Goal: Information Seeking & Learning: Find specific fact

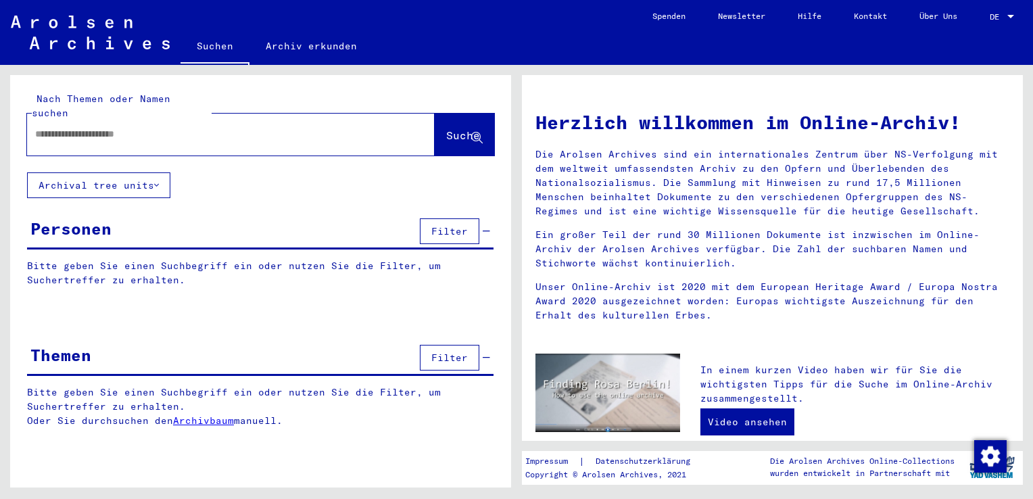
click at [105, 127] on input "text" at bounding box center [214, 134] width 359 height 14
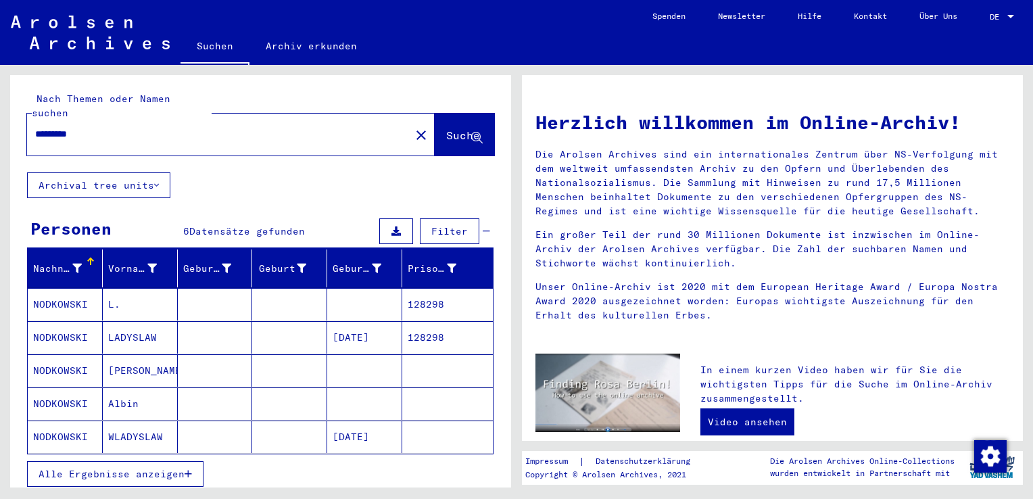
click at [187, 469] on icon "button" at bounding box center [187, 473] width 7 height 9
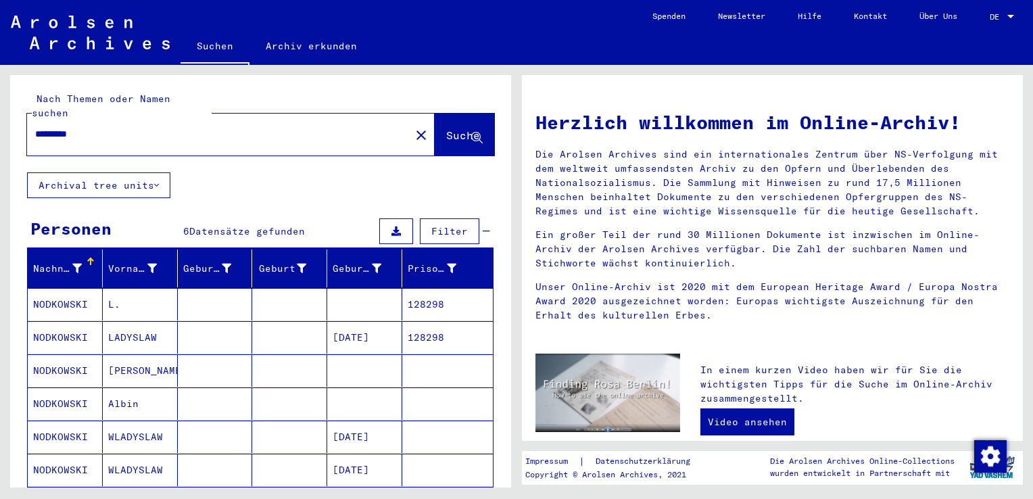
click at [61, 322] on mat-cell "NODKOWSKI" at bounding box center [65, 337] width 75 height 32
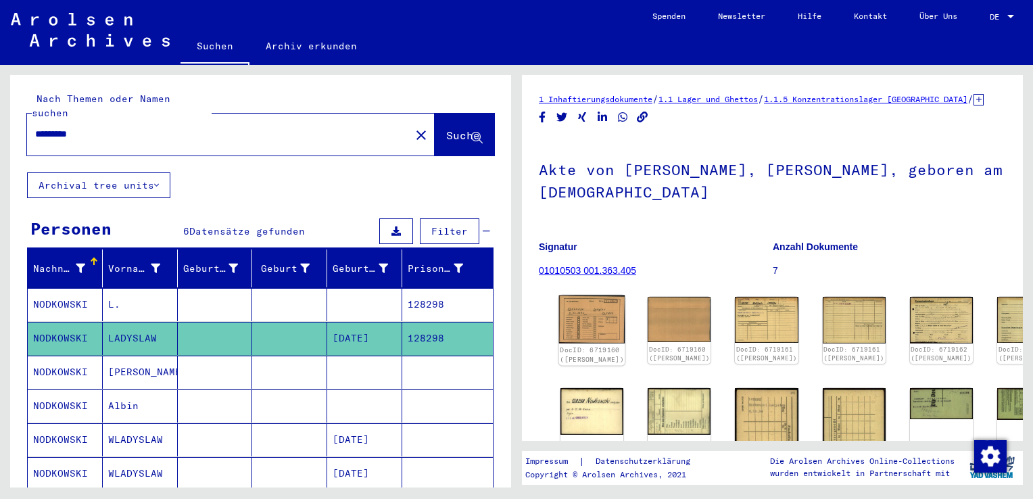
click at [581, 332] on img at bounding box center [592, 319] width 66 height 48
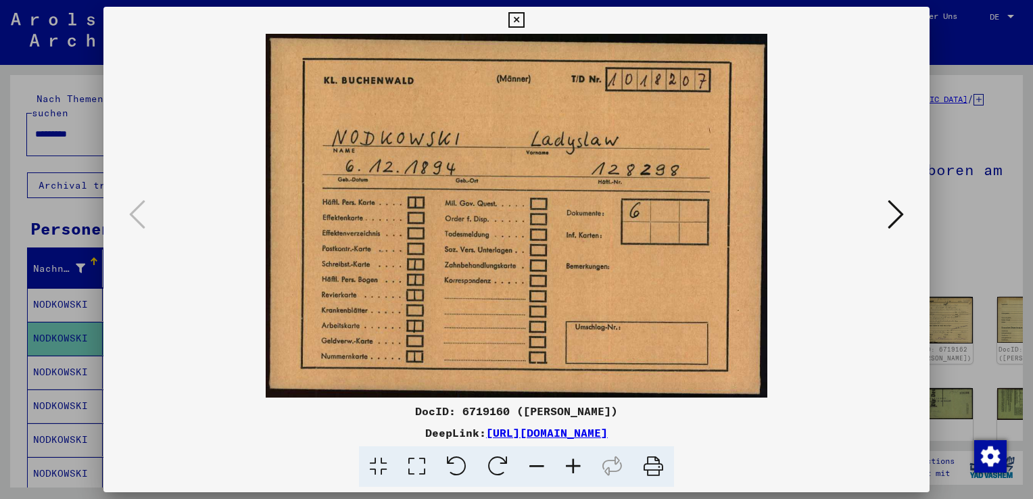
click at [218, 335] on img at bounding box center [516, 216] width 734 height 364
click at [518, 16] on icon at bounding box center [516, 20] width 16 height 16
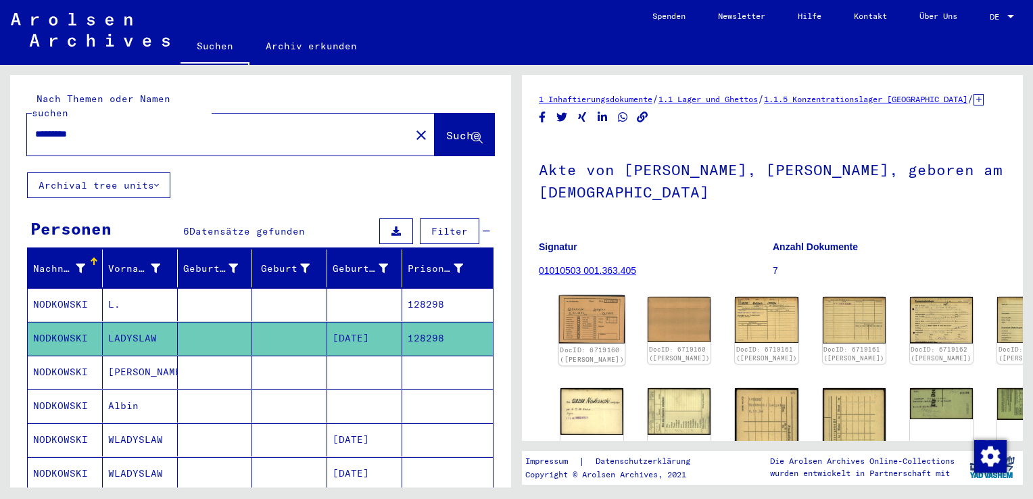
click at [578, 328] on img at bounding box center [592, 319] width 66 height 48
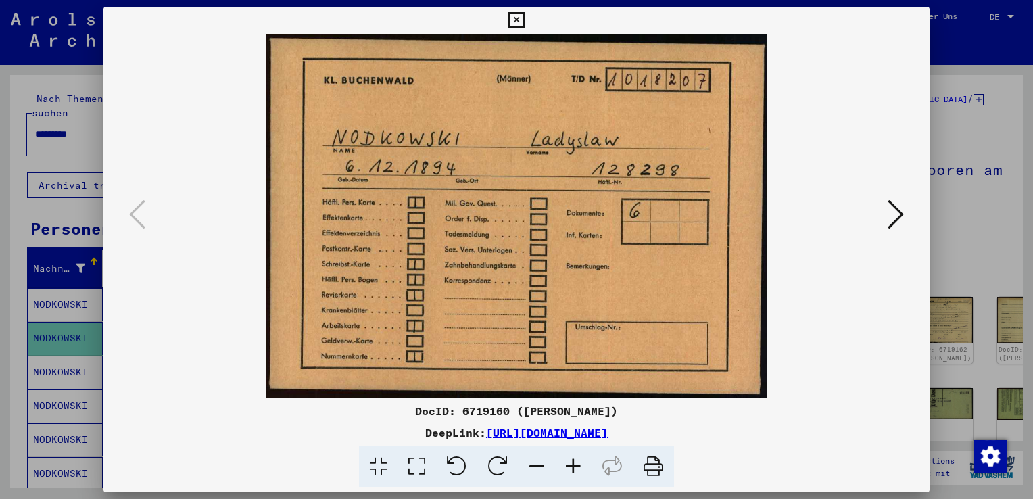
click at [891, 214] on icon at bounding box center [895, 214] width 16 height 32
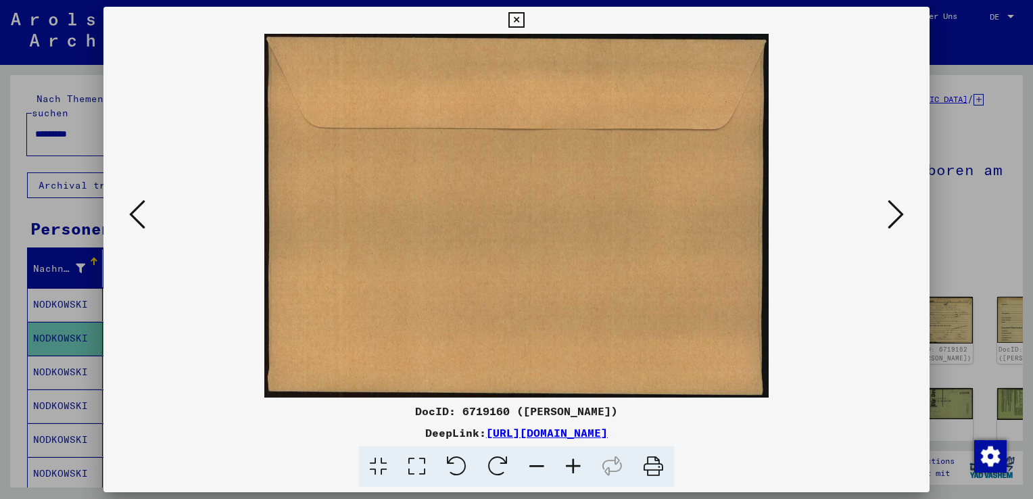
click at [895, 212] on icon at bounding box center [895, 214] width 16 height 32
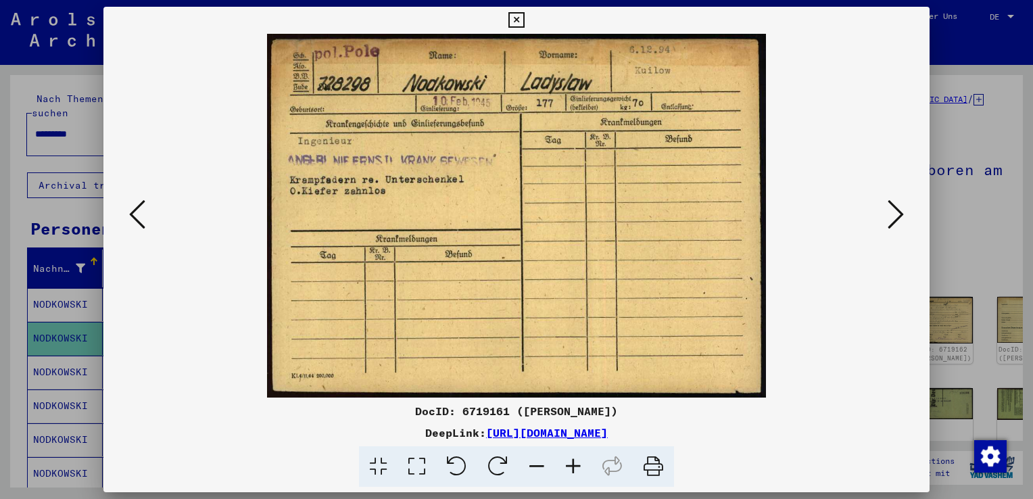
click at [895, 210] on icon at bounding box center [895, 214] width 16 height 32
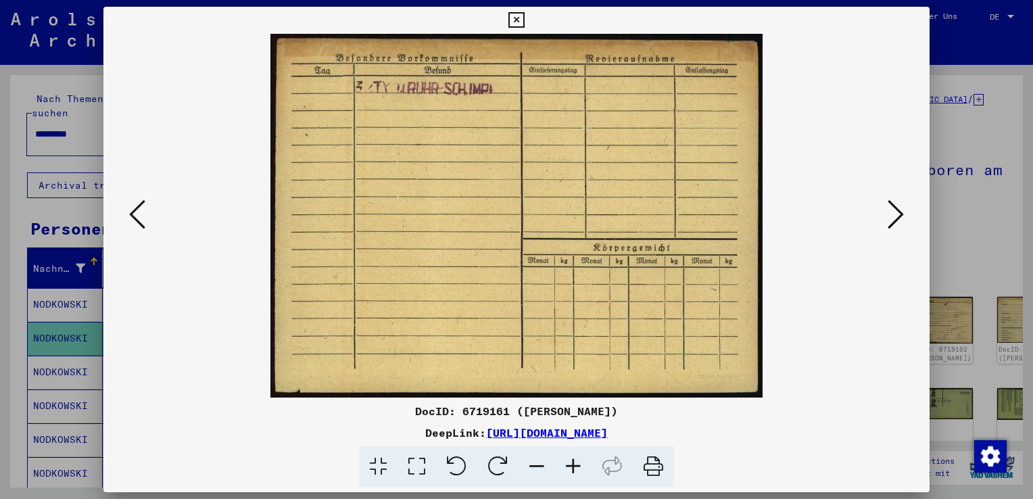
click at [891, 214] on icon at bounding box center [895, 214] width 16 height 32
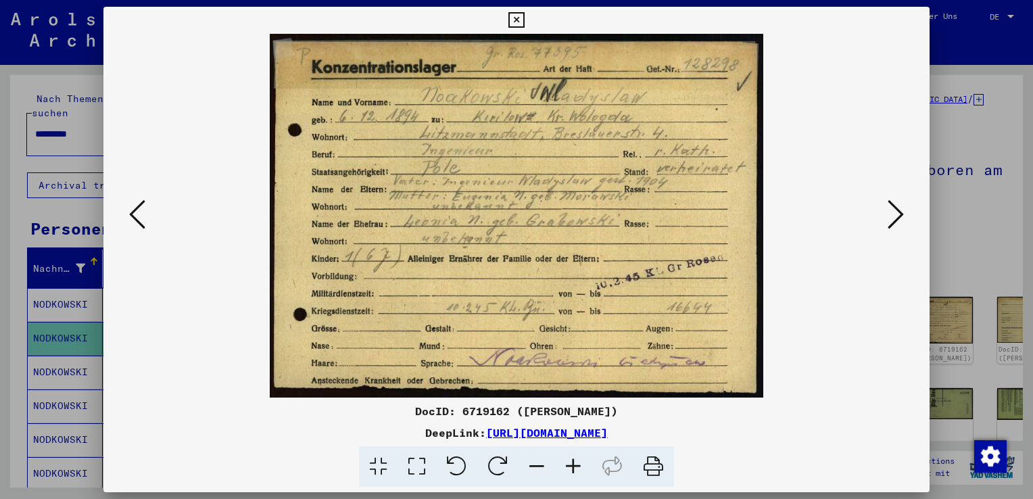
click at [869, 274] on img at bounding box center [516, 216] width 734 height 364
click at [893, 205] on icon at bounding box center [895, 214] width 16 height 32
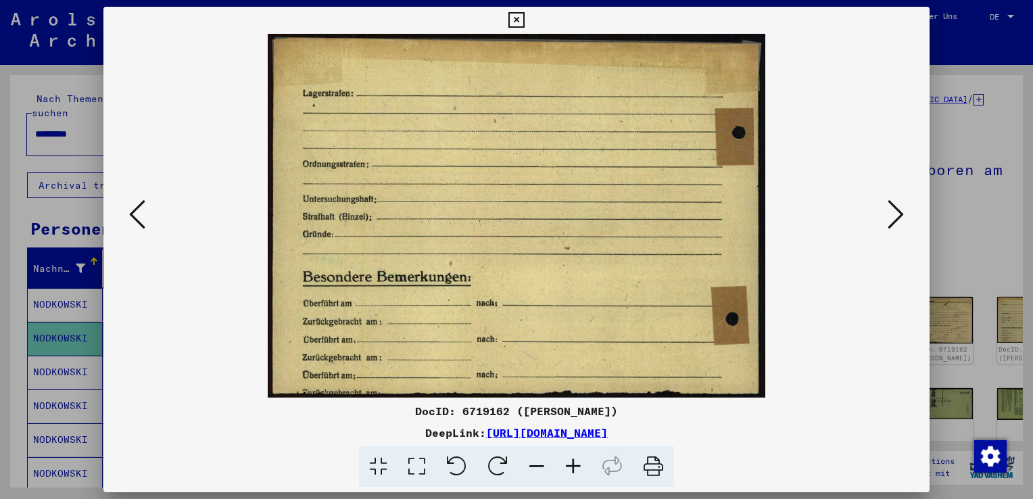
click at [865, 340] on img at bounding box center [516, 216] width 734 height 364
click at [898, 207] on icon at bounding box center [895, 214] width 16 height 32
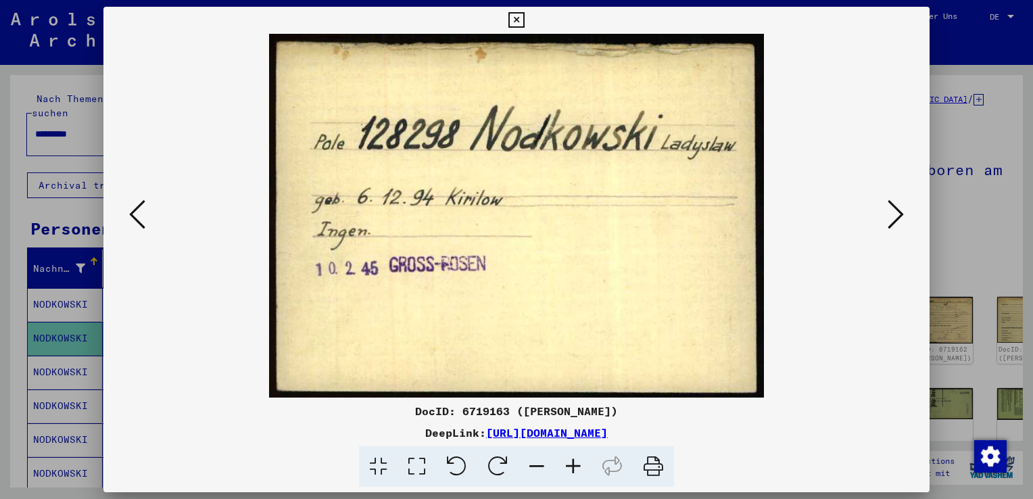
click at [800, 391] on img at bounding box center [516, 216] width 734 height 364
click at [895, 216] on icon at bounding box center [895, 214] width 16 height 32
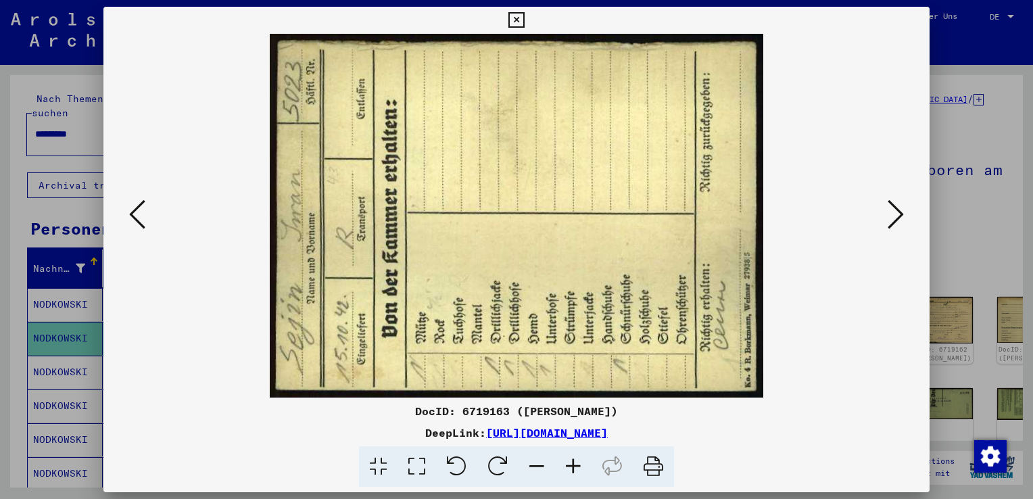
click at [845, 366] on img at bounding box center [516, 216] width 734 height 364
click at [893, 208] on icon at bounding box center [895, 214] width 16 height 32
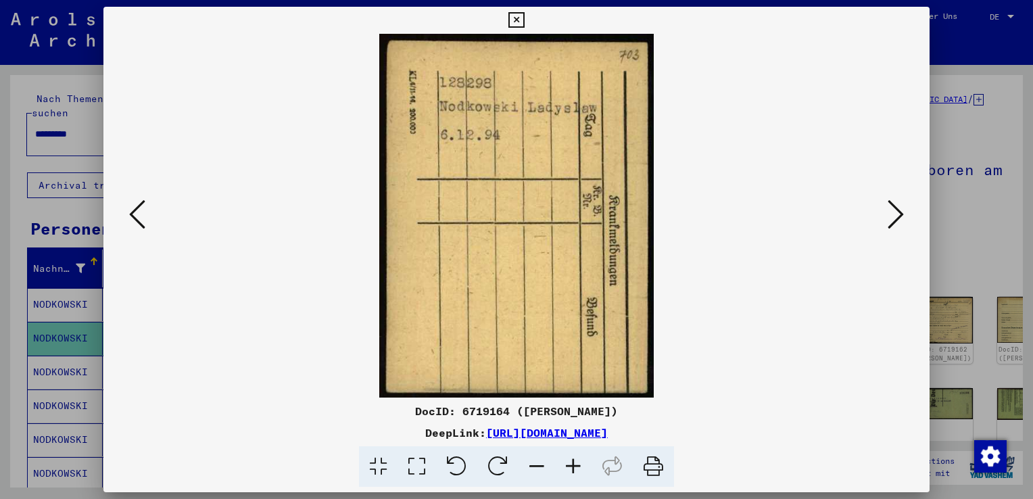
drag, startPoint x: 844, startPoint y: 404, endPoint x: 860, endPoint y: 371, distance: 36.6
click at [844, 404] on div "DocID: 6719164 ([PERSON_NAME])" at bounding box center [516, 411] width 826 height 16
click at [896, 212] on icon at bounding box center [895, 214] width 16 height 32
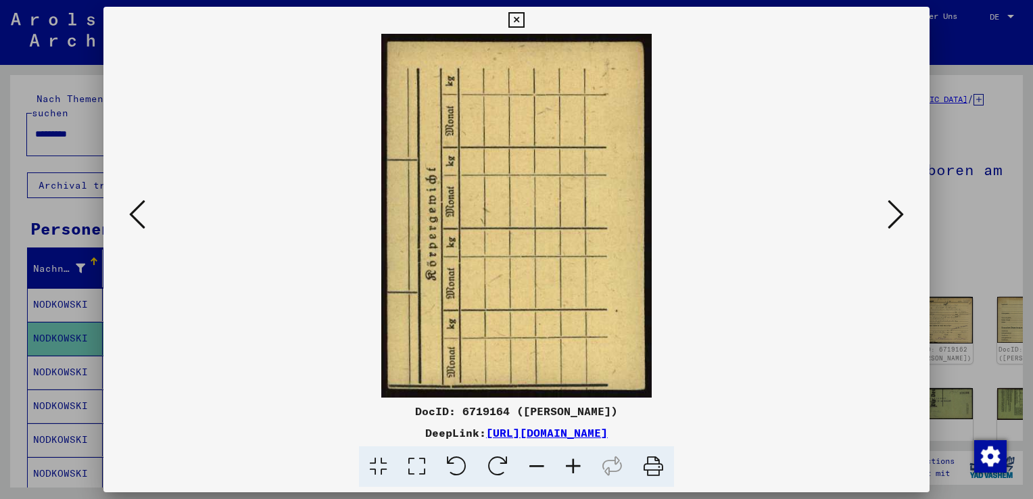
click at [689, 416] on div "DocID: 6719164 ([PERSON_NAME])" at bounding box center [516, 411] width 826 height 16
click at [894, 214] on icon at bounding box center [895, 214] width 16 height 32
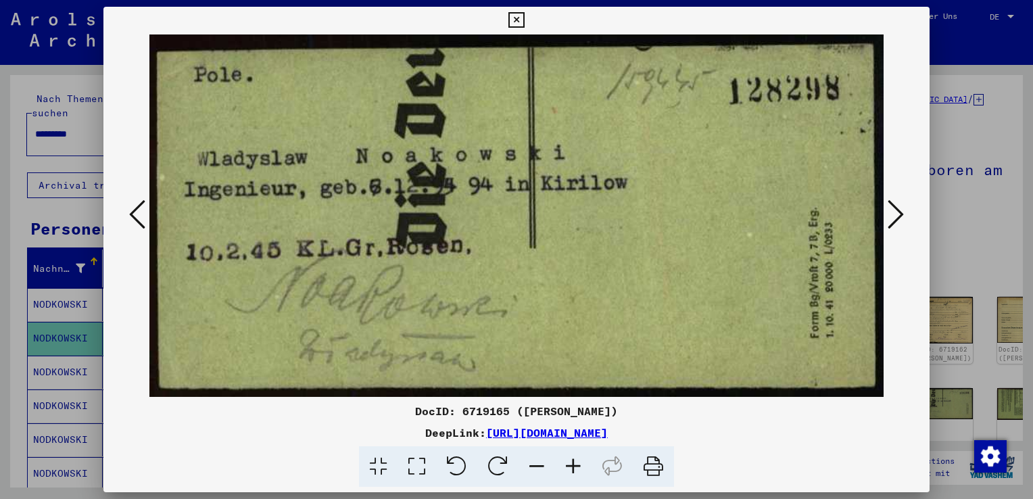
drag, startPoint x: 663, startPoint y: 409, endPoint x: 689, endPoint y: 399, distance: 28.2
click at [663, 409] on div "DocID: 6719165 ([PERSON_NAME])" at bounding box center [516, 411] width 826 height 16
click at [892, 212] on icon at bounding box center [895, 214] width 16 height 32
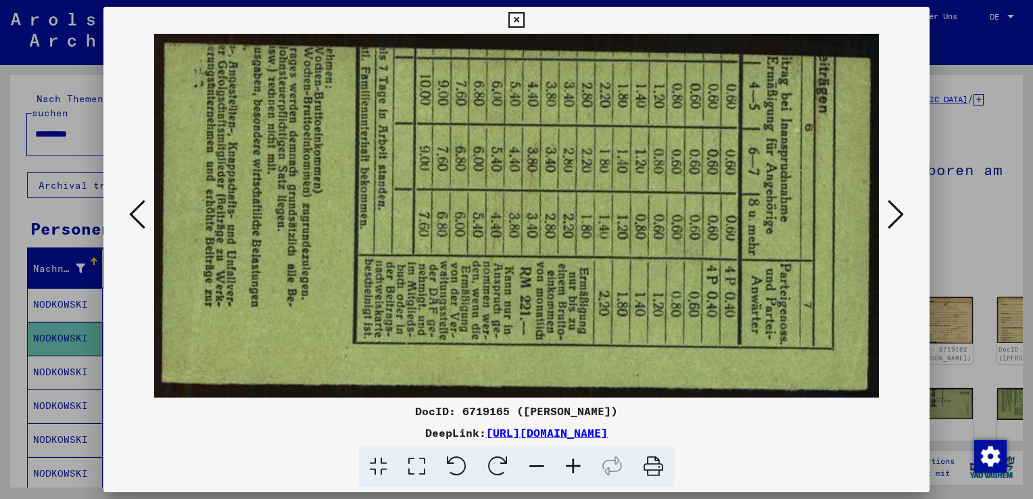
click at [668, 412] on div "DocID: 6719165 ([PERSON_NAME])" at bounding box center [516, 411] width 826 height 16
click at [897, 211] on icon at bounding box center [895, 214] width 16 height 32
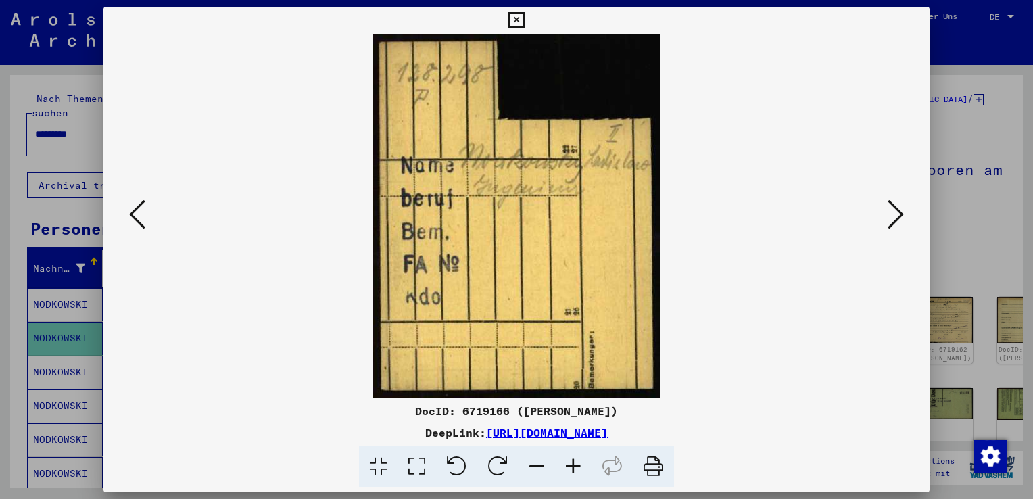
drag, startPoint x: 696, startPoint y: 326, endPoint x: 706, endPoint y: 320, distance: 11.5
click at [696, 326] on img at bounding box center [516, 216] width 734 height 364
click at [899, 214] on icon at bounding box center [895, 214] width 16 height 32
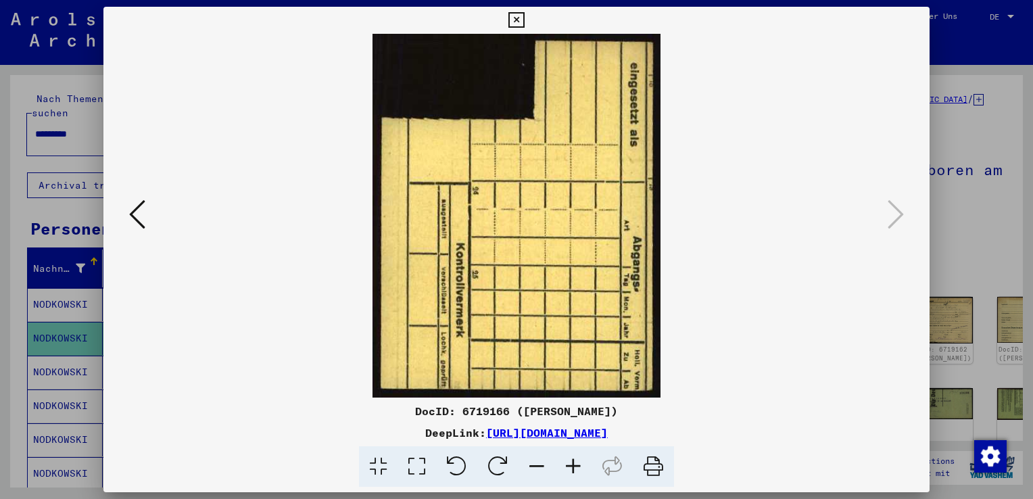
click at [701, 370] on img at bounding box center [516, 216] width 734 height 364
click at [515, 23] on icon at bounding box center [516, 20] width 16 height 16
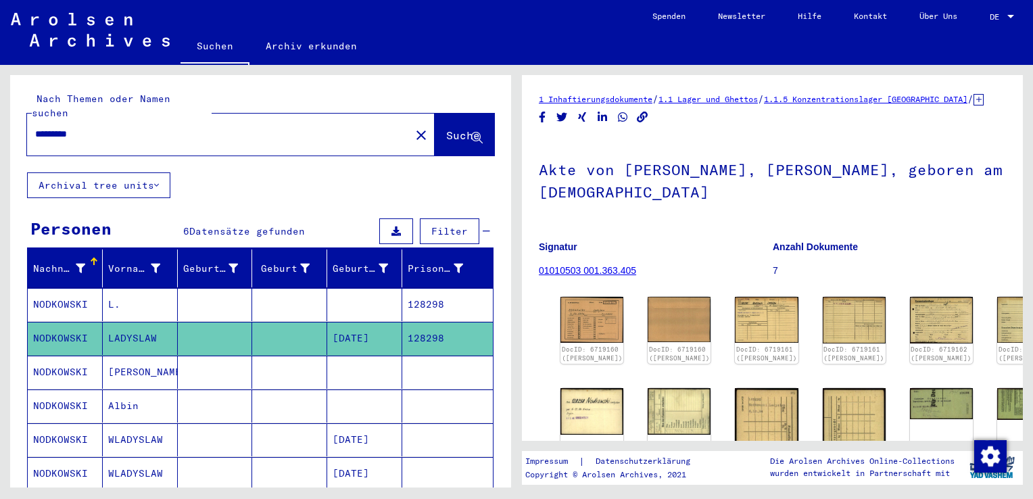
click at [49, 421] on icon at bounding box center [56, 445] width 34 height 54
click at [124, 423] on mat-cell "WLADYSLAW" at bounding box center [140, 439] width 75 height 33
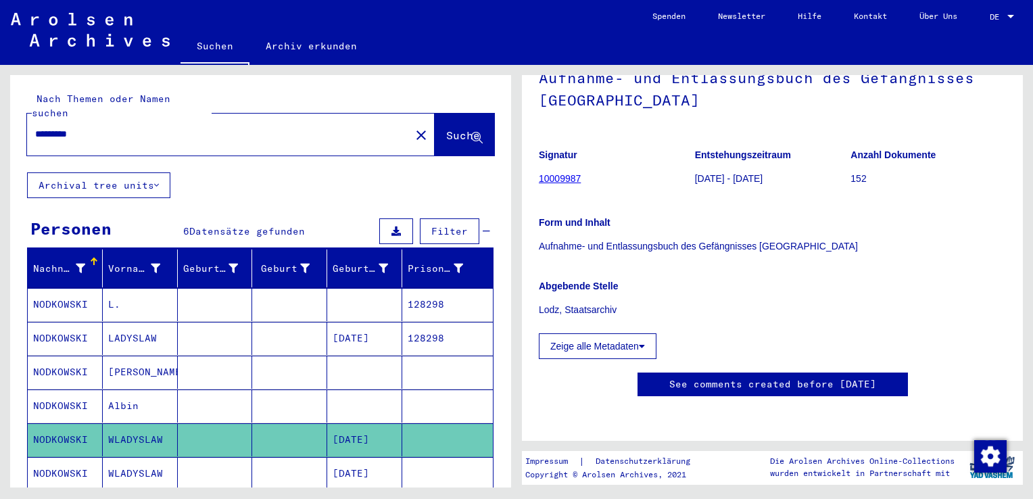
click at [54, 127] on input "*********" at bounding box center [218, 134] width 367 height 14
type input "*********"
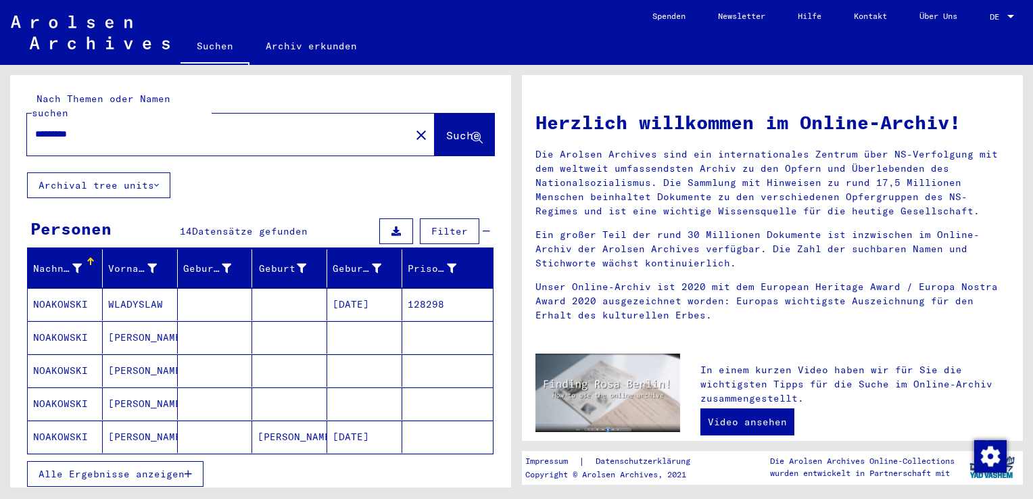
click at [175, 468] on span "Alle Ergebnisse anzeigen" at bounding box center [112, 474] width 146 height 12
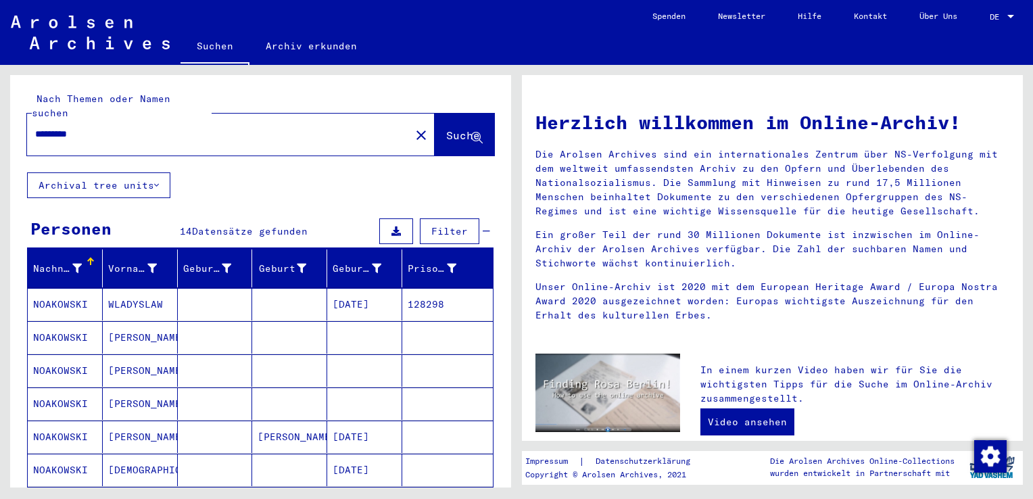
scroll to position [68, 0]
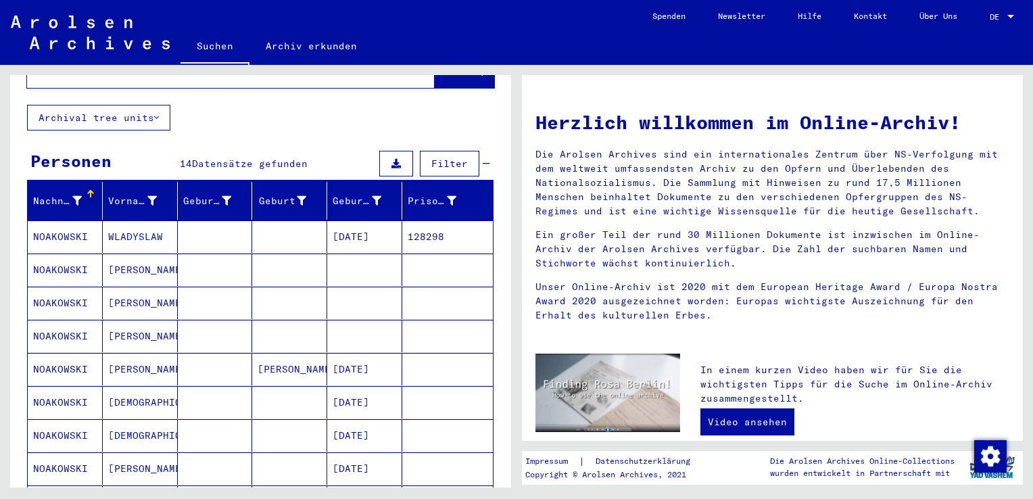
click at [72, 220] on mat-cell "NOAKOWSKI" at bounding box center [65, 236] width 75 height 32
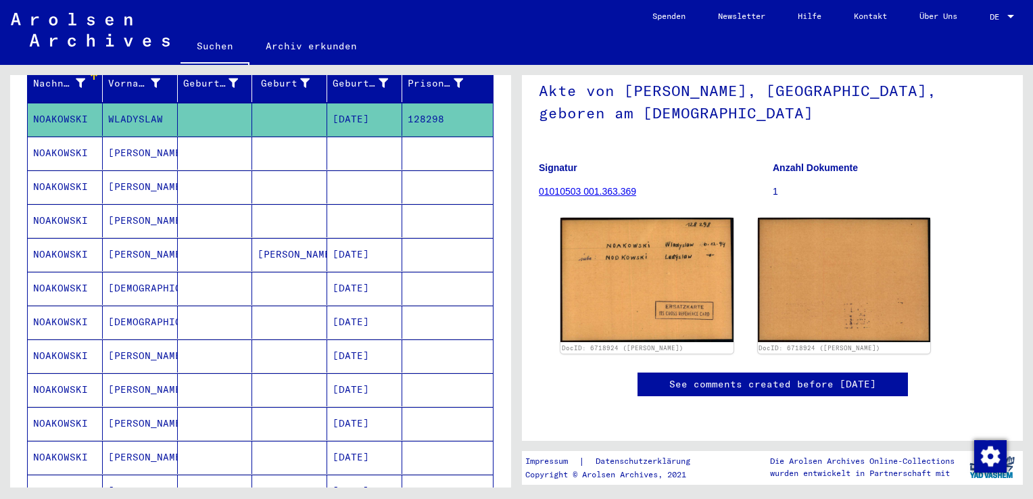
scroll to position [203, 0]
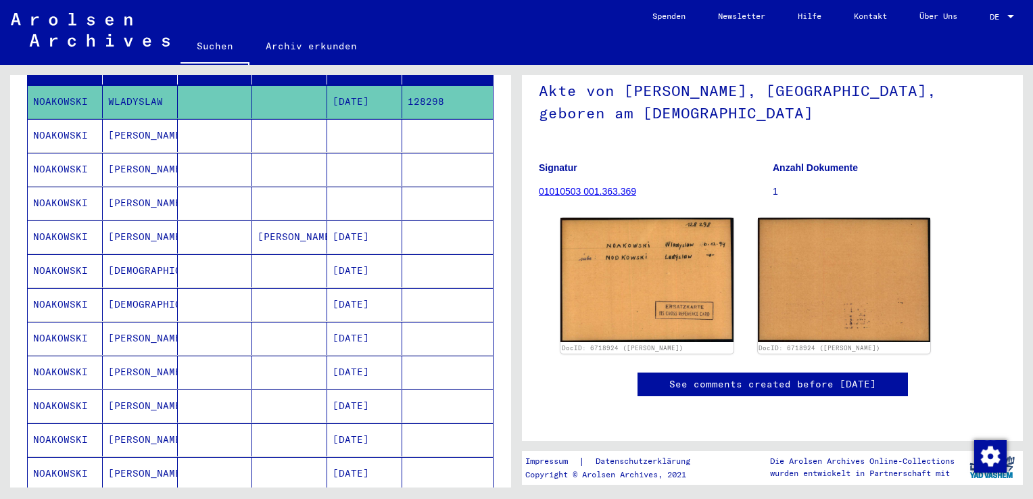
click at [128, 457] on mat-cell "[PERSON_NAME]" at bounding box center [140, 473] width 75 height 33
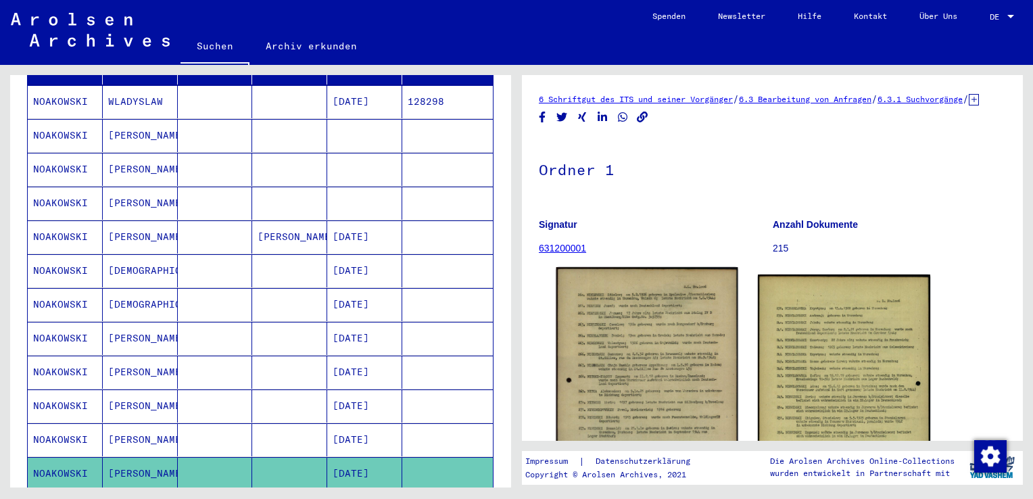
click at [646, 372] on img at bounding box center [646, 415] width 181 height 296
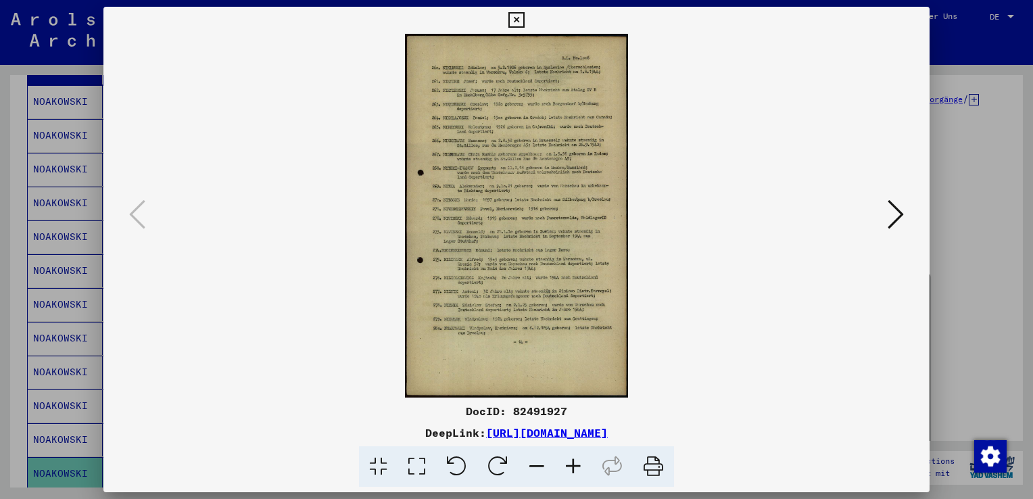
drag, startPoint x: 673, startPoint y: 397, endPoint x: 694, endPoint y: 384, distance: 24.6
click at [673, 397] on img at bounding box center [516, 216] width 734 height 364
click at [889, 220] on icon at bounding box center [895, 214] width 16 height 32
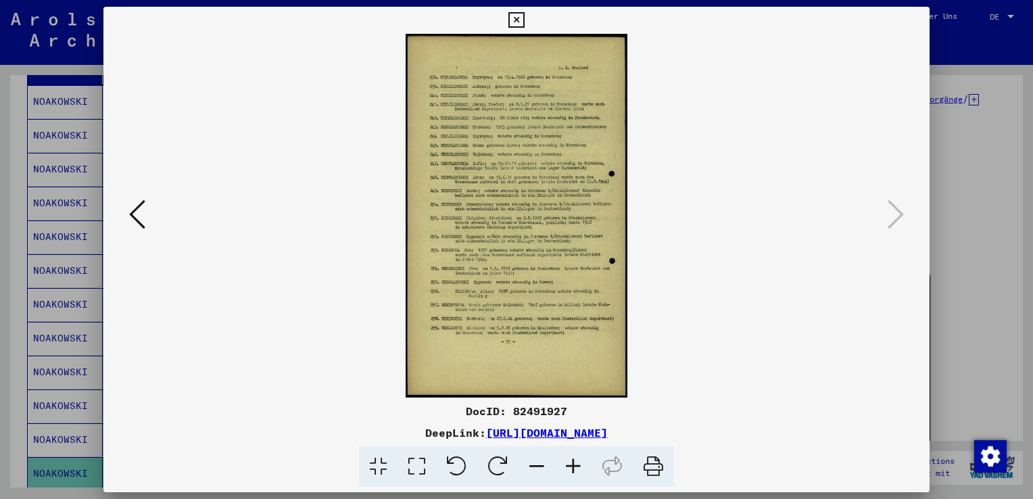
click at [518, 20] on icon at bounding box center [516, 20] width 16 height 16
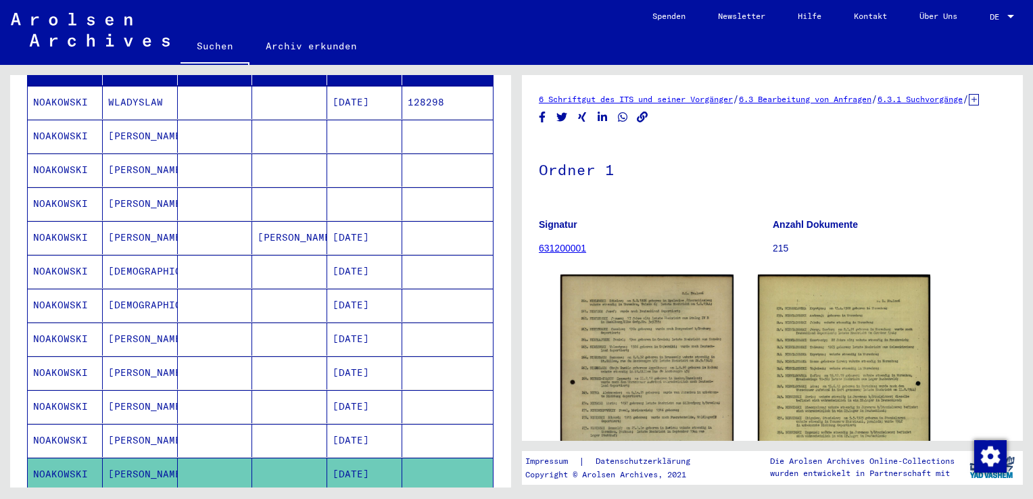
scroll to position [203, 0]
click at [130, 256] on mat-cell "[DEMOGRAPHIC_DATA]" at bounding box center [140, 270] width 75 height 33
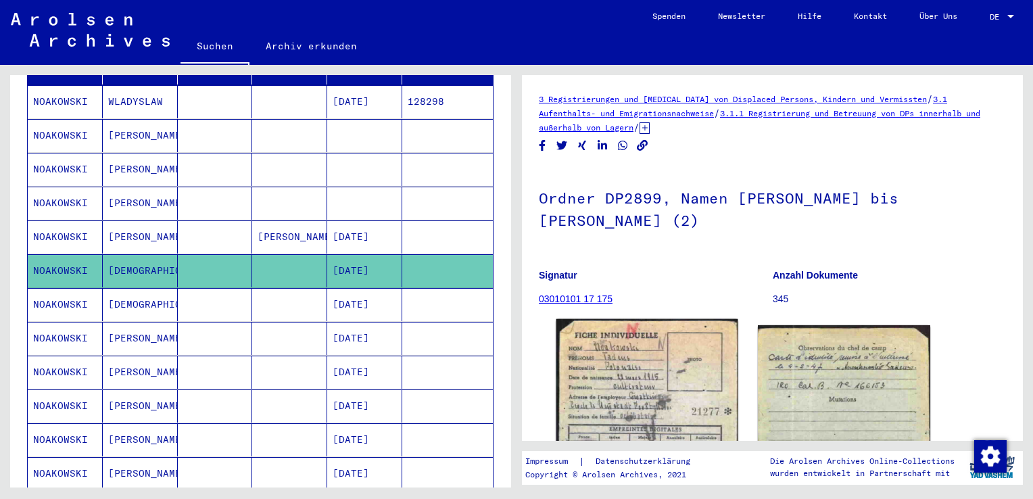
click at [622, 401] on img at bounding box center [646, 442] width 181 height 247
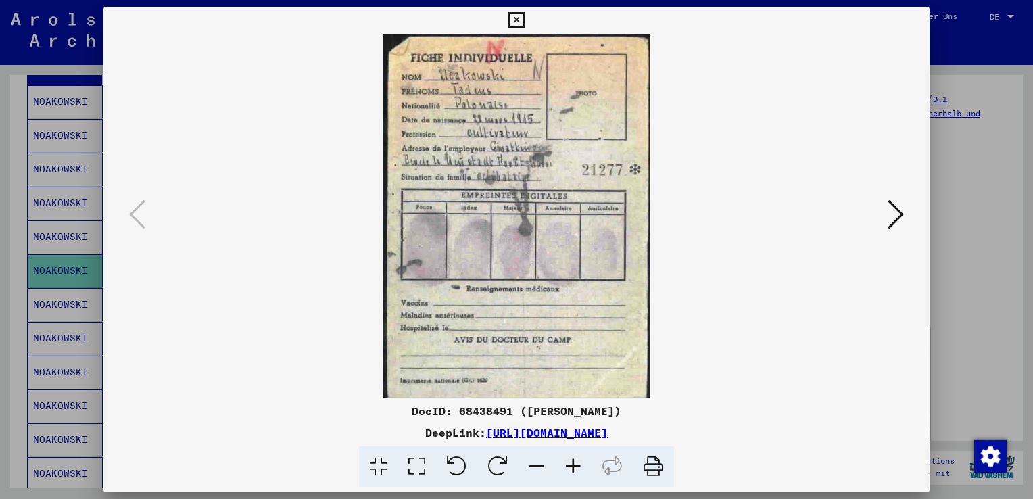
click at [575, 466] on icon at bounding box center [573, 466] width 36 height 41
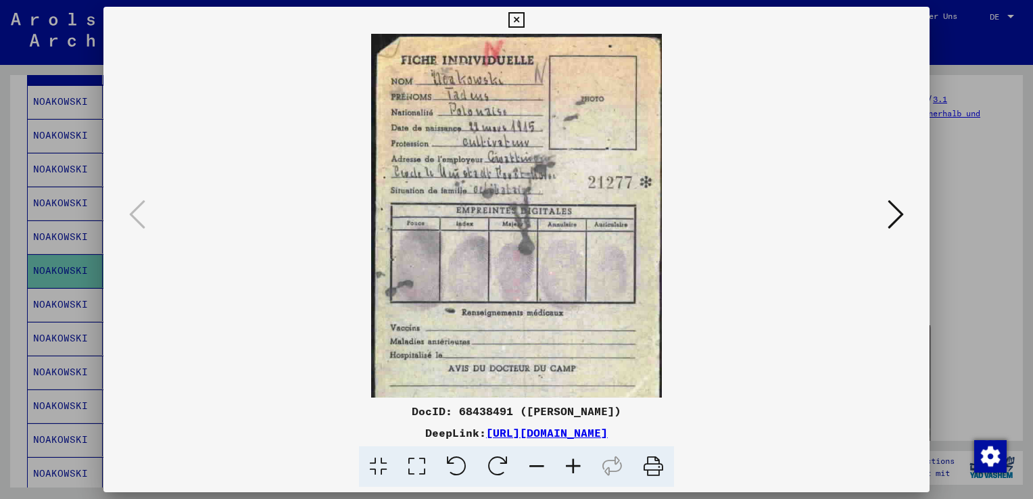
click at [575, 466] on icon at bounding box center [573, 466] width 36 height 41
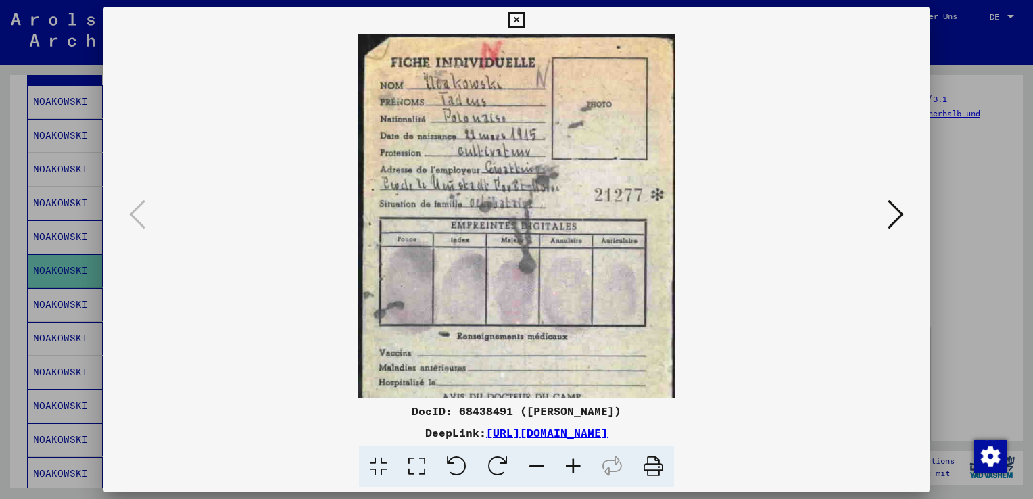
click at [575, 466] on icon at bounding box center [573, 466] width 36 height 41
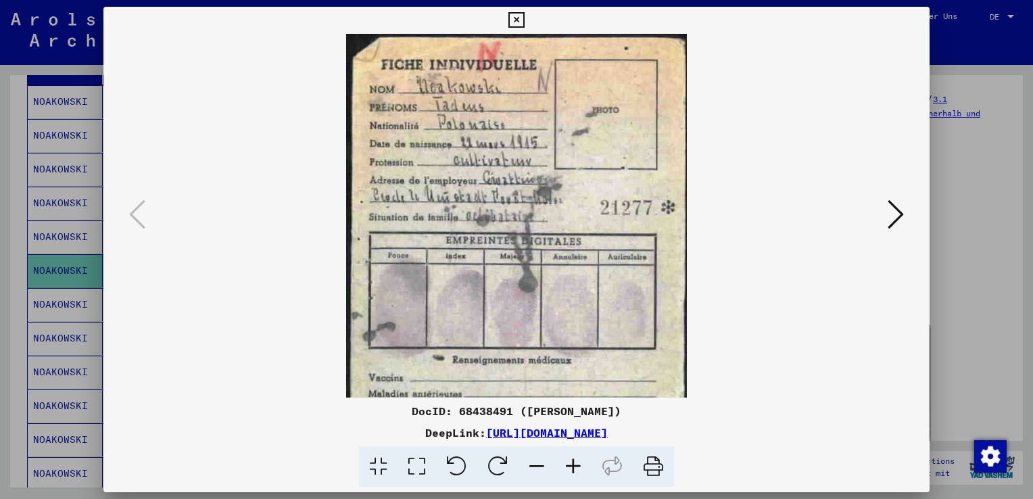
click at [575, 466] on icon at bounding box center [573, 466] width 36 height 41
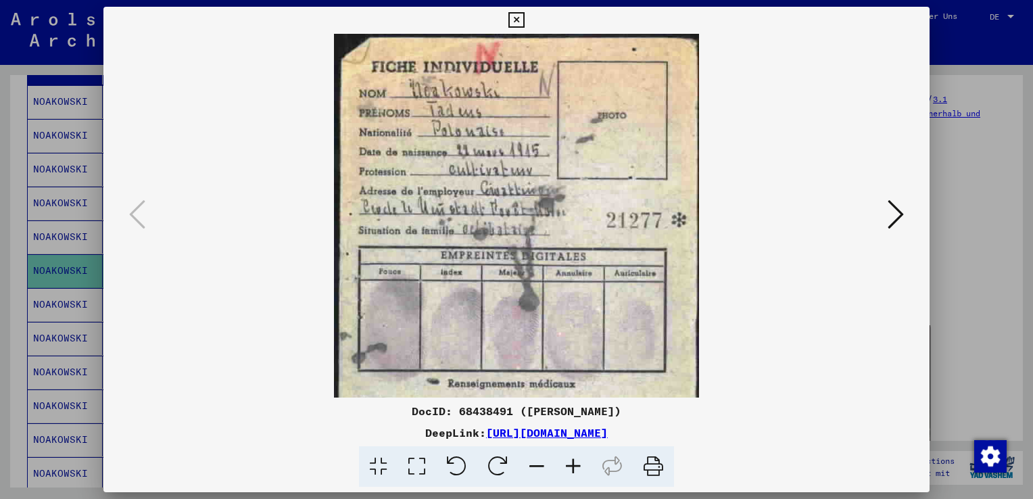
click at [575, 466] on icon at bounding box center [573, 466] width 36 height 41
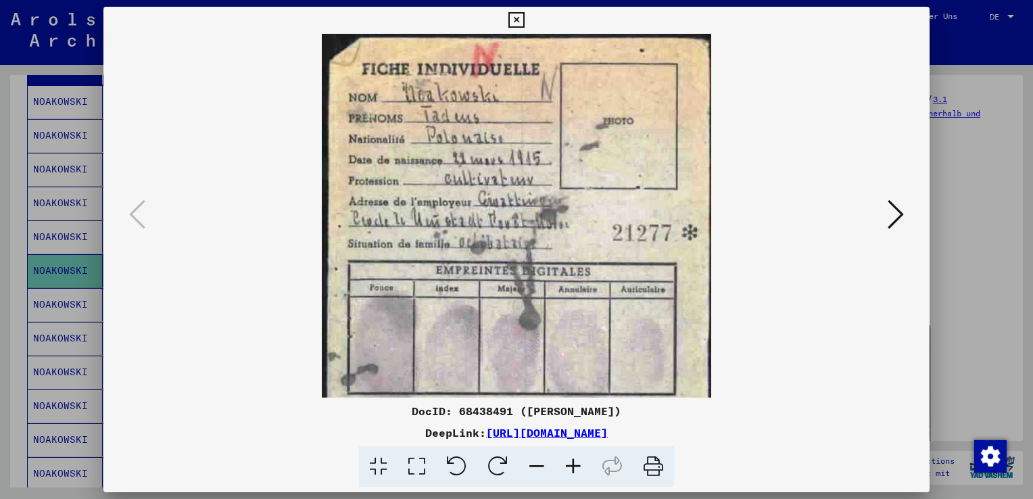
click at [575, 466] on icon at bounding box center [573, 466] width 36 height 41
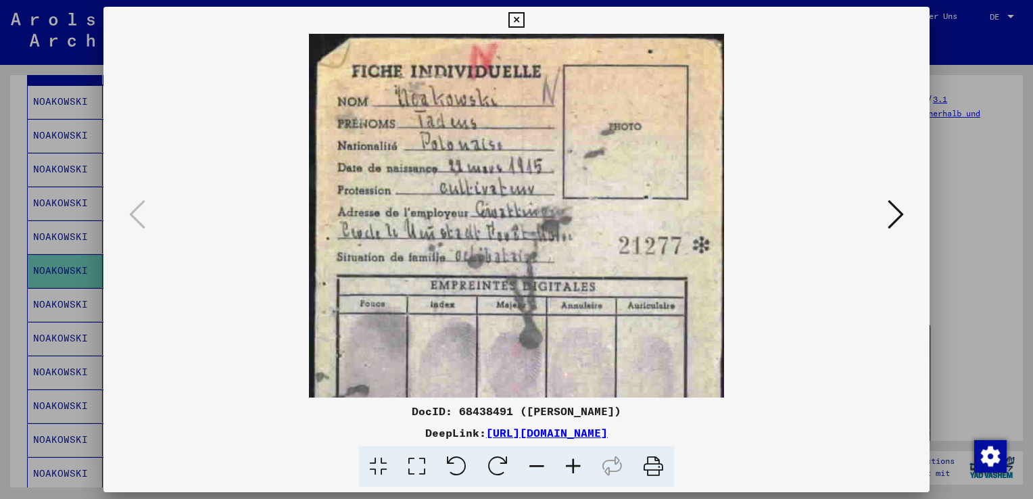
click at [575, 466] on icon at bounding box center [573, 466] width 36 height 41
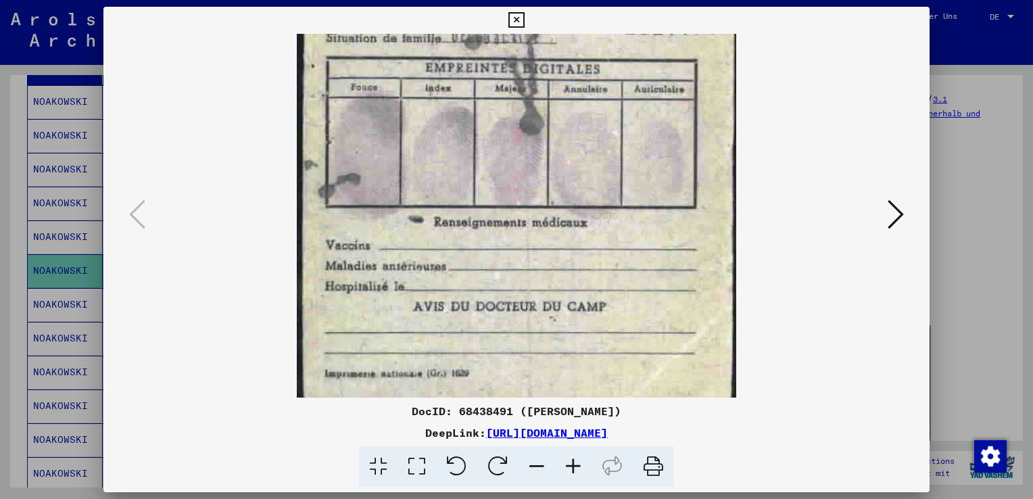
drag, startPoint x: 583, startPoint y: 325, endPoint x: 614, endPoint y: 81, distance: 245.9
click at [614, 81] on img at bounding box center [516, 101] width 439 height 600
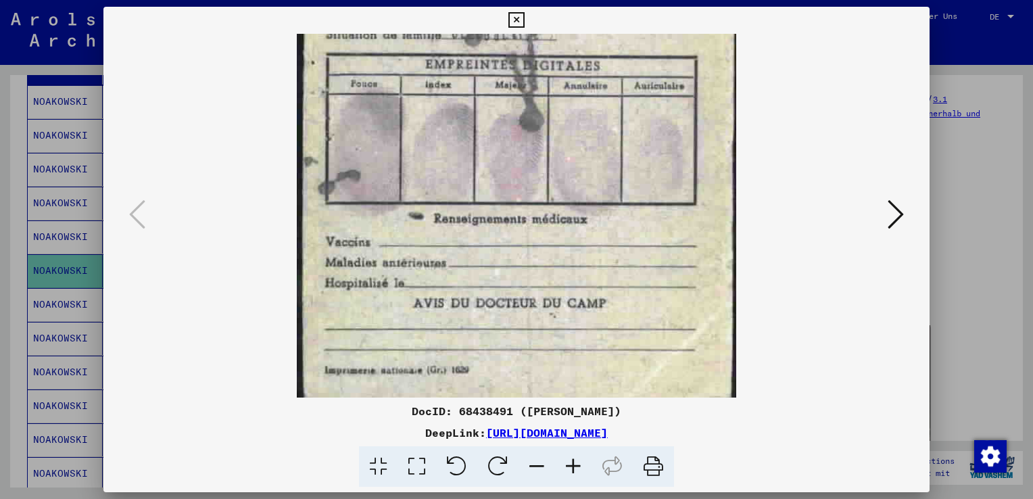
drag, startPoint x: 545, startPoint y: 235, endPoint x: 584, endPoint y: 120, distance: 121.2
click at [584, 120] on img at bounding box center [516, 98] width 439 height 600
click at [896, 210] on icon at bounding box center [895, 214] width 16 height 32
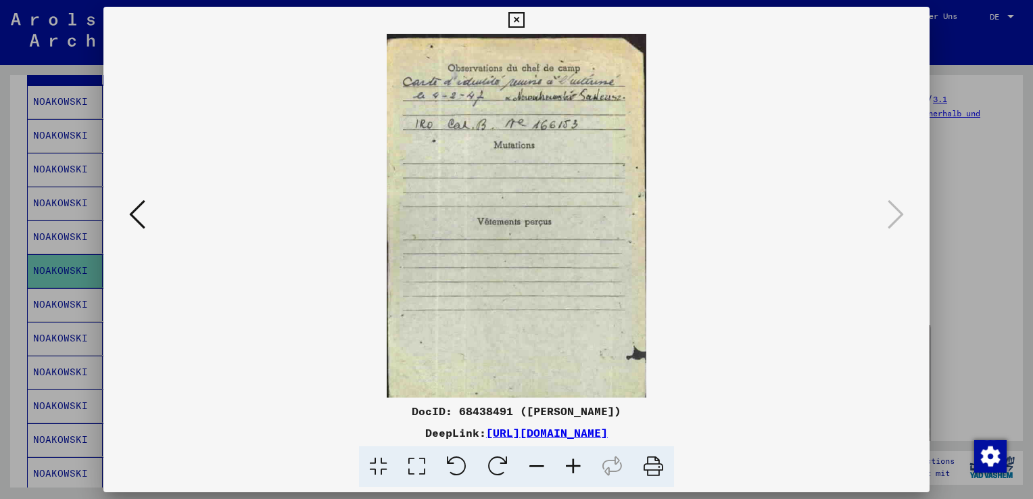
click at [573, 468] on icon at bounding box center [573, 466] width 36 height 41
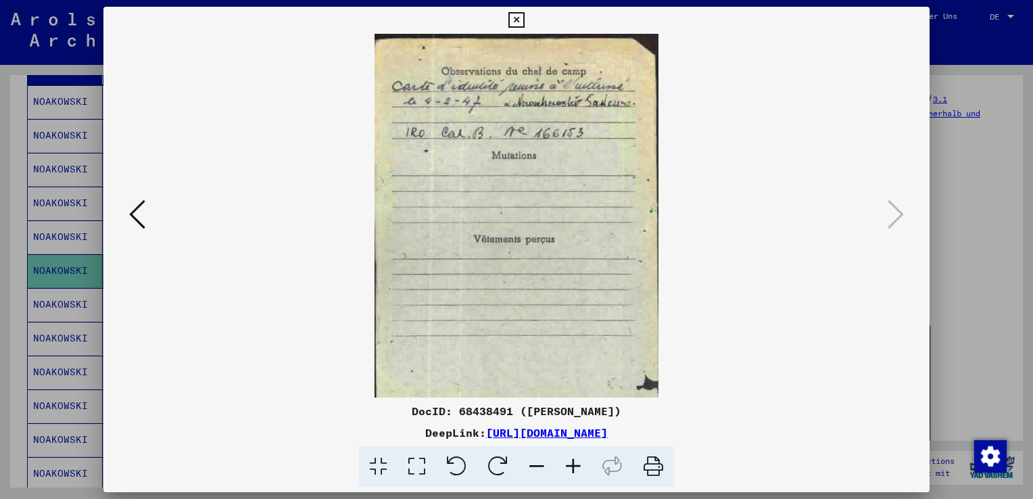
click at [575, 466] on icon at bounding box center [573, 466] width 36 height 41
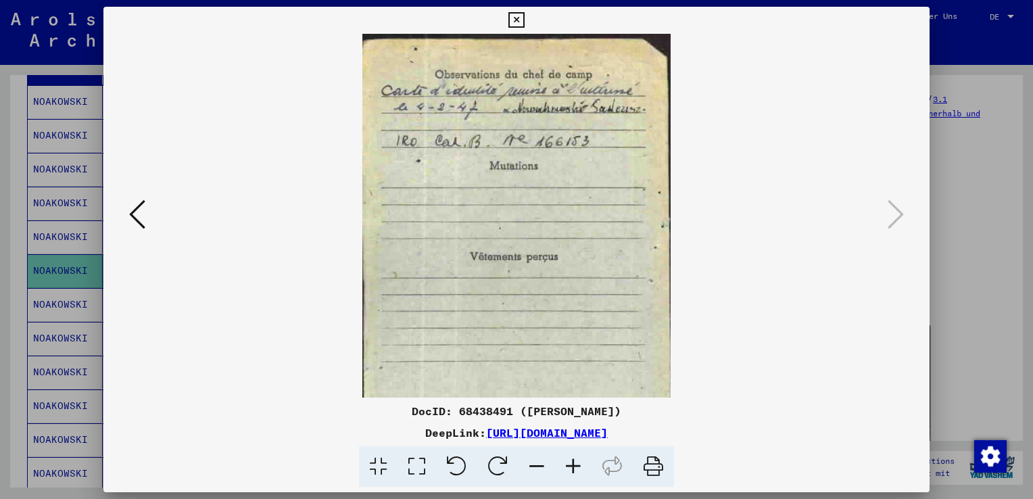
click at [575, 466] on icon at bounding box center [573, 466] width 36 height 41
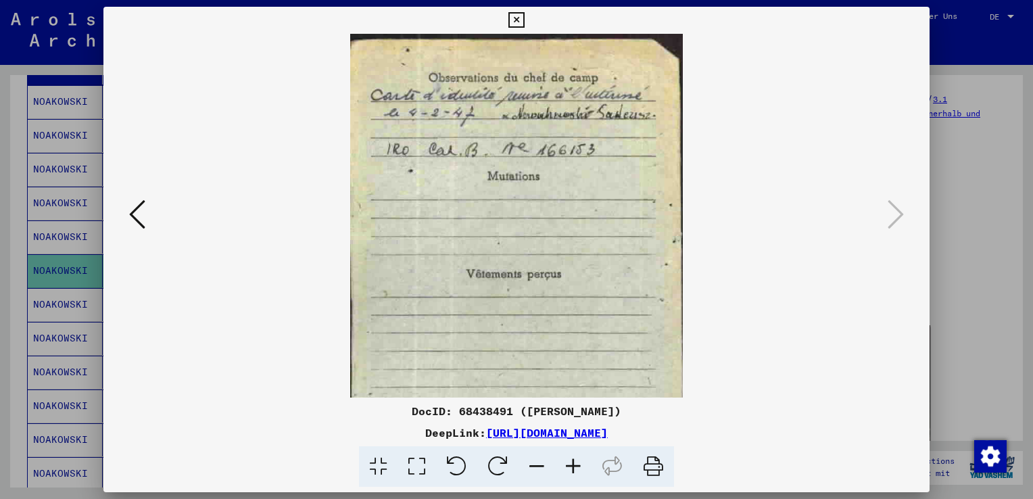
click at [575, 466] on icon at bounding box center [573, 466] width 36 height 41
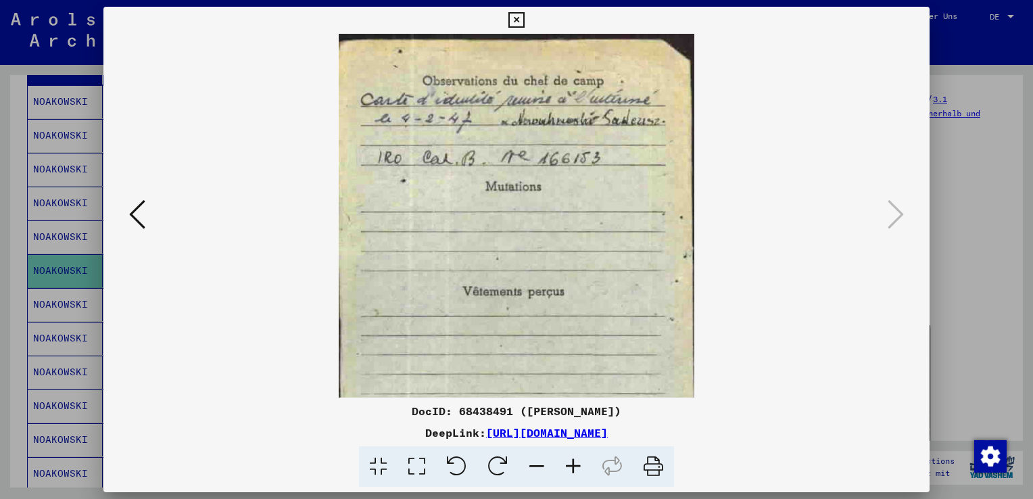
click at [575, 466] on icon at bounding box center [573, 466] width 36 height 41
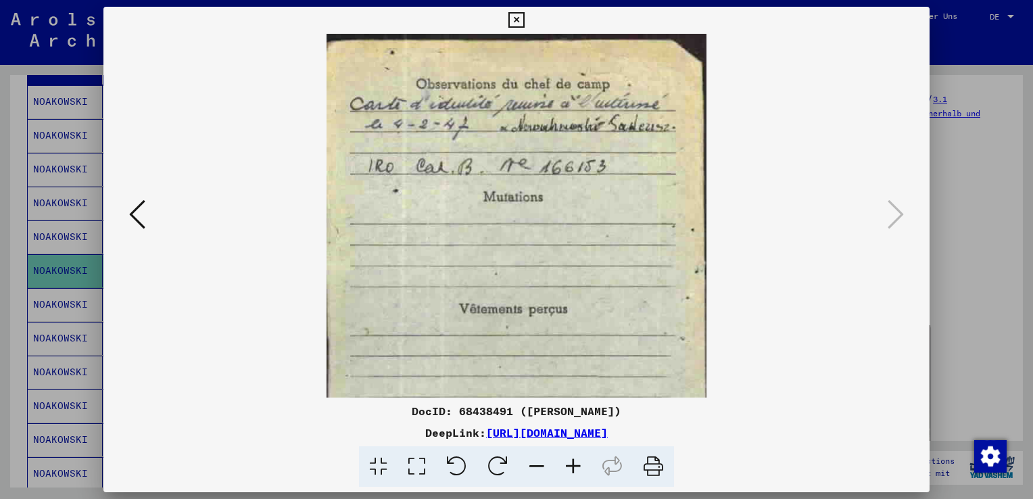
click at [575, 466] on icon at bounding box center [573, 466] width 36 height 41
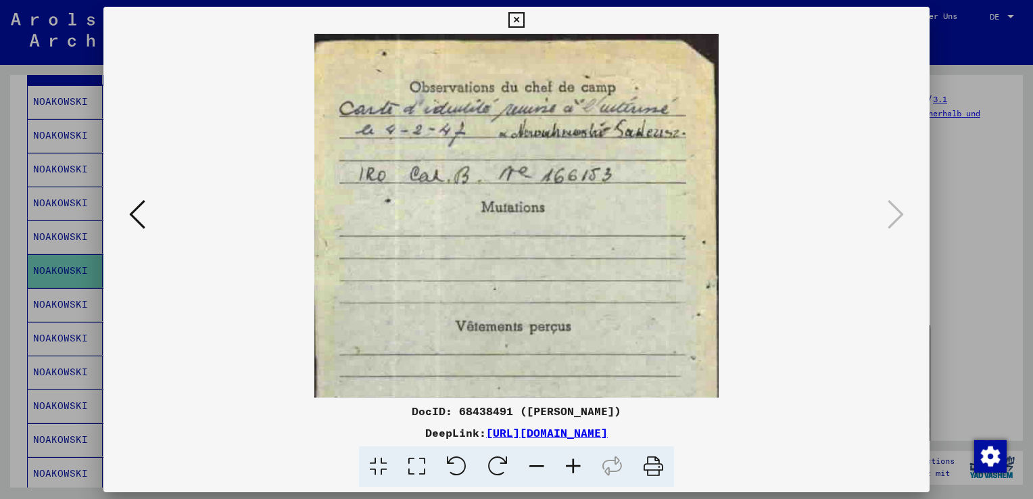
click at [575, 466] on icon at bounding box center [573, 466] width 36 height 41
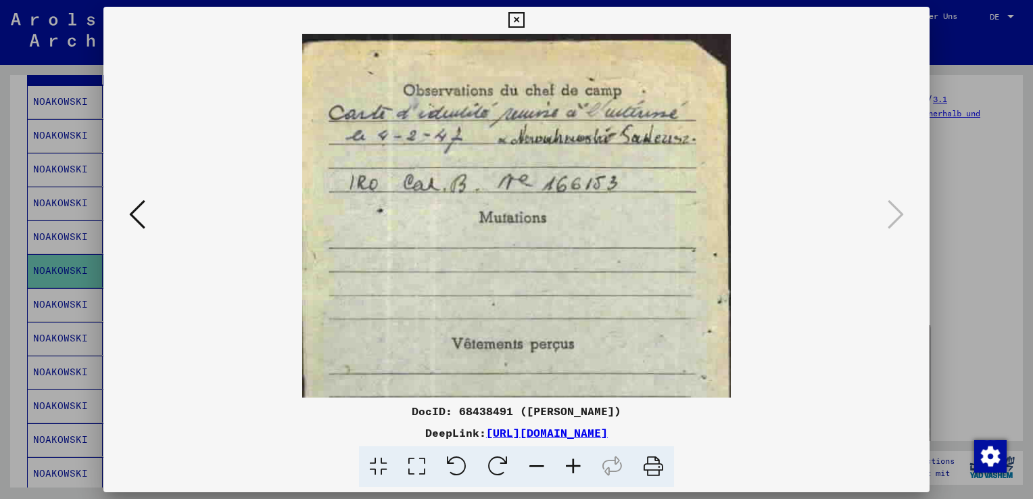
click at [575, 466] on icon at bounding box center [573, 466] width 36 height 41
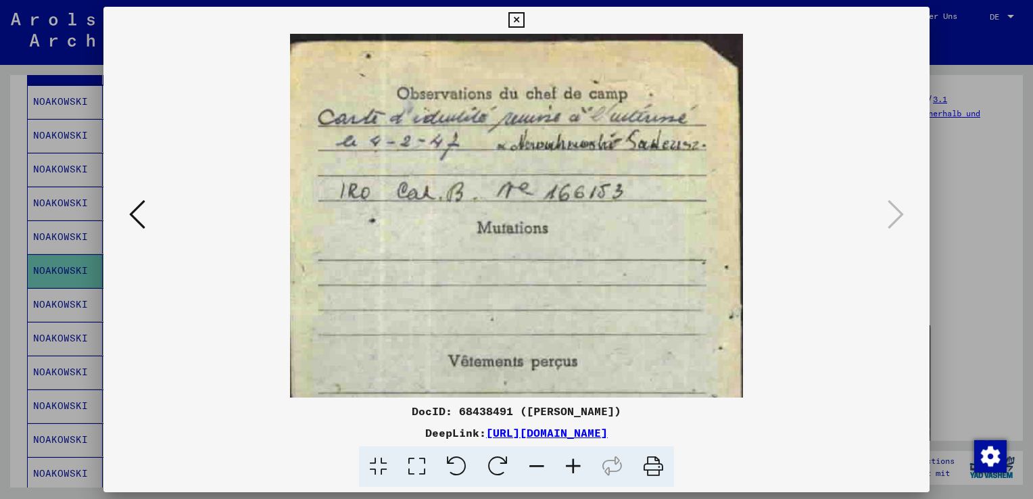
click at [575, 466] on icon at bounding box center [573, 466] width 36 height 41
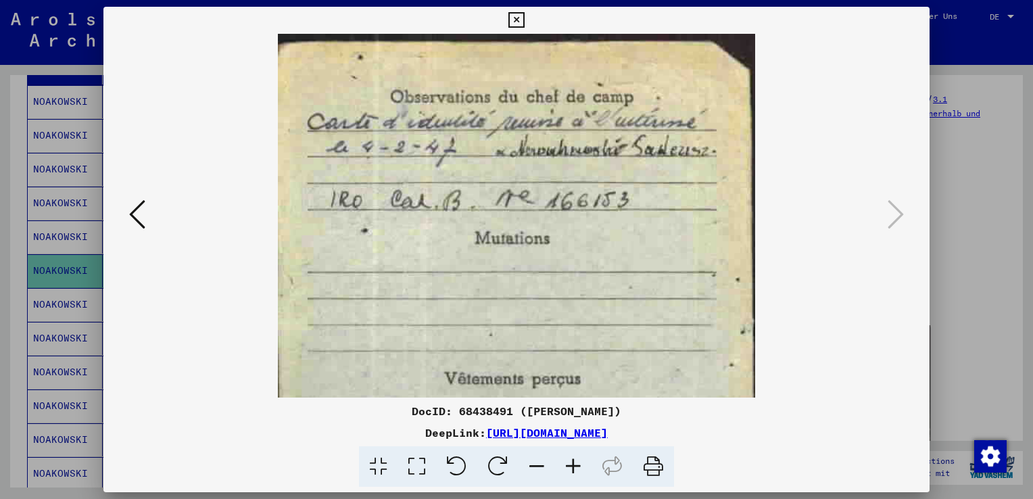
click at [575, 466] on icon at bounding box center [573, 466] width 36 height 41
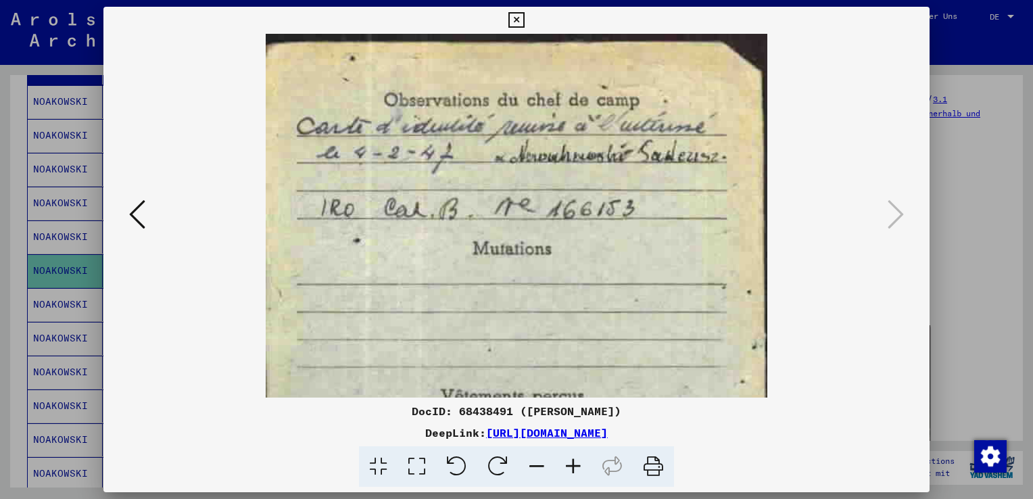
click at [575, 466] on icon at bounding box center [573, 466] width 36 height 41
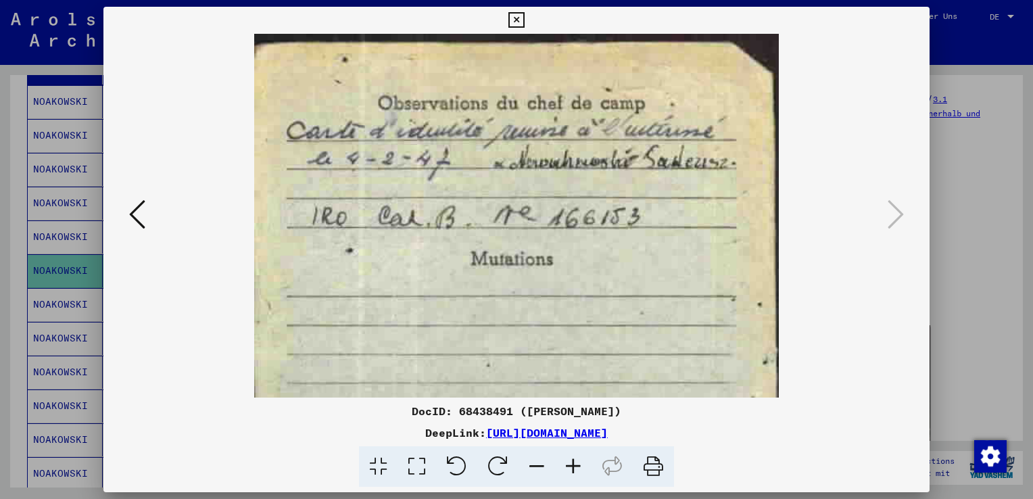
click at [509, 20] on icon at bounding box center [516, 20] width 16 height 16
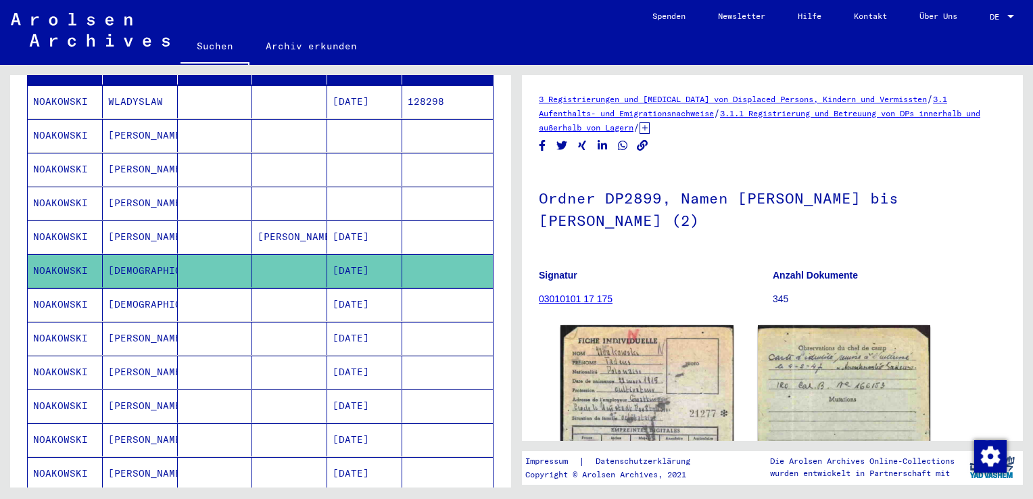
click at [131, 288] on mat-cell "[DEMOGRAPHIC_DATA]" at bounding box center [140, 304] width 75 height 33
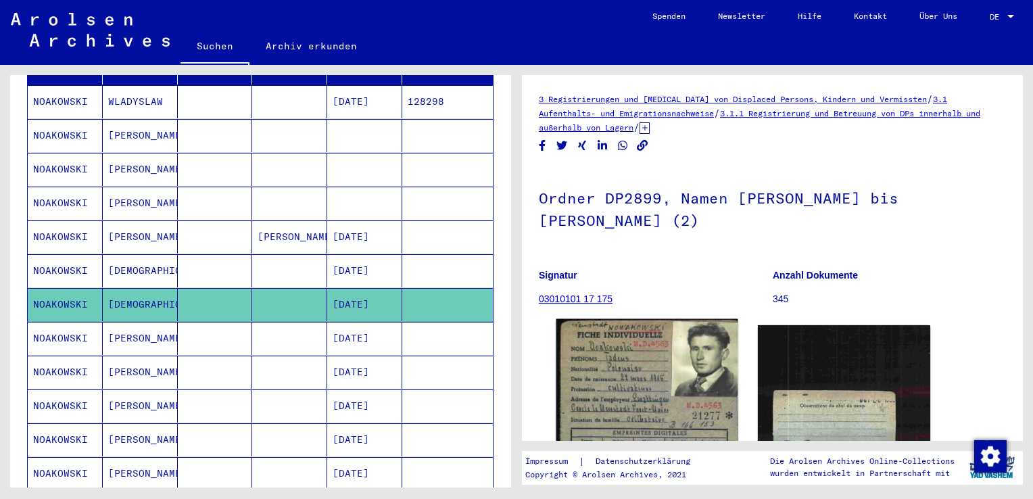
click at [626, 400] on img at bounding box center [646, 447] width 181 height 256
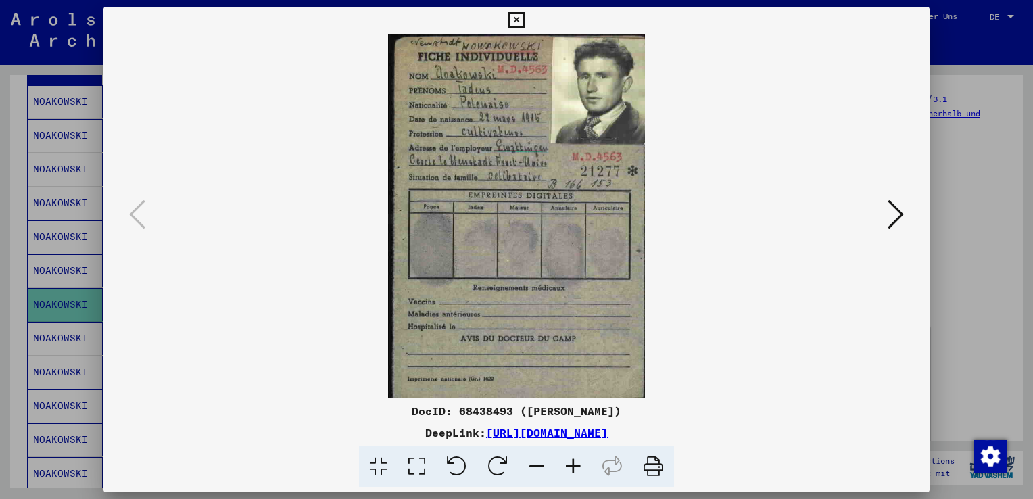
click at [897, 213] on icon at bounding box center [895, 214] width 16 height 32
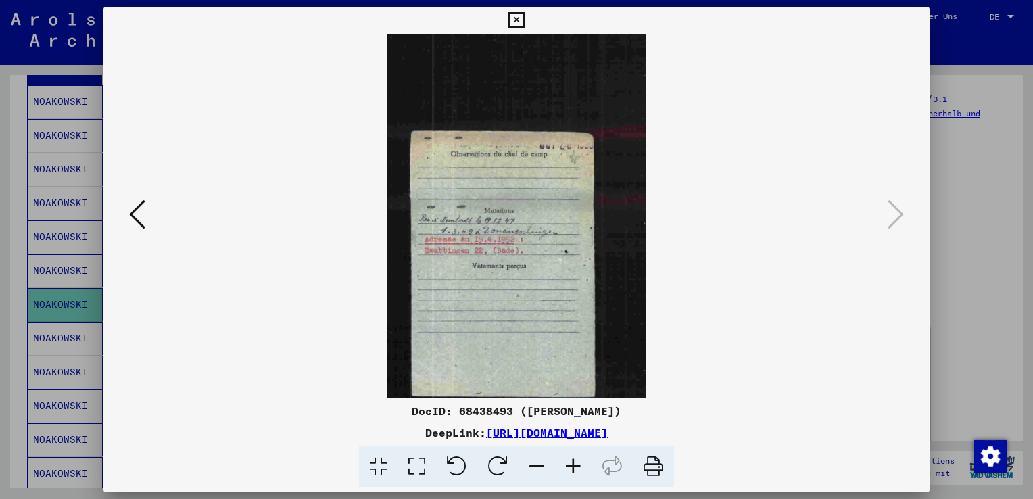
click at [515, 16] on icon at bounding box center [516, 20] width 16 height 16
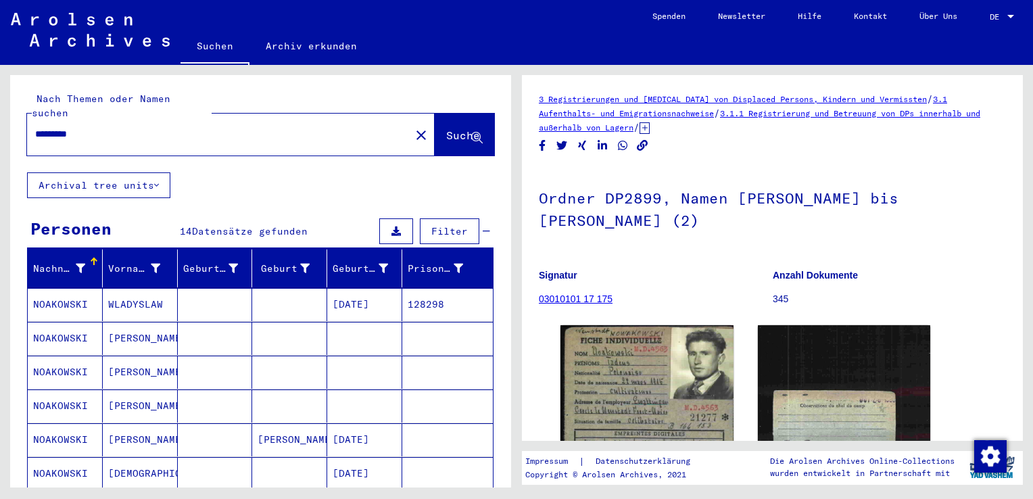
drag, startPoint x: 95, startPoint y: 120, endPoint x: -3, endPoint y: 133, distance: 98.8
click at [0, 133] on html "Suchen Archiv erkunden Spenden Newsletter Hilfe Kontakt Über Uns Suchen Archiv …" at bounding box center [516, 249] width 1033 height 499
type input "********"
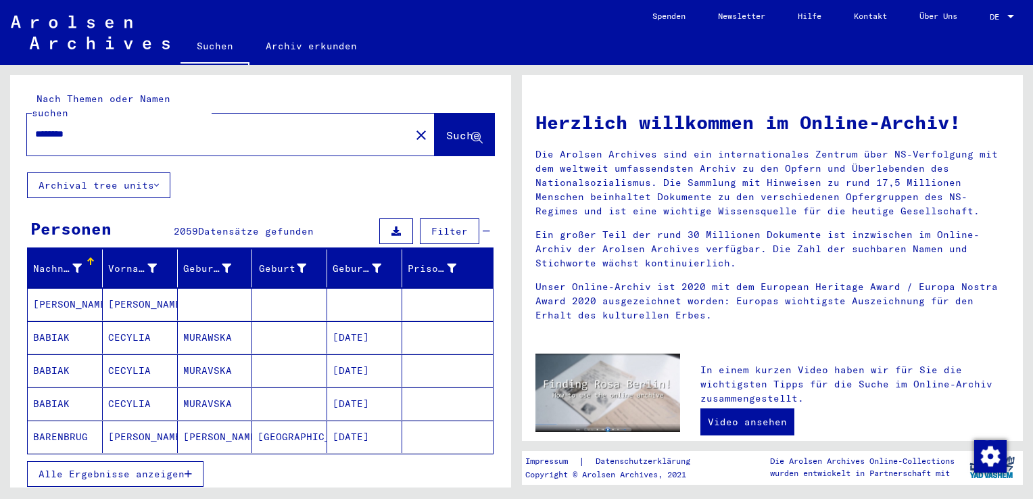
click at [187, 469] on icon "button" at bounding box center [187, 473] width 7 height 9
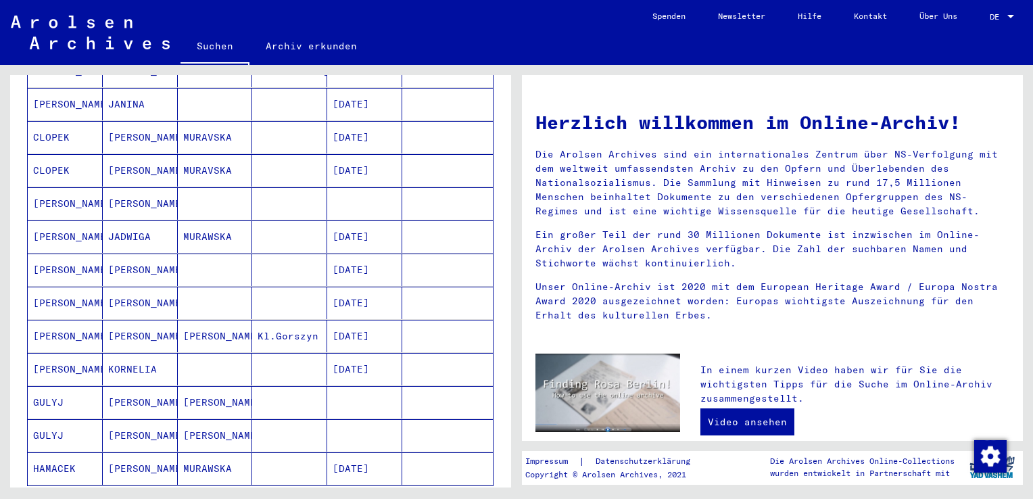
scroll to position [676, 0]
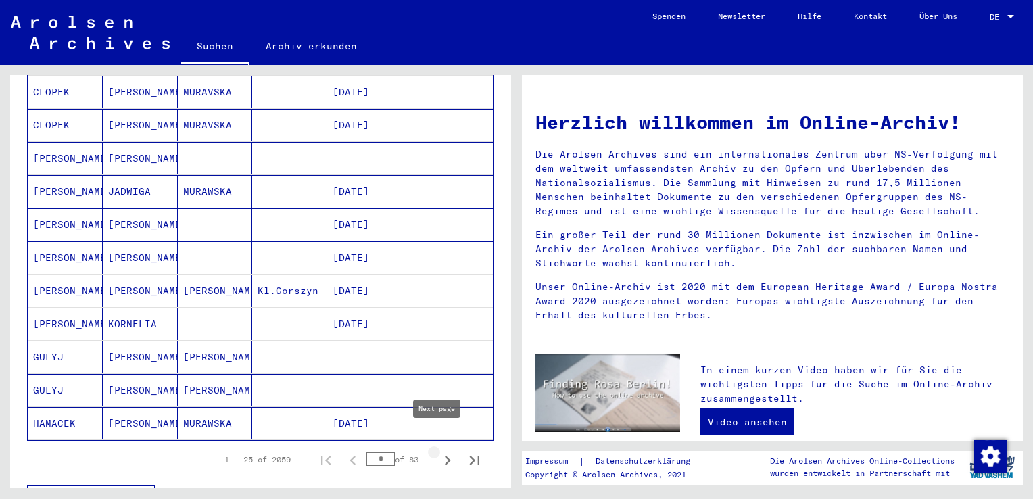
click at [445, 455] on icon "Next page" at bounding box center [448, 459] width 6 height 9
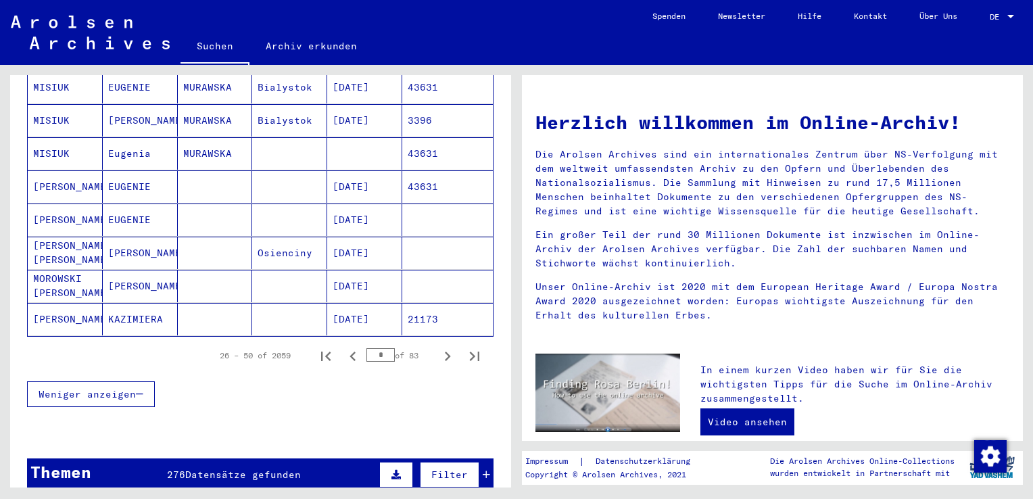
scroll to position [811, 0]
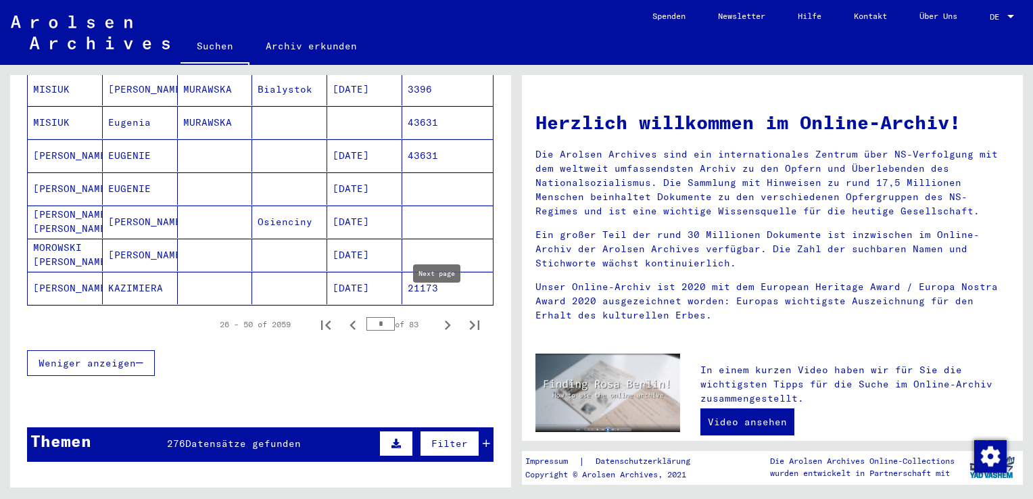
click at [438, 316] on icon "Next page" at bounding box center [447, 325] width 19 height 19
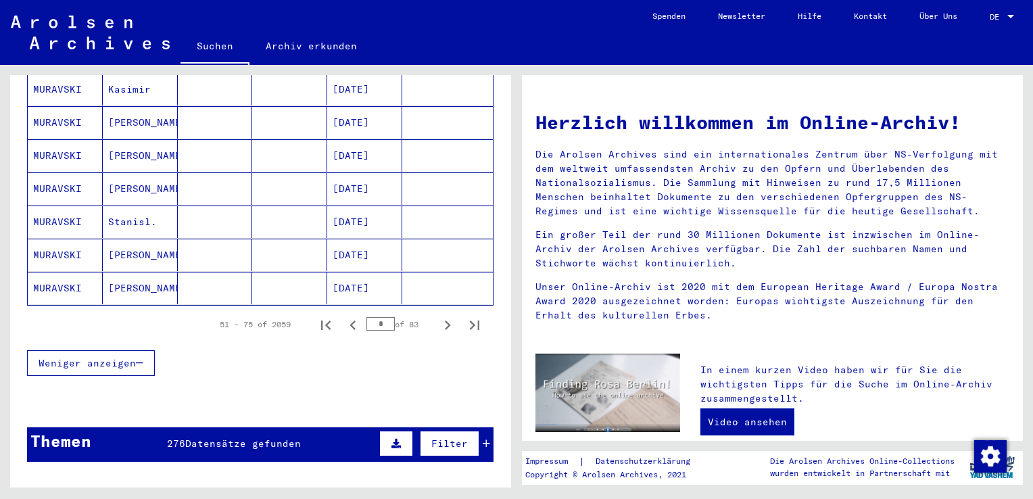
click at [438, 316] on icon "Next page" at bounding box center [447, 325] width 19 height 19
type input "*"
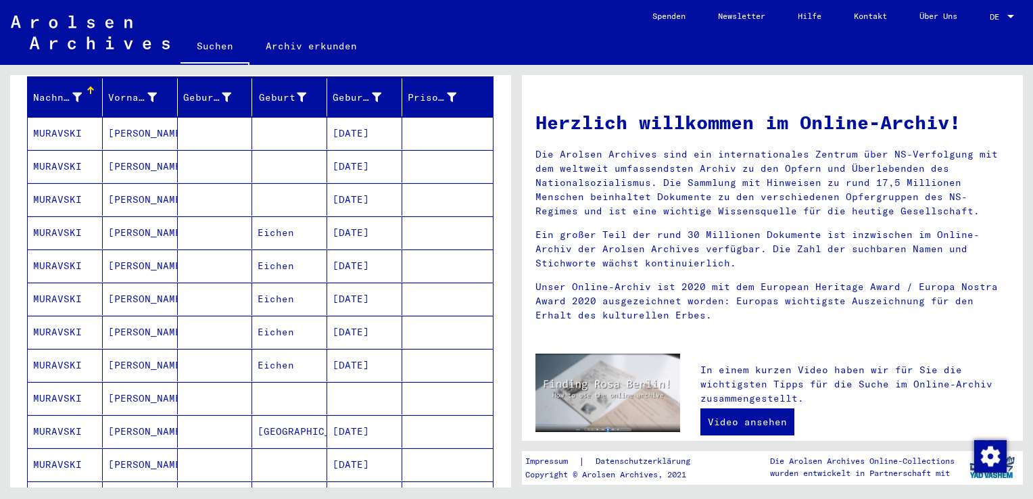
scroll to position [135, 0]
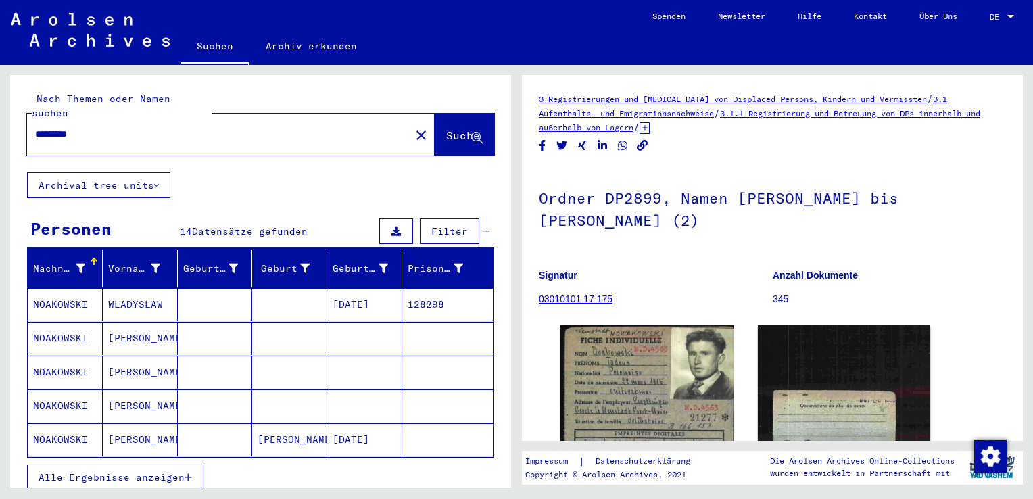
drag, startPoint x: 97, startPoint y: 115, endPoint x: 3, endPoint y: 110, distance: 94.1
click at [3, 110] on div "Nach Themen oder Namen suchen ********* close Suche Archival tree units Persone…" at bounding box center [258, 276] width 516 height 422
type input "*****"
click at [446, 128] on span "Suche" at bounding box center [463, 135] width 34 height 14
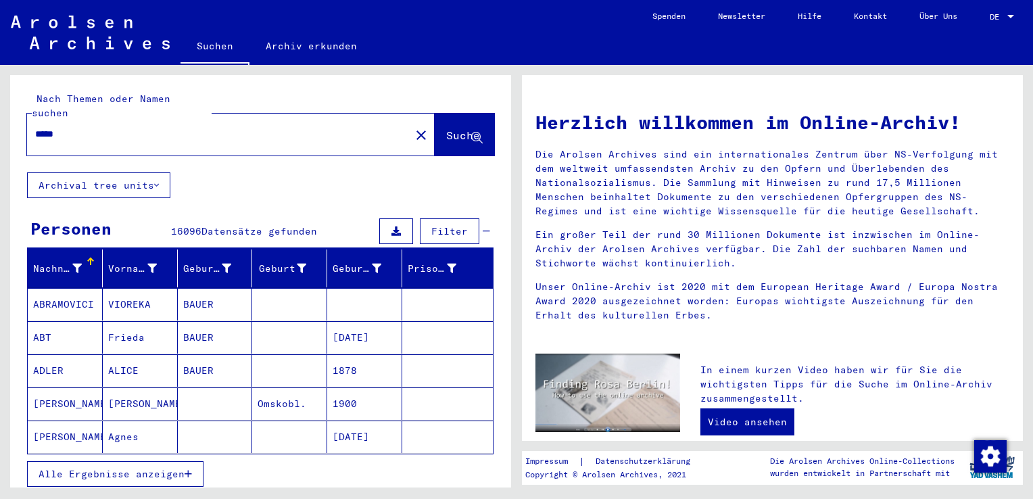
click at [189, 469] on icon "button" at bounding box center [187, 473] width 7 height 9
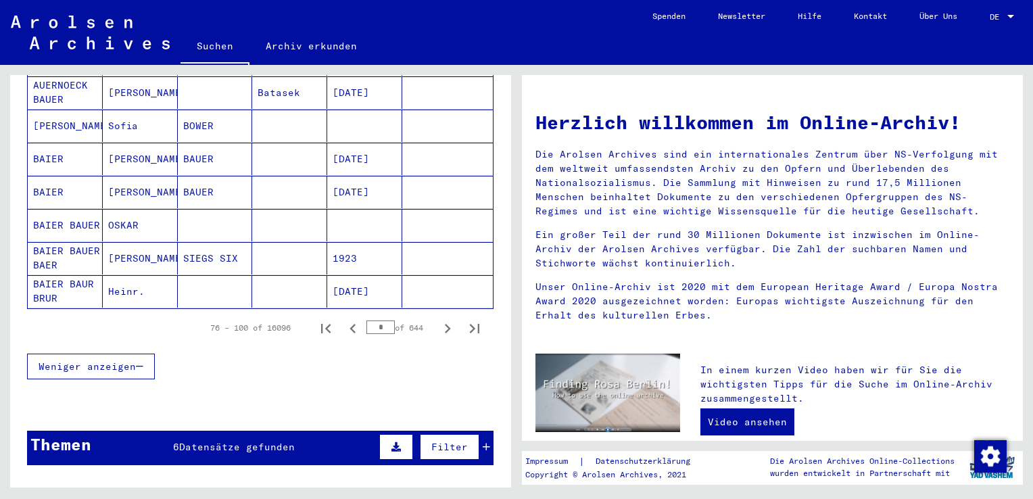
scroll to position [811, 0]
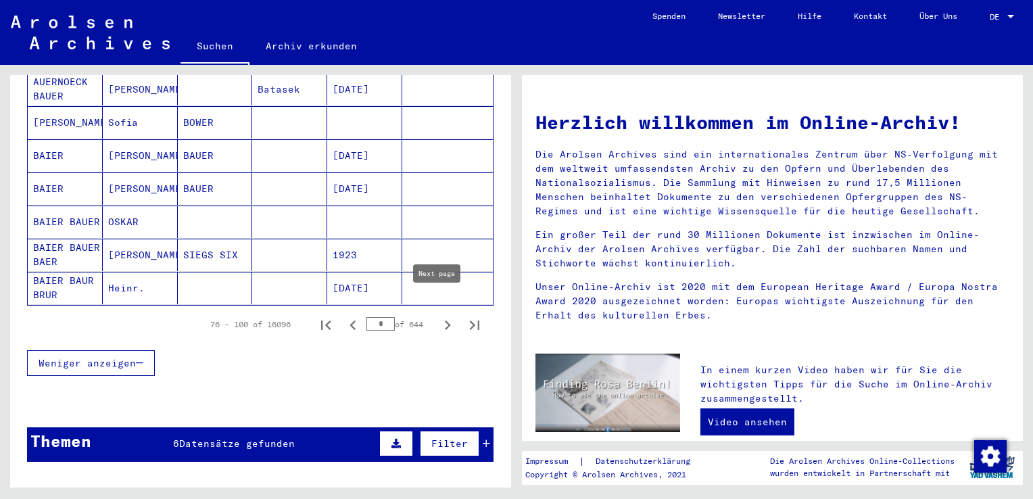
click at [445, 320] on icon "Next page" at bounding box center [448, 324] width 6 height 9
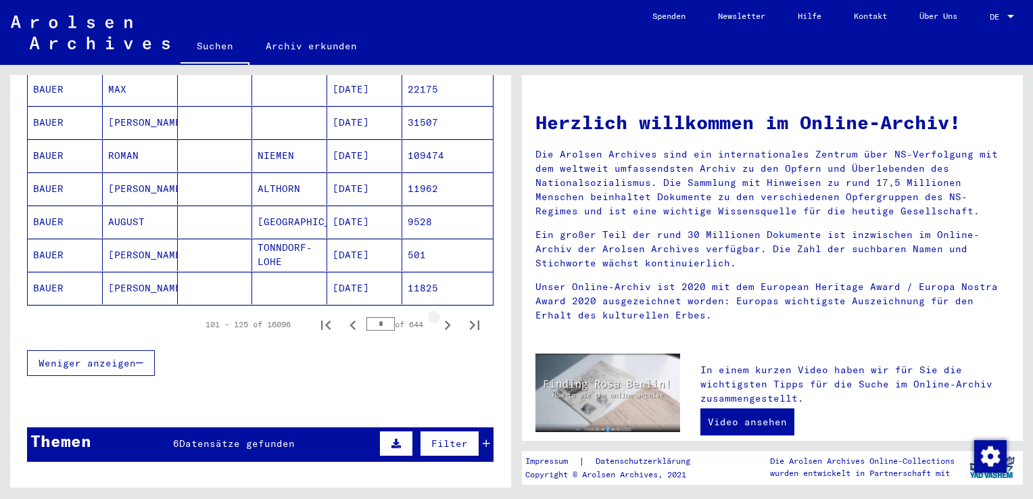
click at [438, 316] on icon "Next page" at bounding box center [447, 325] width 19 height 19
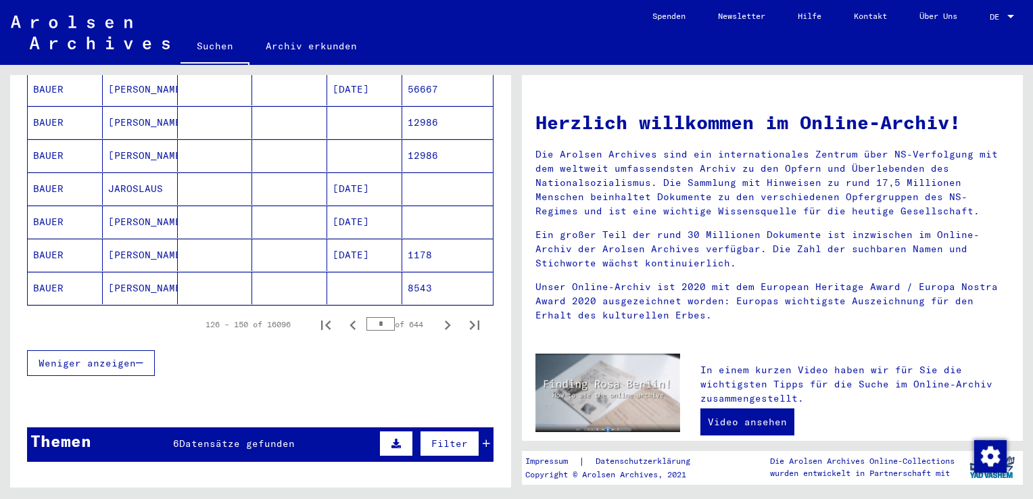
click at [438, 316] on icon "Next page" at bounding box center [447, 325] width 19 height 19
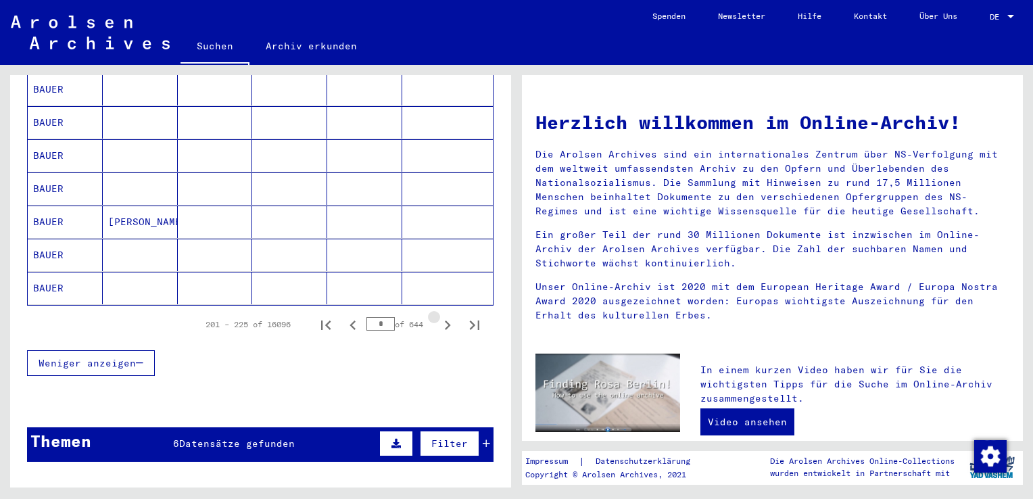
click at [438, 316] on icon "Next page" at bounding box center [447, 325] width 19 height 19
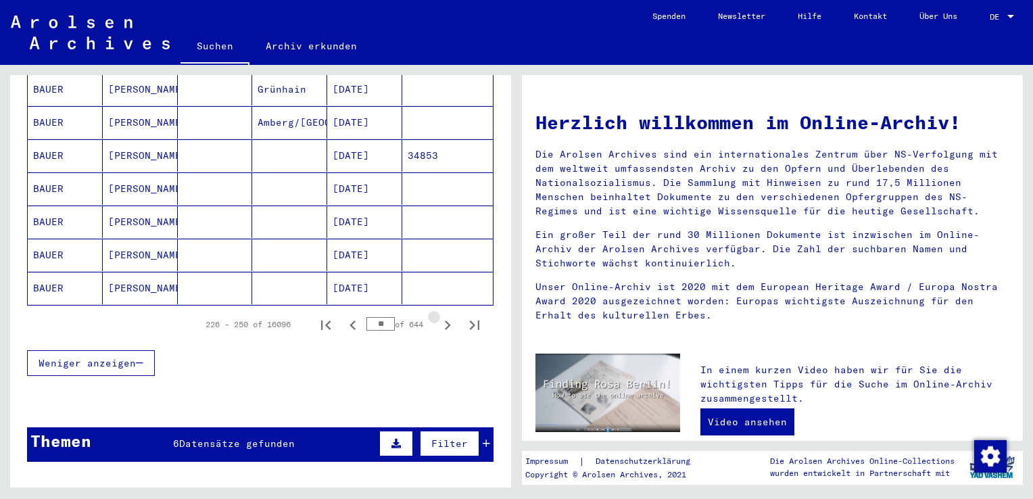
click at [438, 316] on icon "Next page" at bounding box center [447, 325] width 19 height 19
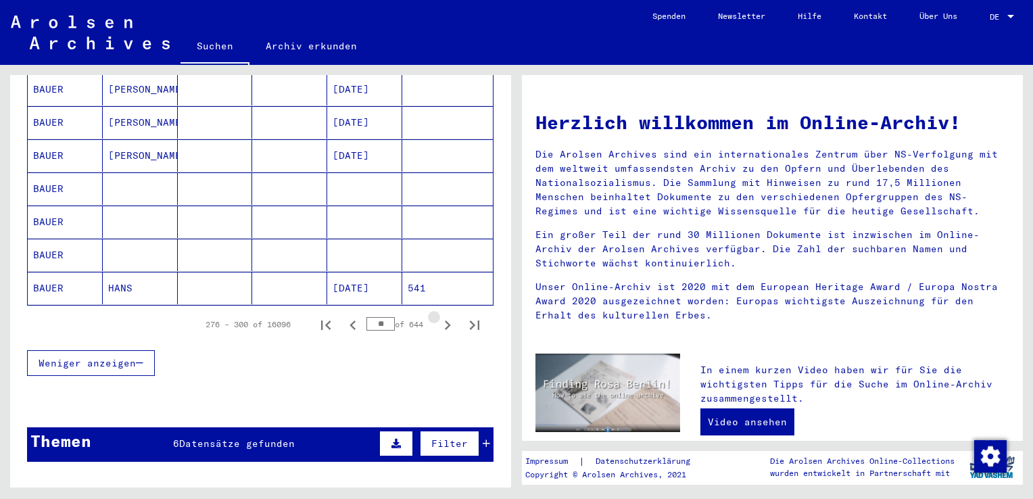
click at [438, 316] on icon "Next page" at bounding box center [447, 325] width 19 height 19
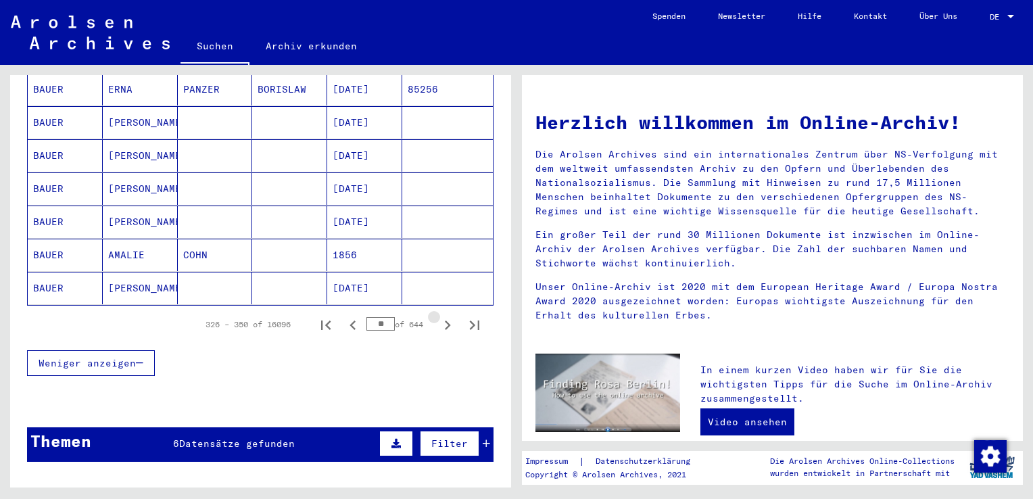
click at [438, 316] on icon "Next page" at bounding box center [447, 325] width 19 height 19
type input "**"
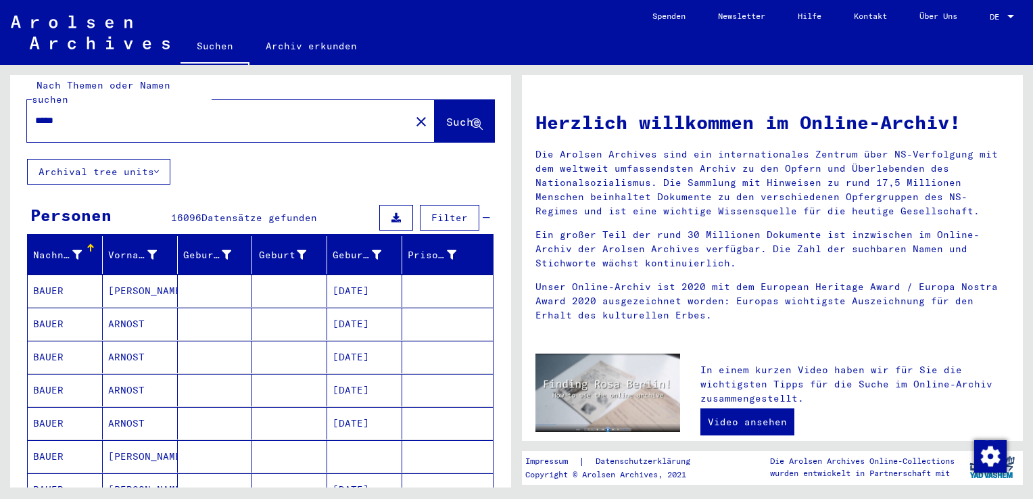
scroll to position [0, 0]
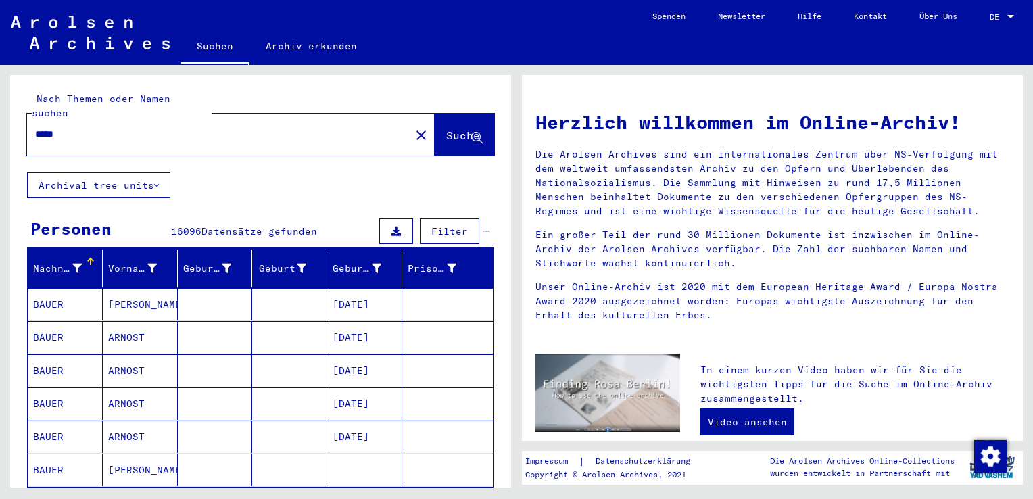
click at [36, 127] on input "*****" at bounding box center [214, 134] width 359 height 14
click at [117, 119] on div "******" at bounding box center [210, 134] width 367 height 30
click at [109, 127] on input "******" at bounding box center [214, 134] width 359 height 14
type input "*******"
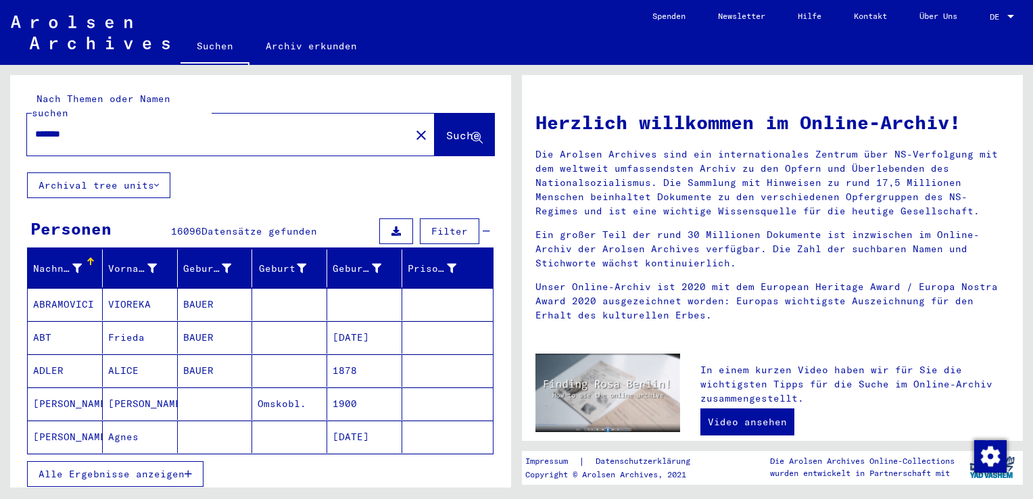
click at [190, 469] on icon "button" at bounding box center [187, 473] width 7 height 9
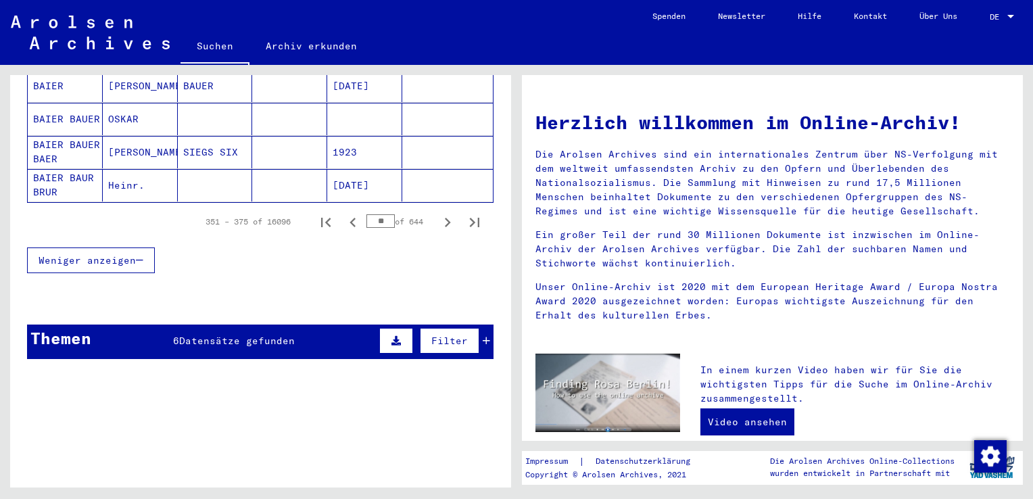
scroll to position [946, 0]
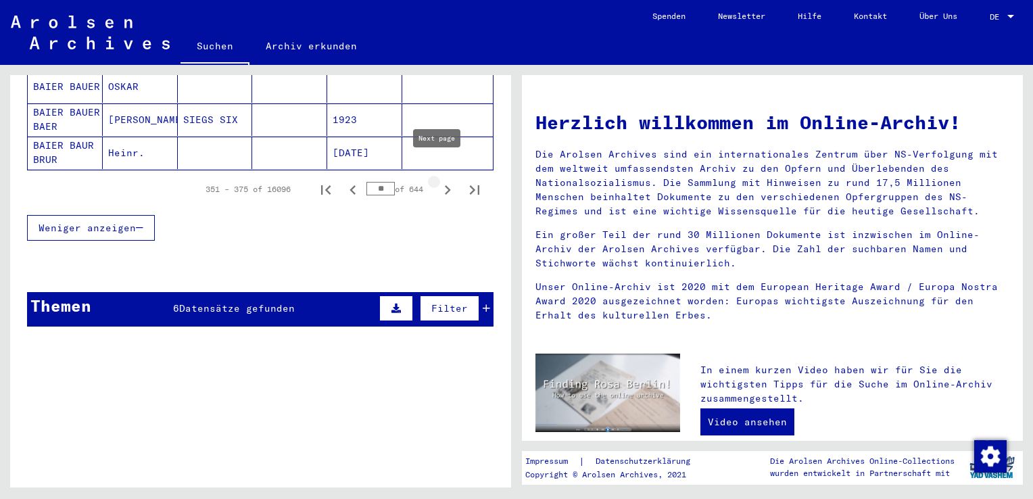
click at [445, 185] on icon "Next page" at bounding box center [448, 189] width 6 height 9
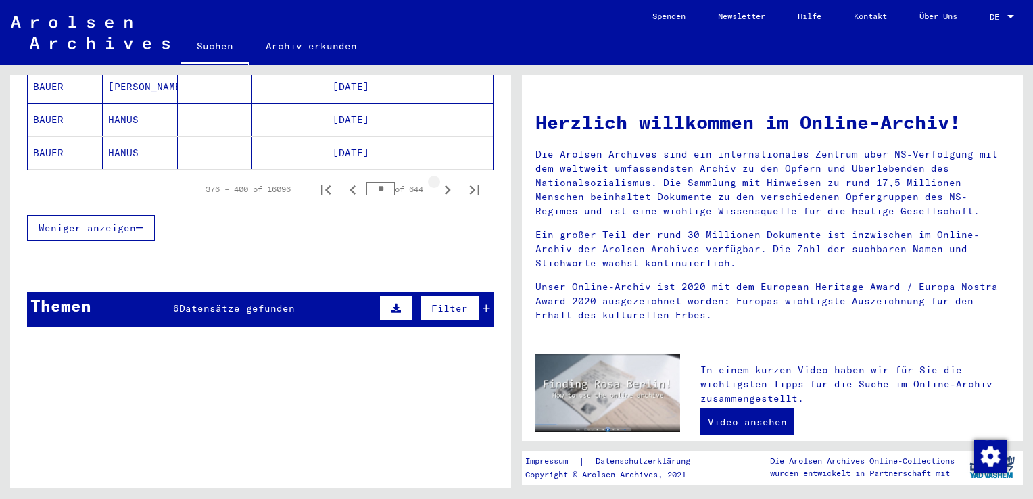
click at [445, 185] on icon "Next page" at bounding box center [448, 189] width 6 height 9
click at [439, 180] on icon "Next page" at bounding box center [447, 189] width 19 height 19
click at [438, 180] on icon "Next page" at bounding box center [447, 189] width 19 height 19
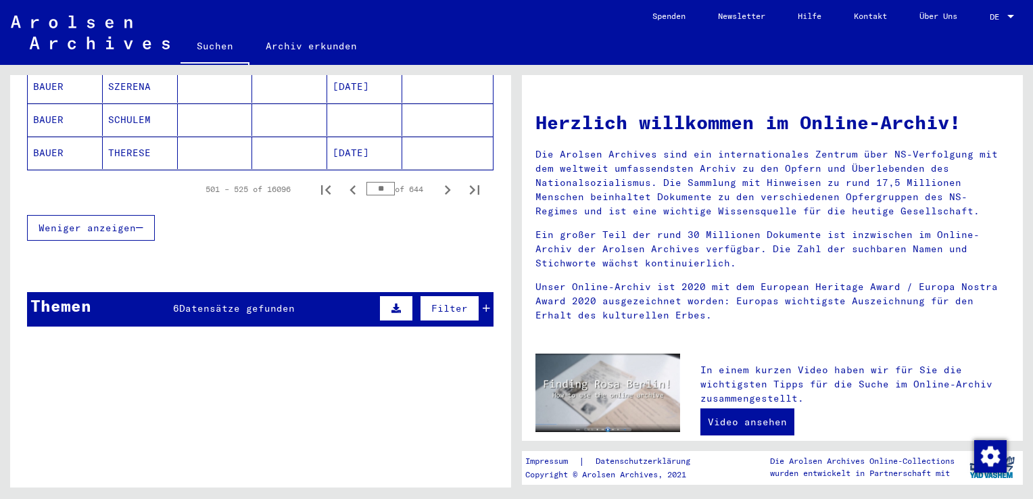
click at [438, 180] on icon "Next page" at bounding box center [447, 189] width 19 height 19
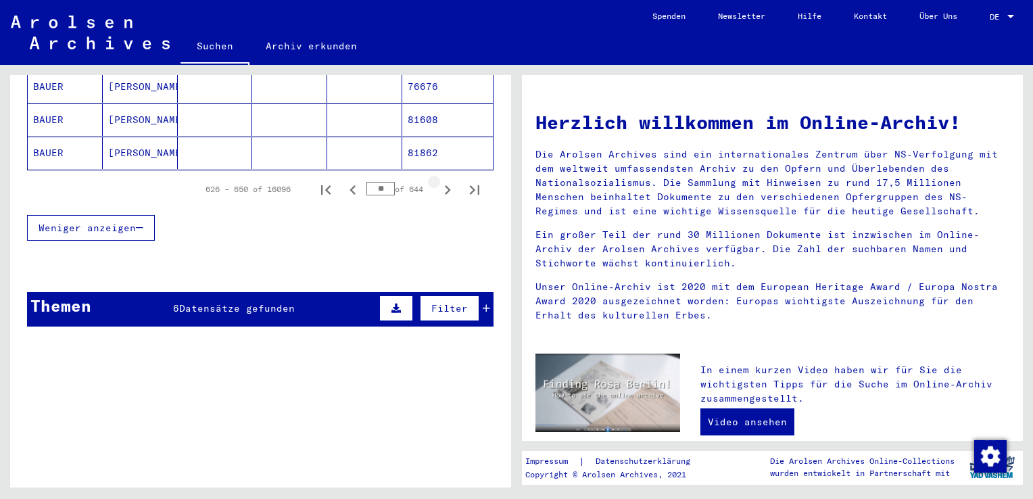
click at [438, 180] on icon "Next page" at bounding box center [447, 189] width 19 height 19
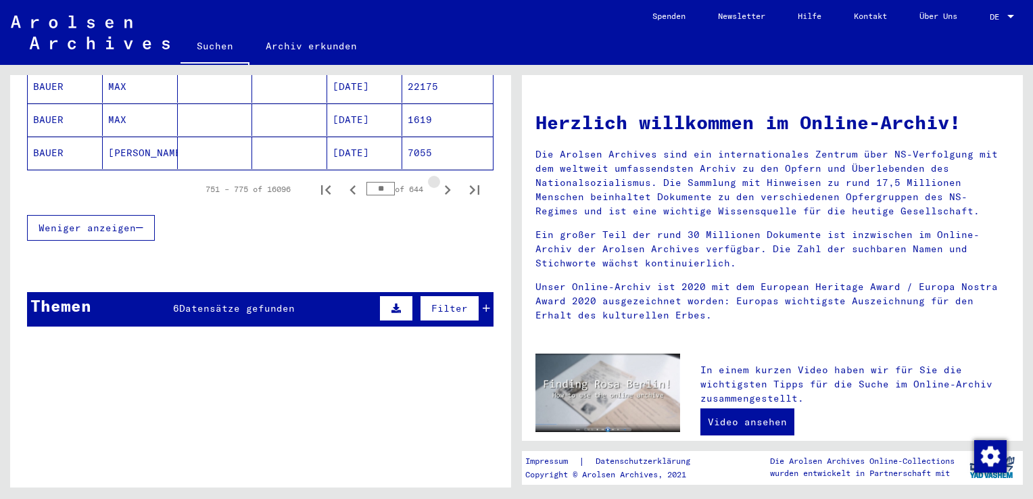
click at [438, 180] on icon "Next page" at bounding box center [447, 189] width 19 height 19
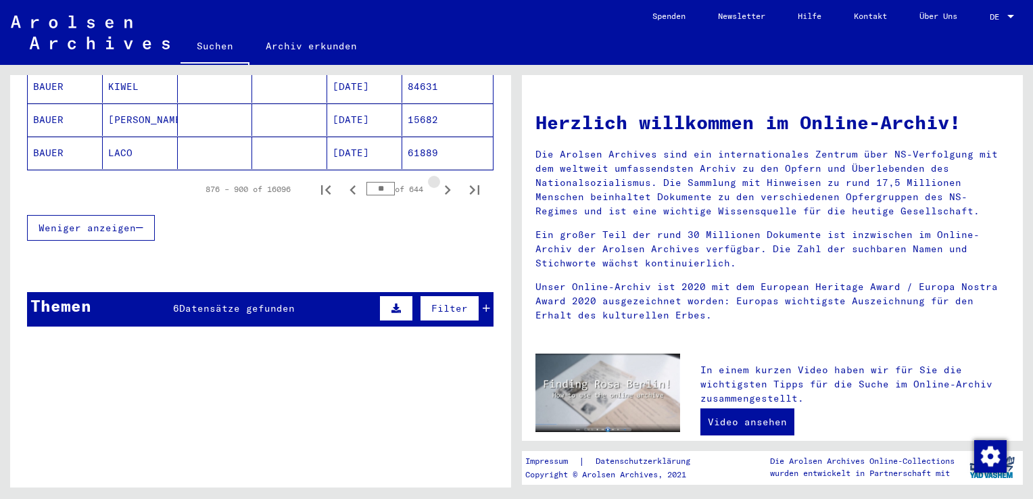
click at [438, 180] on icon "Next page" at bounding box center [447, 189] width 19 height 19
click at [427, 181] on div "901 – 925 of 16096 ** of 644" at bounding box center [338, 189] width 299 height 27
click at [438, 180] on icon "Next page" at bounding box center [447, 189] width 19 height 19
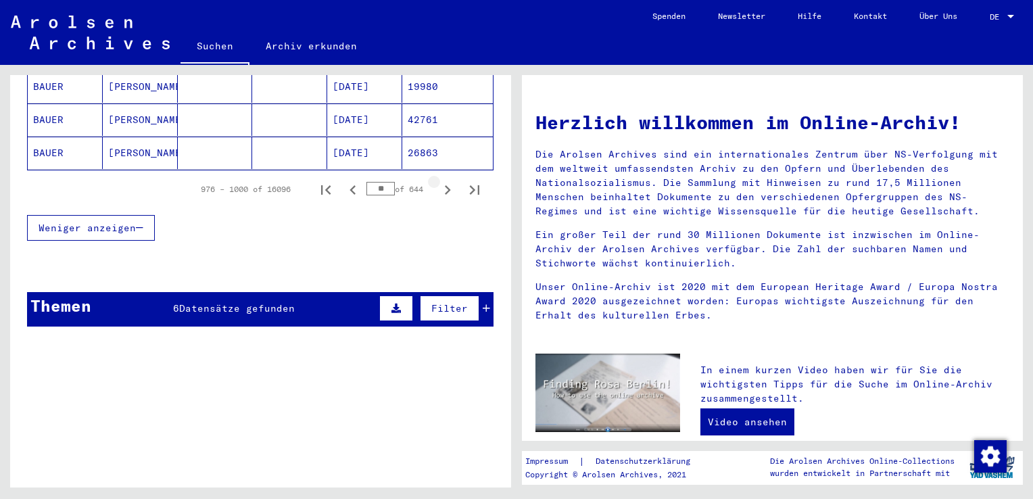
click at [438, 180] on icon "Next page" at bounding box center [447, 189] width 19 height 19
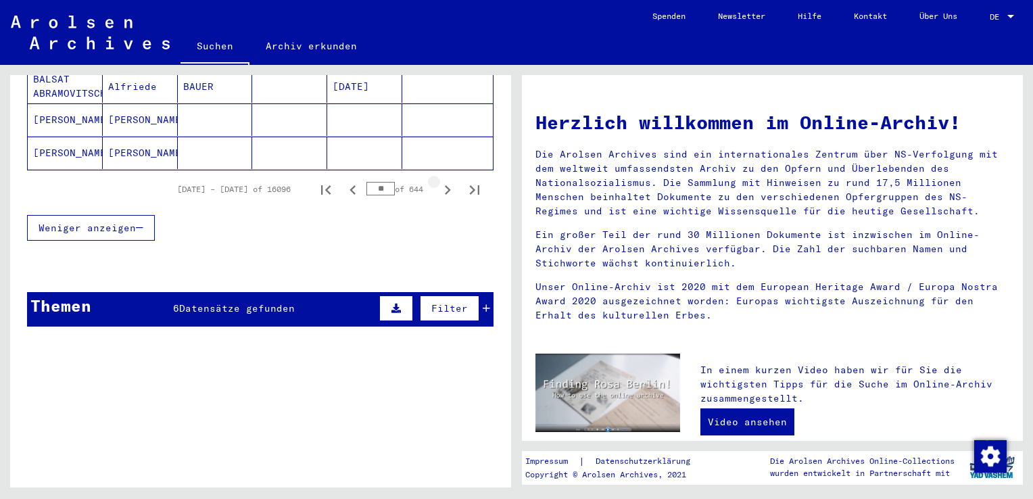
click at [438, 180] on icon "Next page" at bounding box center [447, 189] width 19 height 19
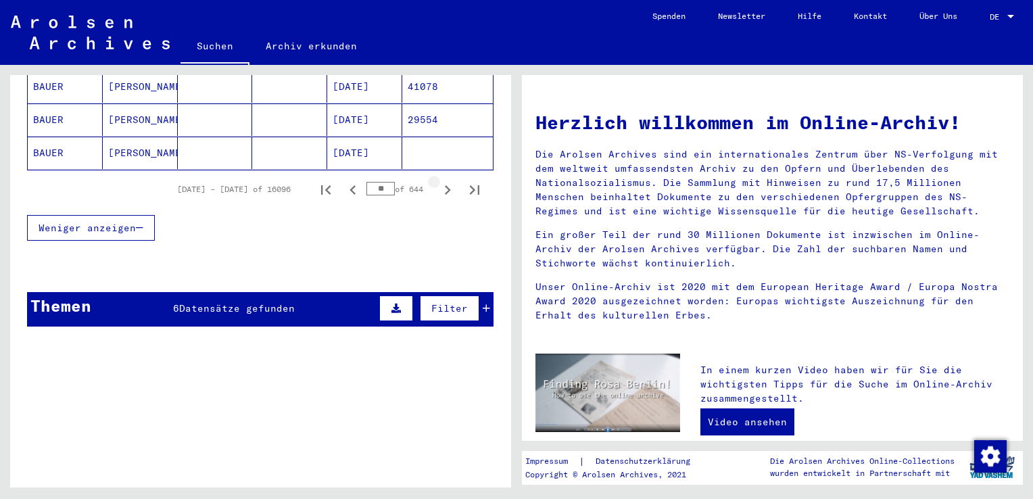
click at [438, 180] on icon "Next page" at bounding box center [447, 189] width 19 height 19
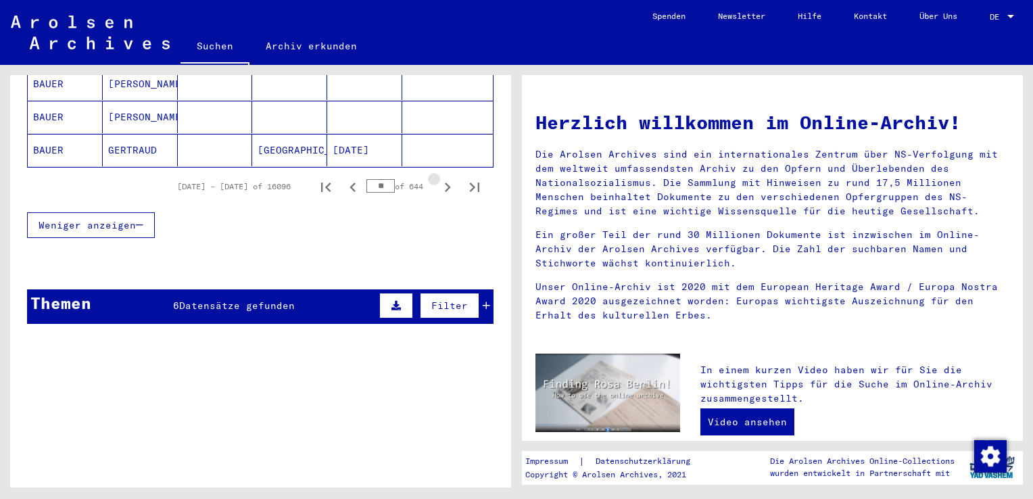
scroll to position [946, 0]
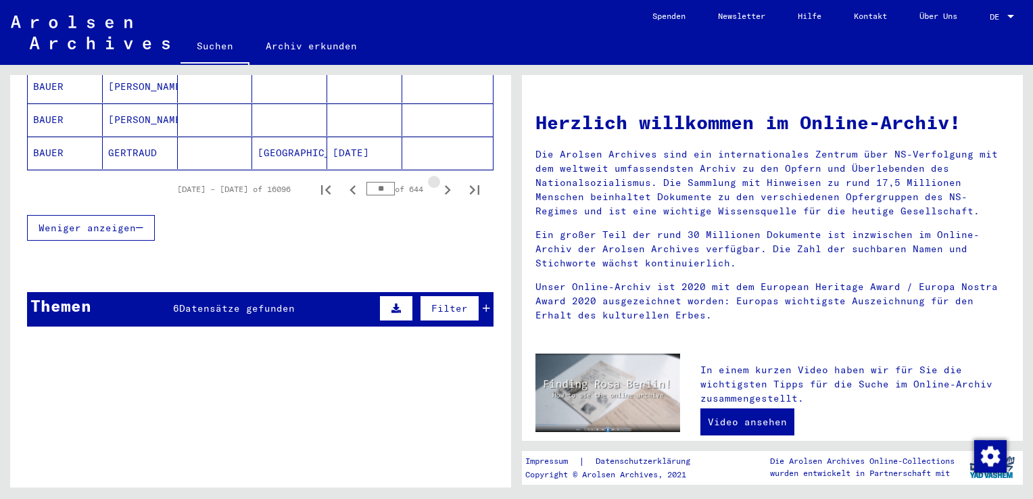
click at [438, 180] on icon "Next page" at bounding box center [447, 189] width 19 height 19
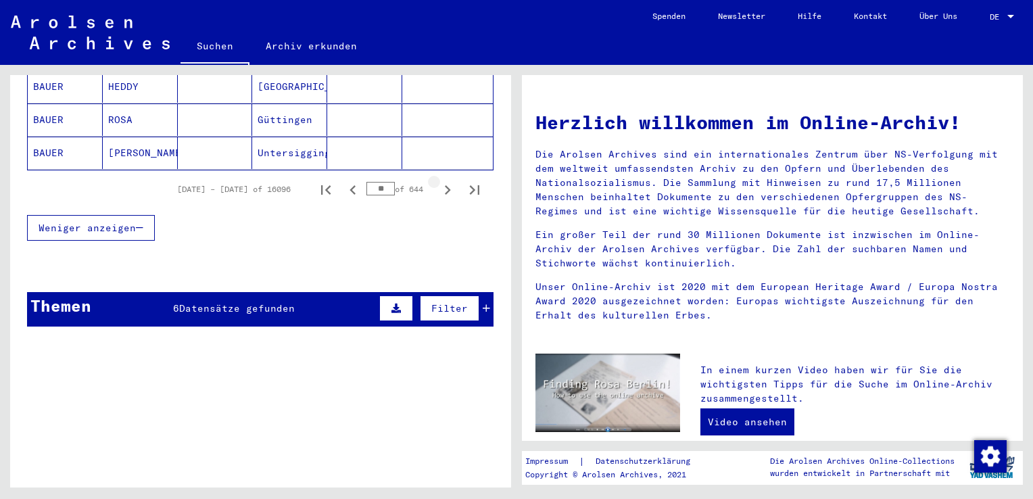
click at [438, 180] on icon "Next page" at bounding box center [447, 189] width 19 height 19
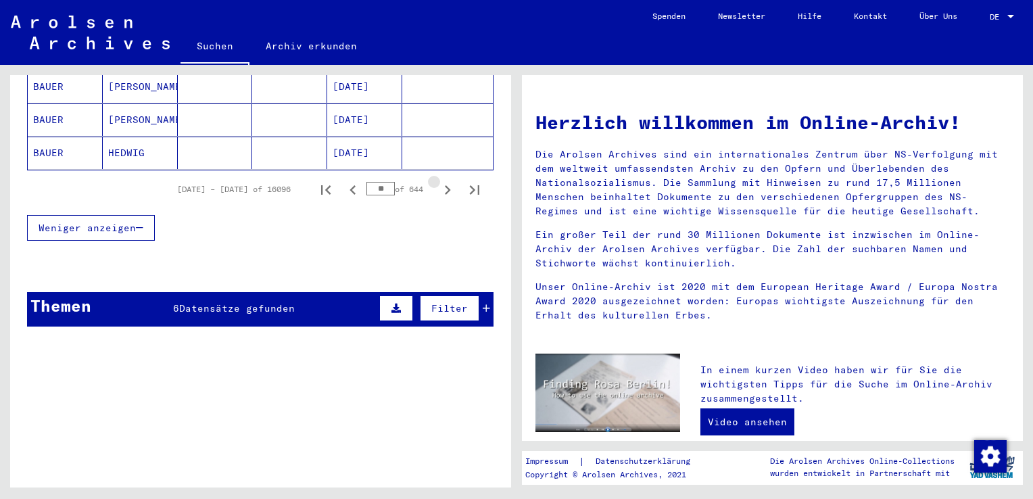
click at [438, 180] on icon "Next page" at bounding box center [447, 189] width 19 height 19
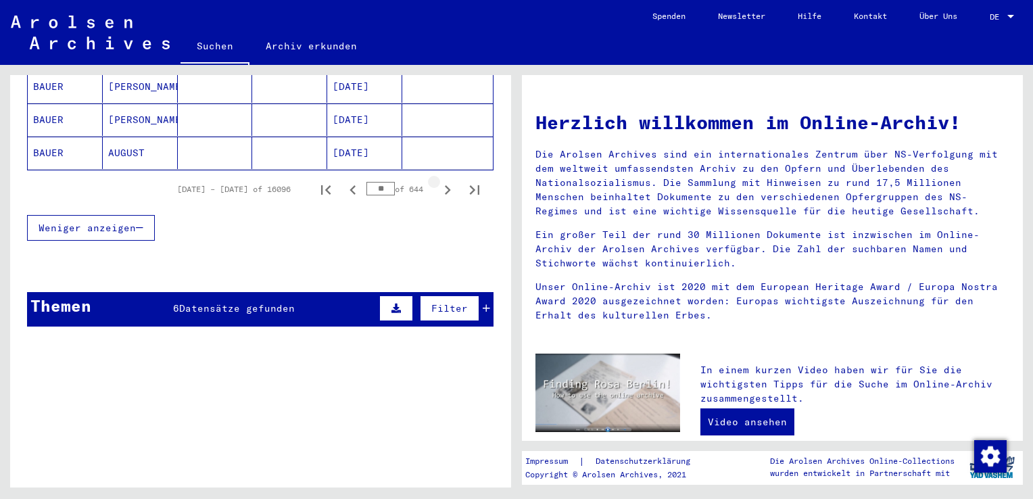
click at [438, 180] on icon "Next page" at bounding box center [447, 189] width 19 height 19
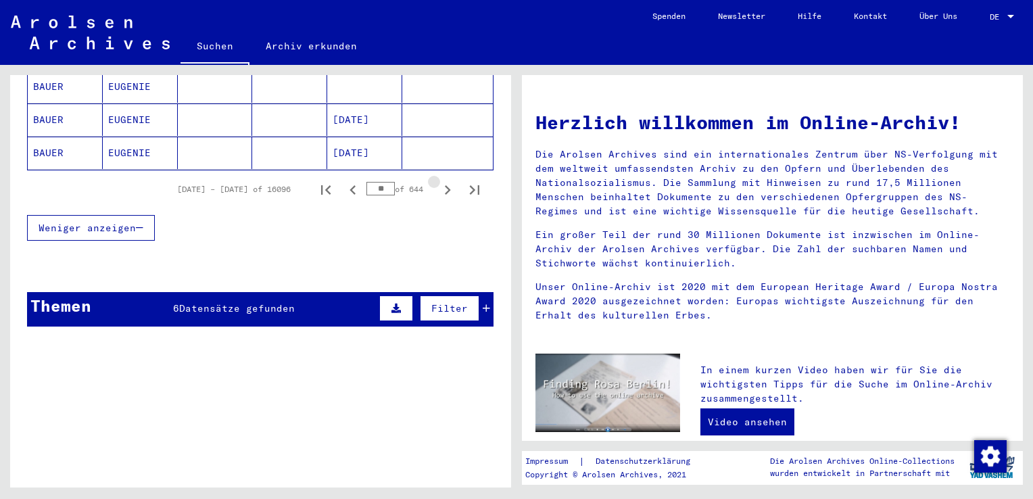
click at [438, 180] on icon "Next page" at bounding box center [447, 189] width 19 height 19
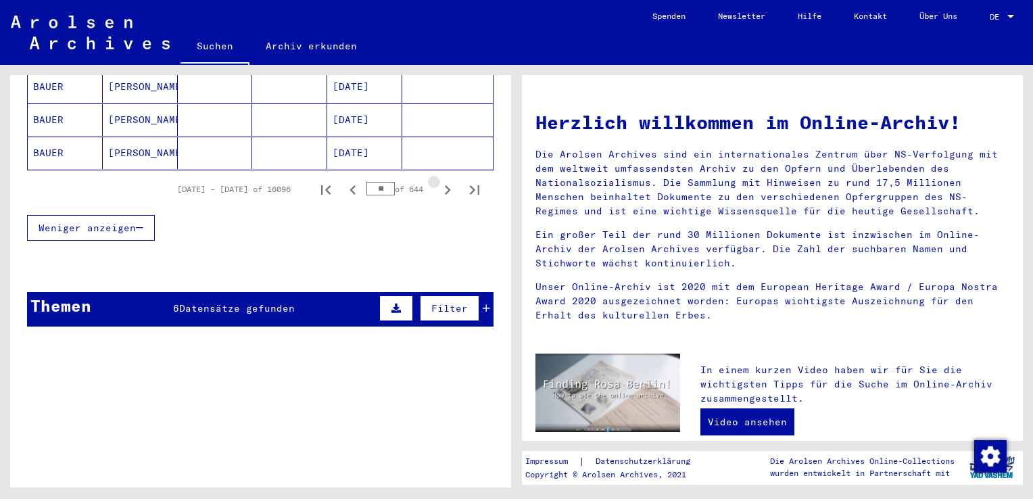
click at [438, 180] on icon "Next page" at bounding box center [447, 189] width 19 height 19
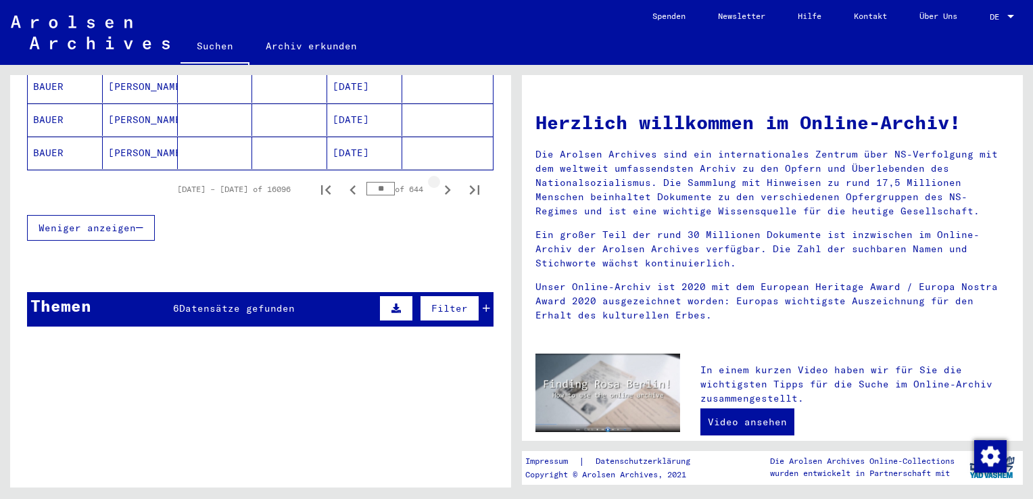
click at [438, 180] on icon "Next page" at bounding box center [447, 189] width 19 height 19
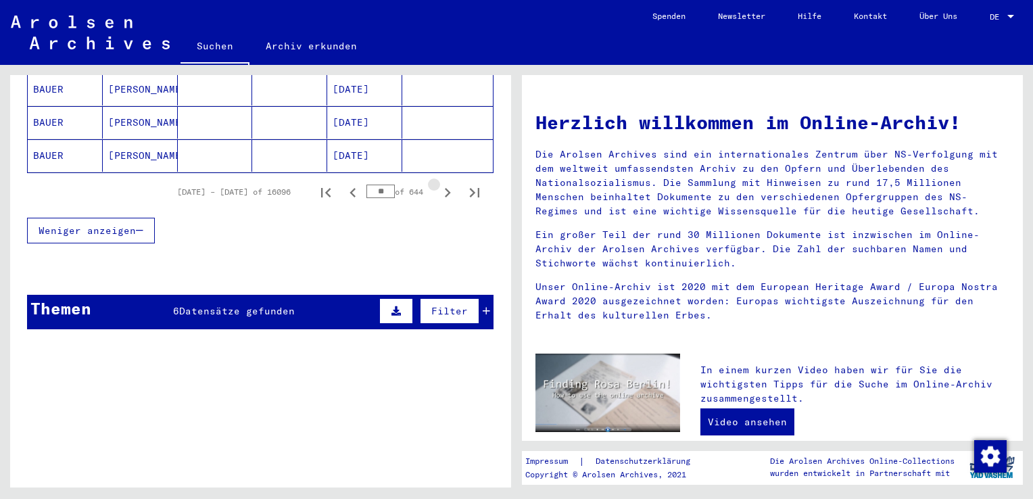
scroll to position [949, 0]
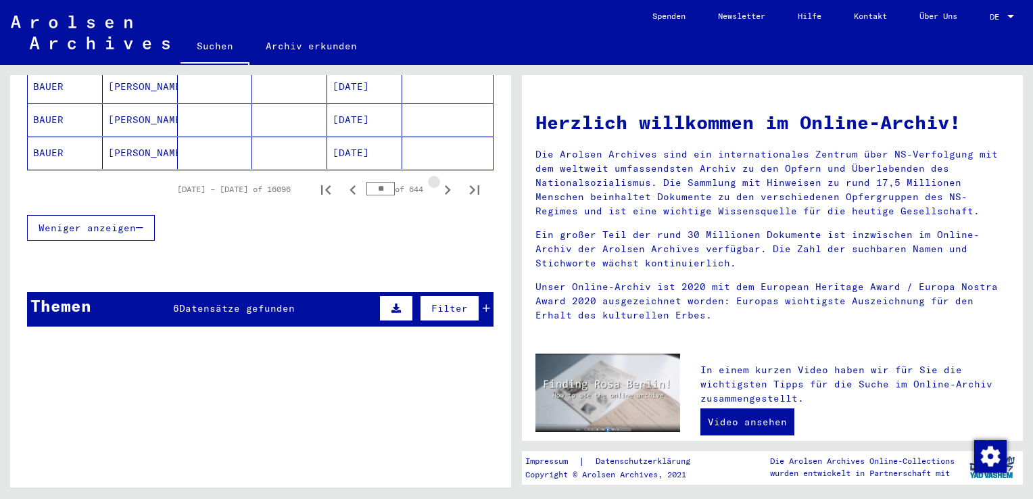
click at [438, 180] on icon "Next page" at bounding box center [447, 189] width 19 height 19
type input "**"
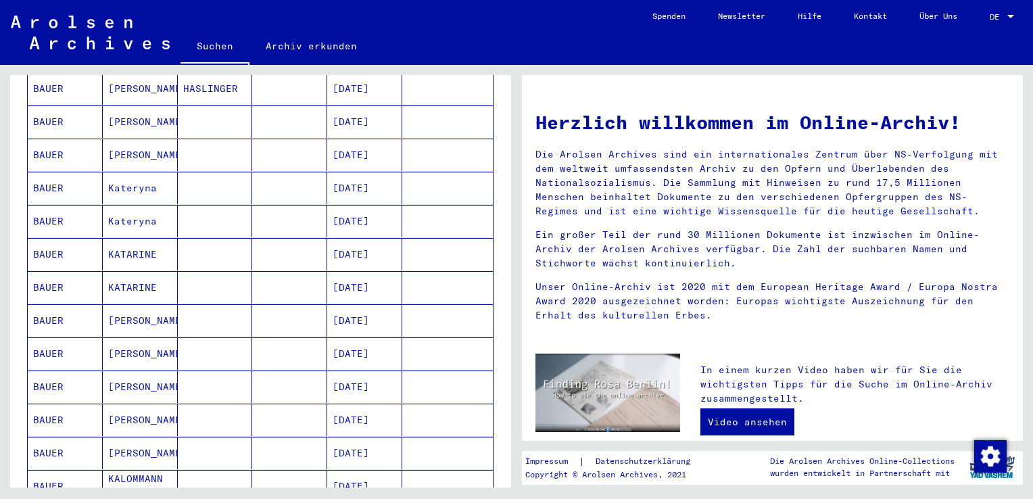
scroll to position [0, 0]
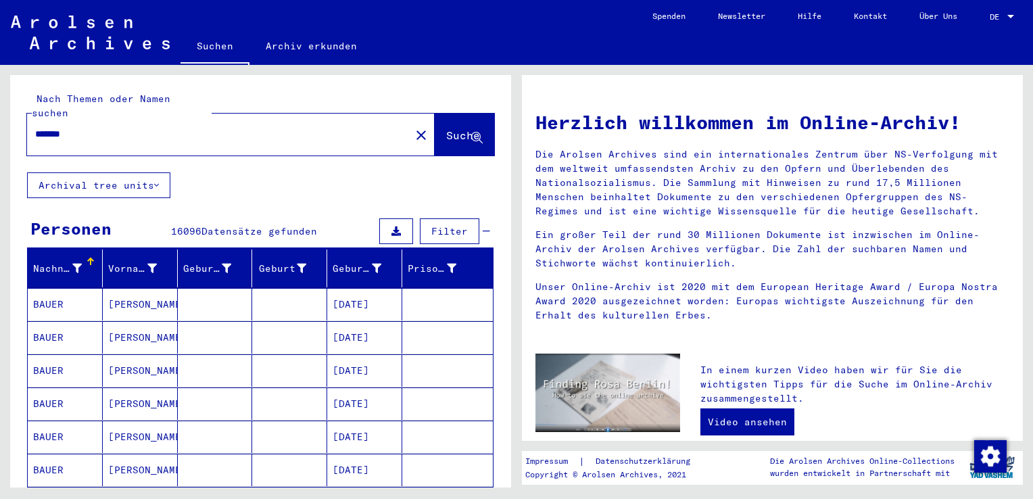
drag, startPoint x: 114, startPoint y: 121, endPoint x: -3, endPoint y: 115, distance: 116.4
click at [0, 115] on html "Suchen Archiv erkunden Spenden Newsletter Hilfe Kontakt Über Uns Suchen Archiv …" at bounding box center [516, 249] width 1033 height 499
type input "**********"
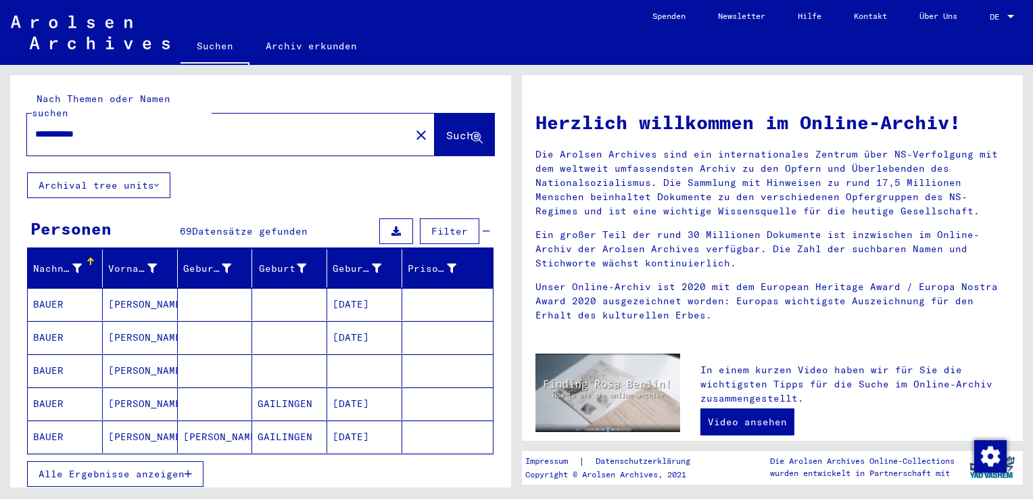
click at [187, 469] on icon "button" at bounding box center [187, 473] width 7 height 9
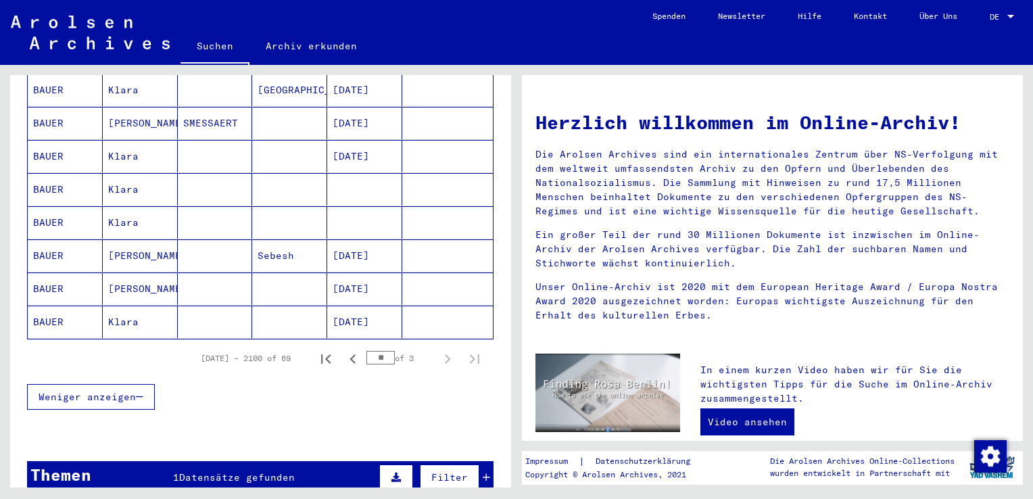
scroll to position [811, 0]
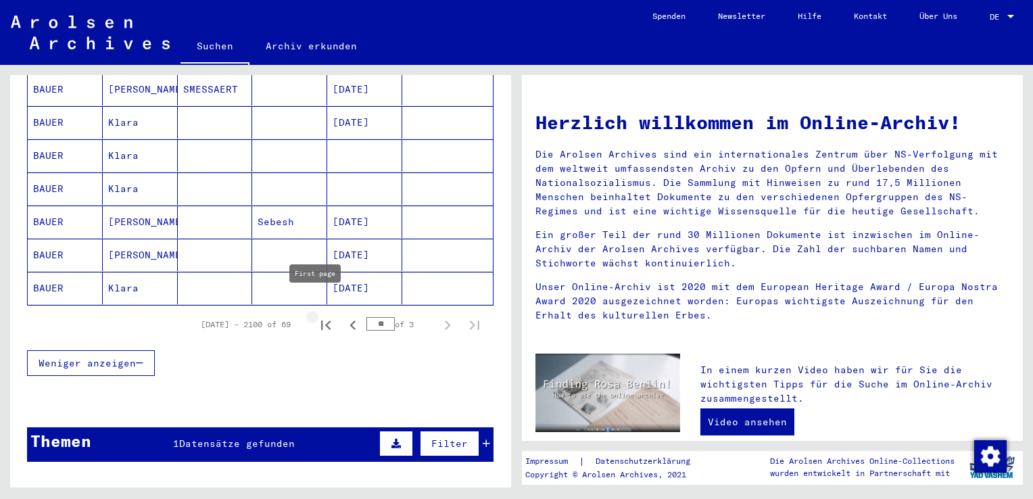
click at [316, 316] on icon "First page" at bounding box center [325, 325] width 19 height 19
click at [440, 316] on icon "Next page" at bounding box center [447, 325] width 19 height 19
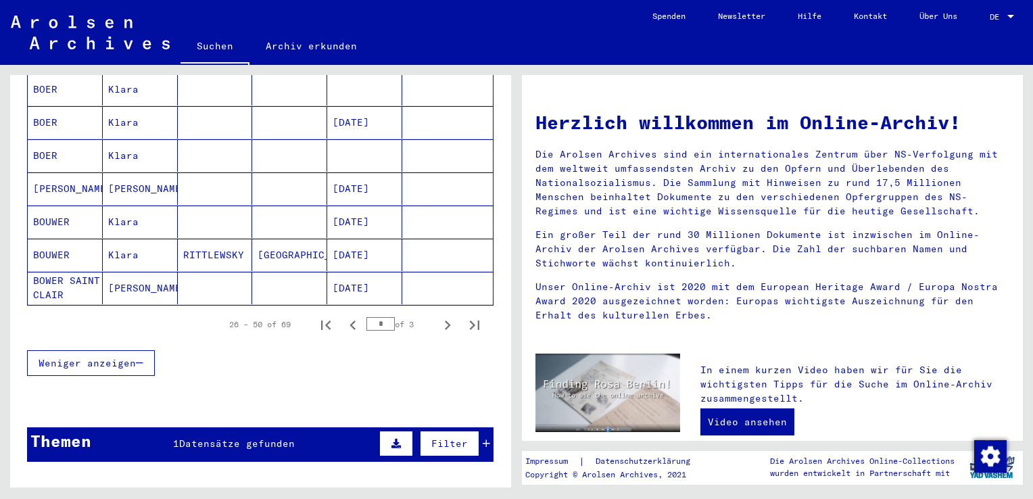
click at [70, 272] on mat-cell "BOWER SAINT CLAIR" at bounding box center [65, 288] width 75 height 32
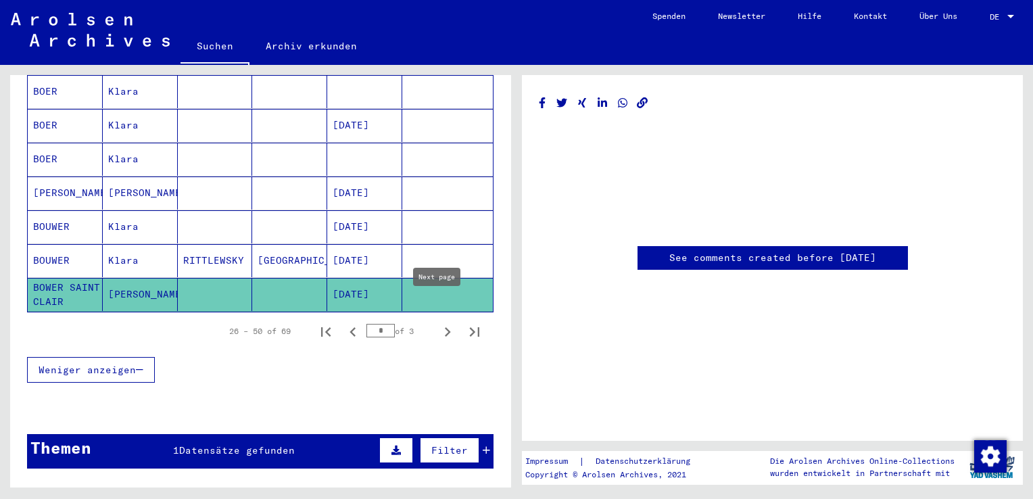
click at [445, 327] on icon "Next page" at bounding box center [448, 331] width 6 height 9
type input "*"
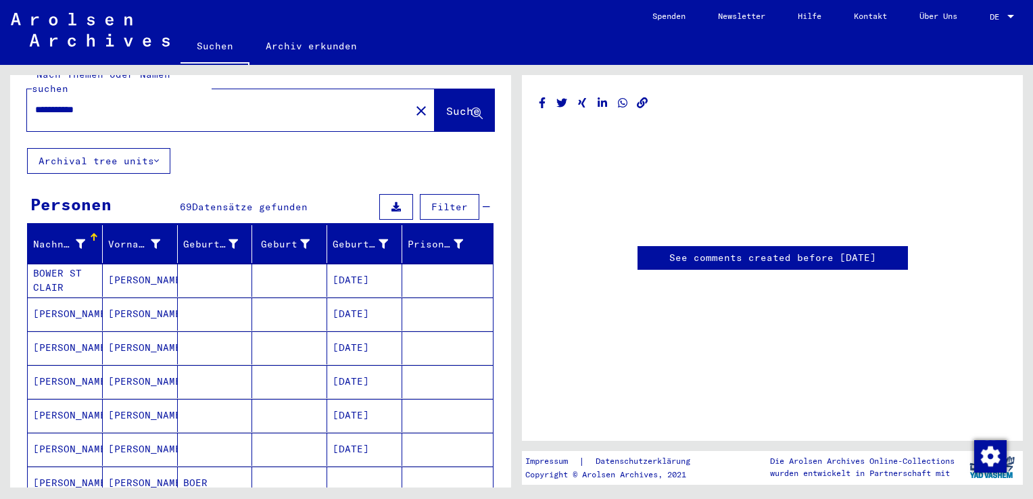
scroll to position [16, 0]
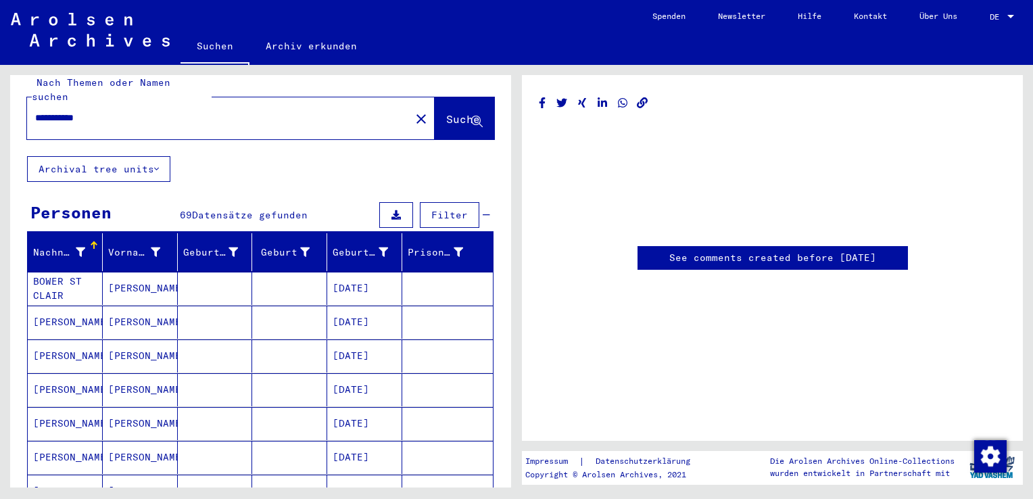
click at [49, 272] on mat-cell "BOWER ST CLAIR" at bounding box center [65, 288] width 75 height 33
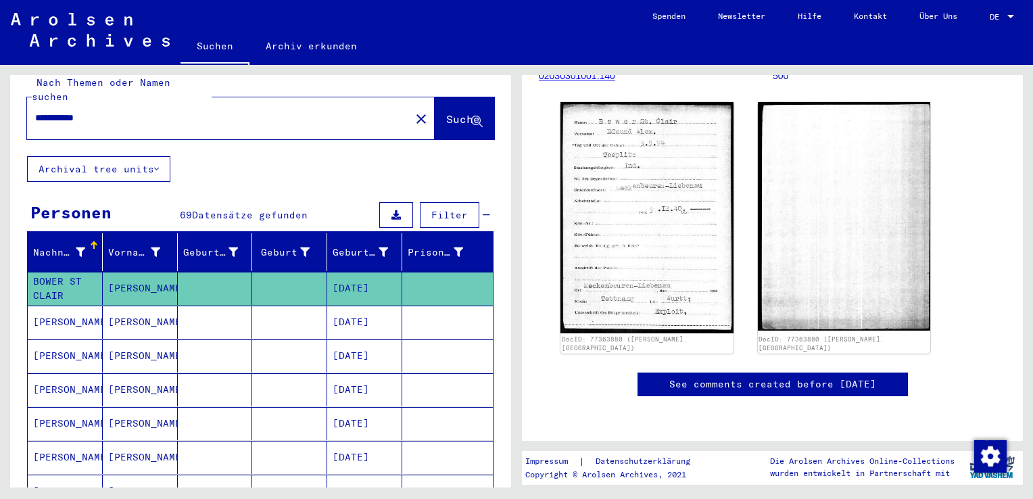
scroll to position [203, 0]
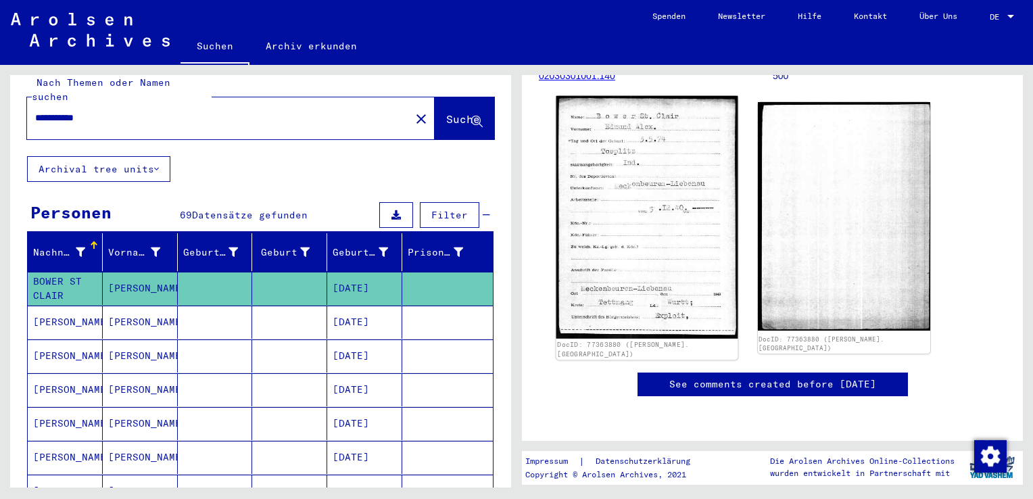
click at [635, 191] on img at bounding box center [646, 217] width 181 height 243
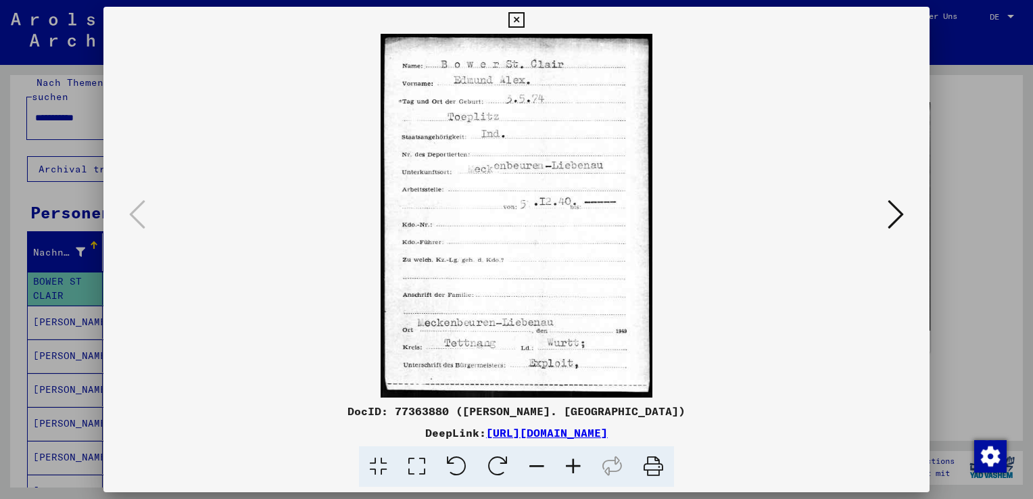
click at [893, 209] on icon at bounding box center [895, 214] width 16 height 32
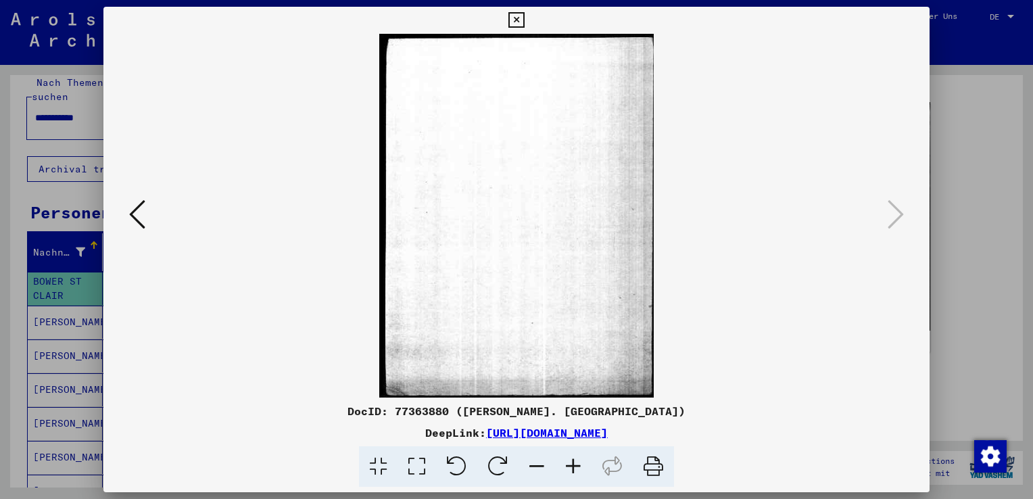
click at [516, 18] on icon at bounding box center [516, 20] width 16 height 16
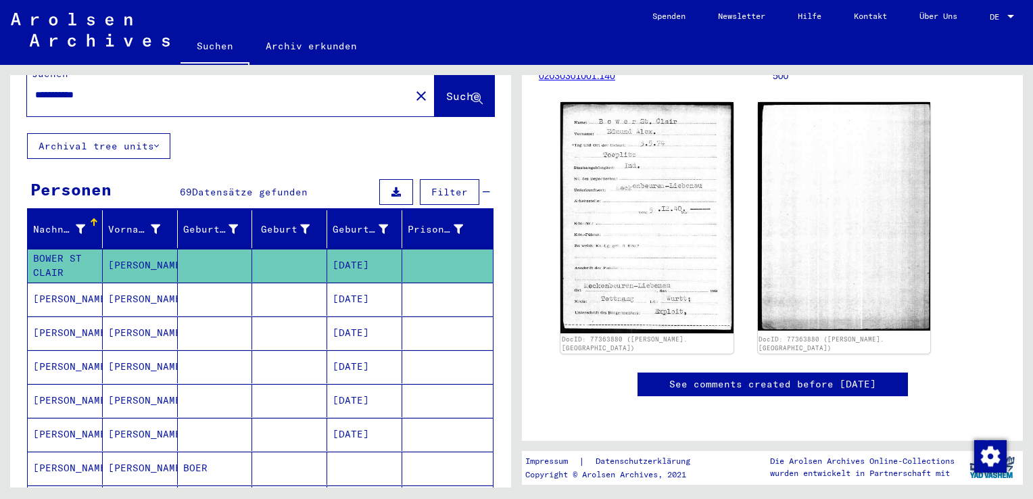
scroll to position [0, 0]
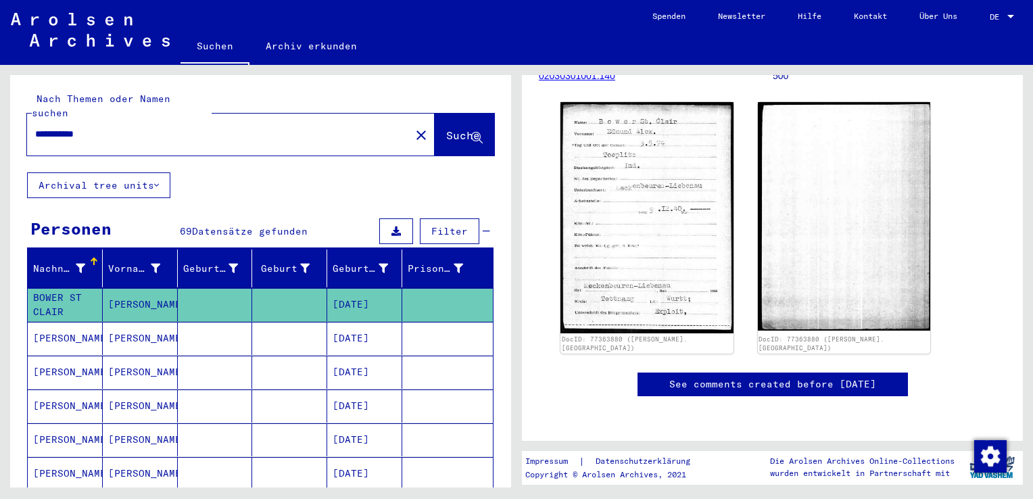
drag, startPoint x: 113, startPoint y: 116, endPoint x: -3, endPoint y: 117, distance: 115.6
click at [0, 117] on html "**********" at bounding box center [516, 249] width 1033 height 499
type input "******"
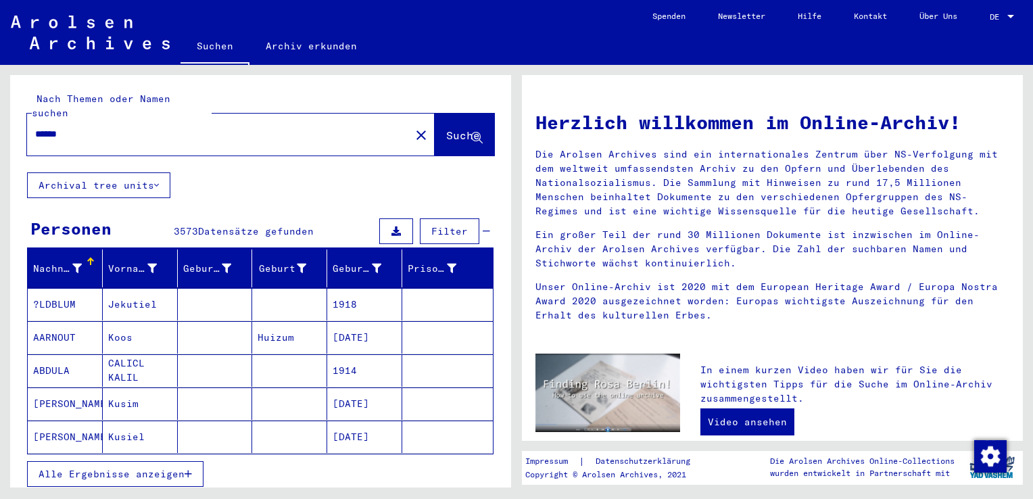
click at [185, 469] on icon "button" at bounding box center [187, 473] width 7 height 9
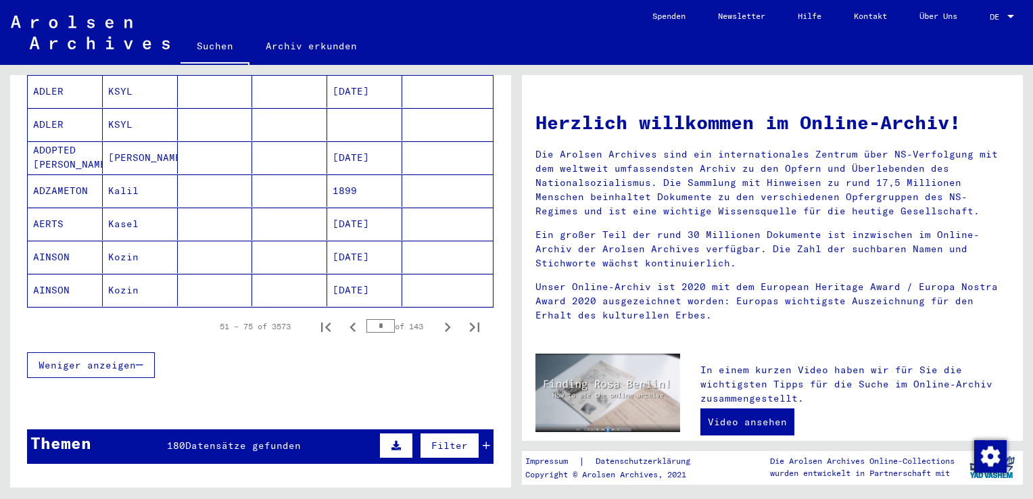
scroll to position [811, 0]
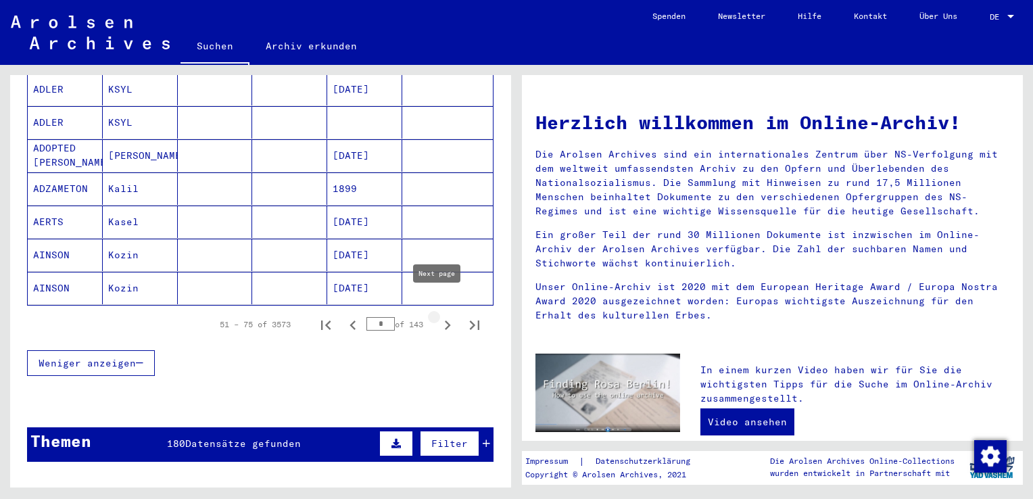
click at [438, 316] on icon "Next page" at bounding box center [447, 325] width 19 height 19
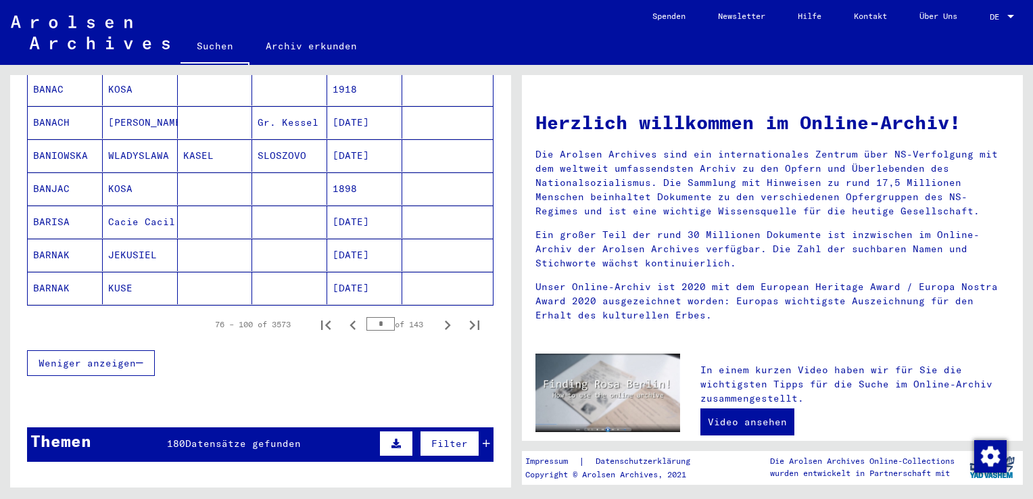
click at [438, 316] on icon "Next page" at bounding box center [447, 325] width 19 height 19
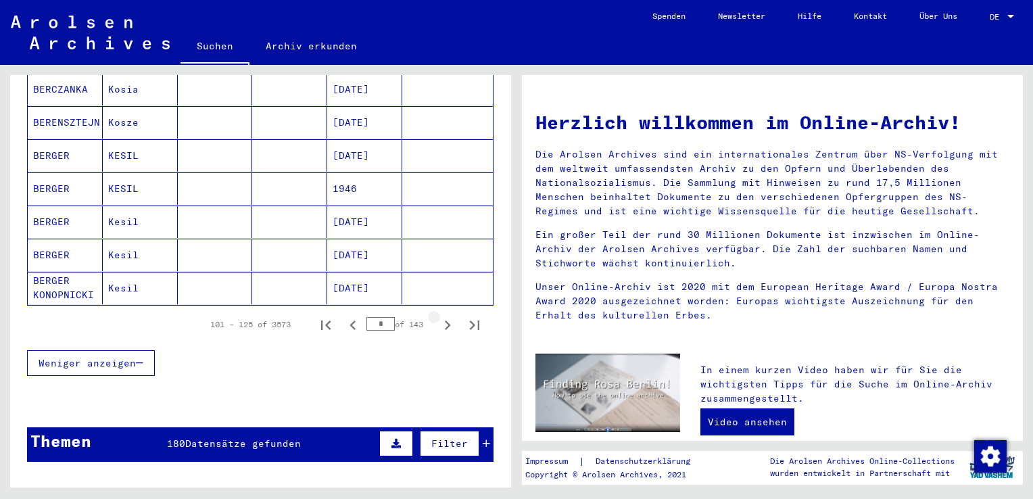
click at [438, 316] on icon "Next page" at bounding box center [447, 325] width 19 height 19
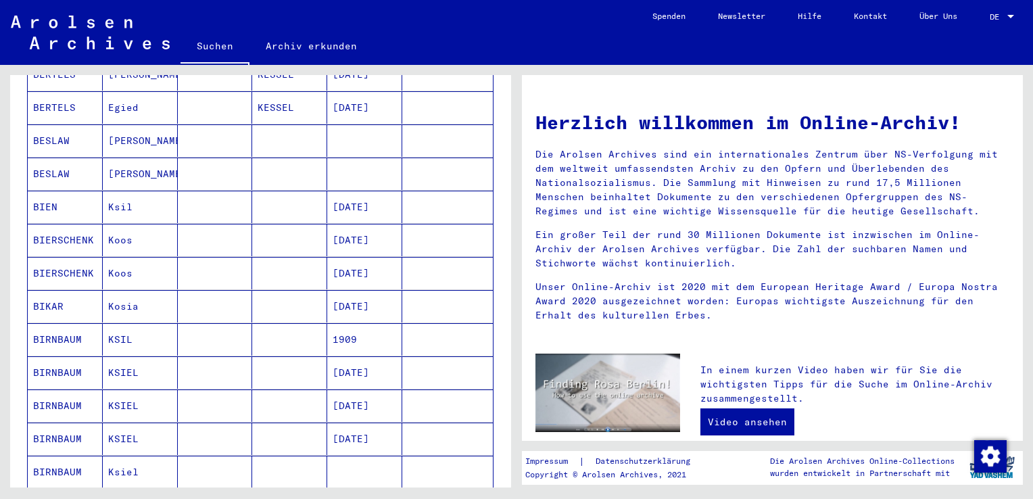
scroll to position [743, 0]
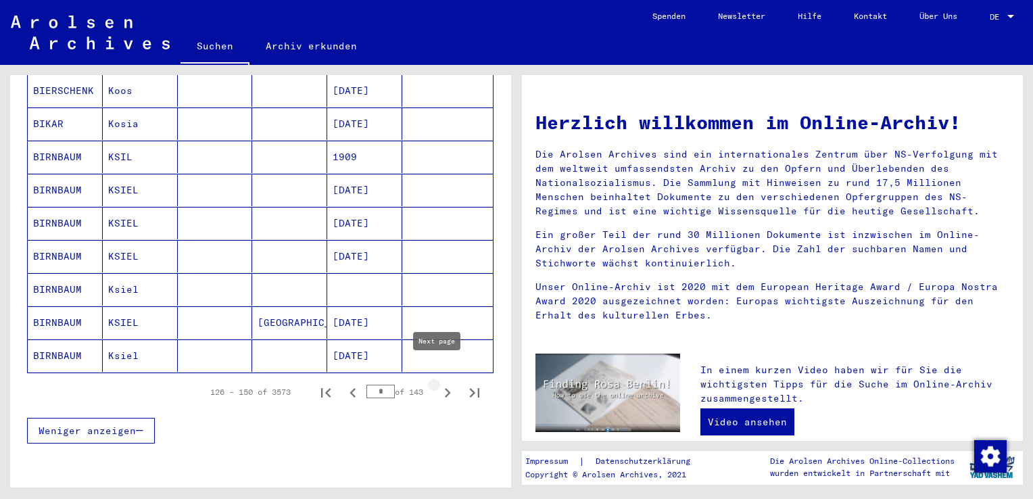
click at [445, 388] on icon "Next page" at bounding box center [448, 392] width 6 height 9
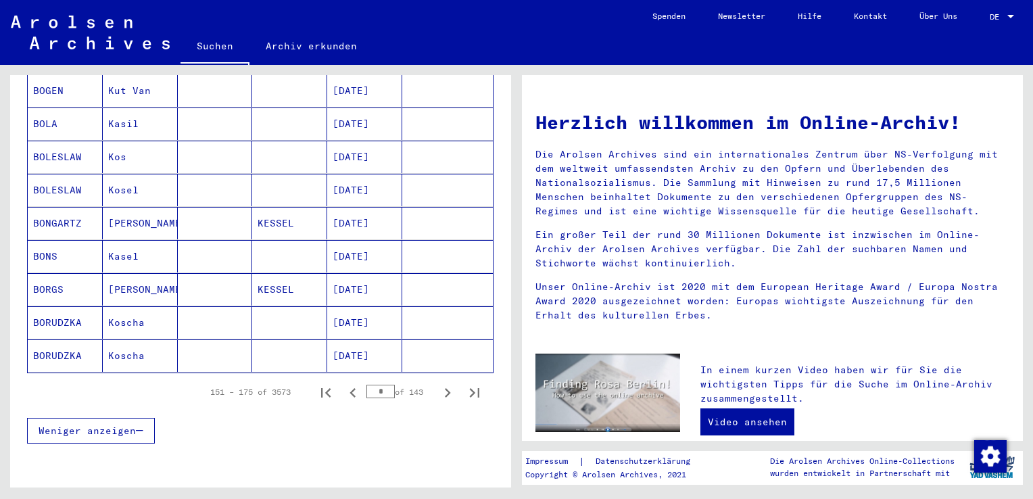
click at [445, 388] on icon "Next page" at bounding box center [448, 392] width 6 height 9
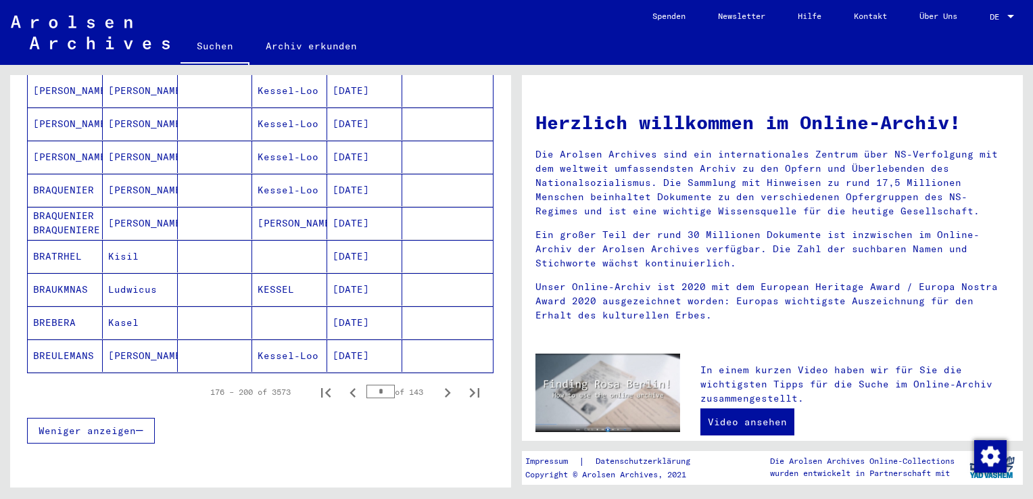
click at [445, 388] on icon "Next page" at bounding box center [448, 392] width 6 height 9
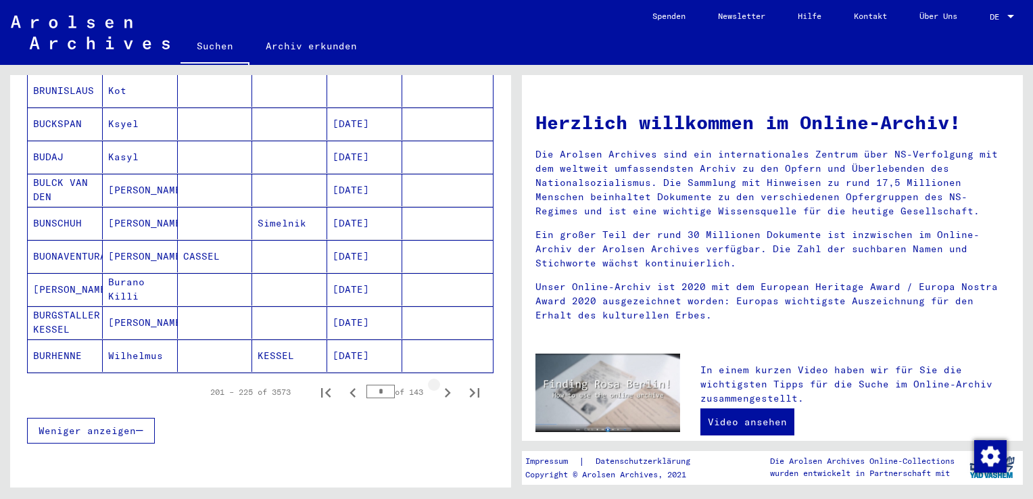
click at [445, 388] on icon "Next page" at bounding box center [448, 392] width 6 height 9
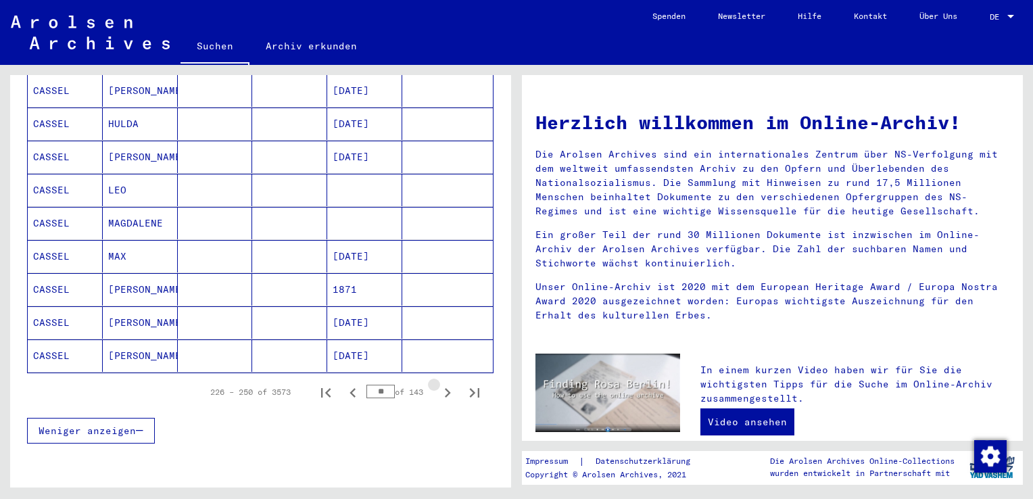
click at [445, 388] on icon "Next page" at bounding box center [448, 392] width 6 height 9
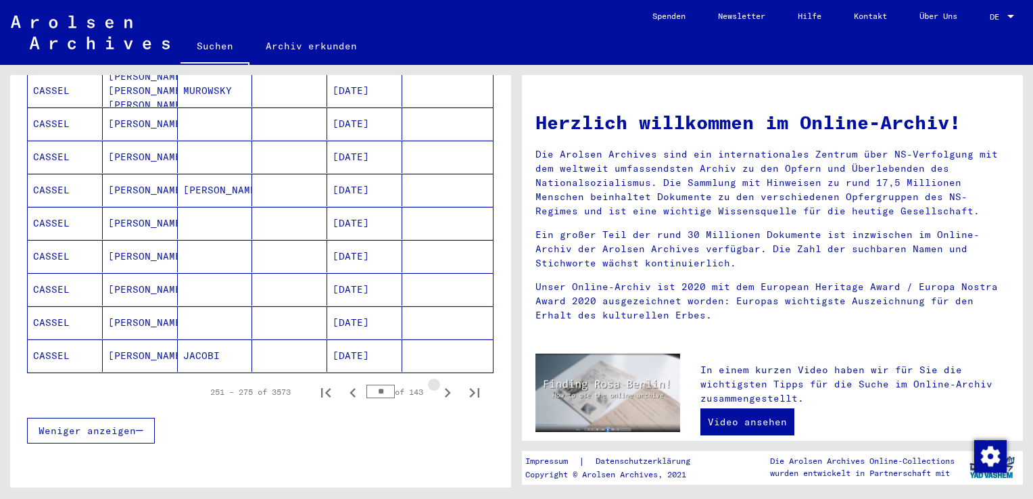
click at [445, 388] on icon "Next page" at bounding box center [448, 392] width 6 height 9
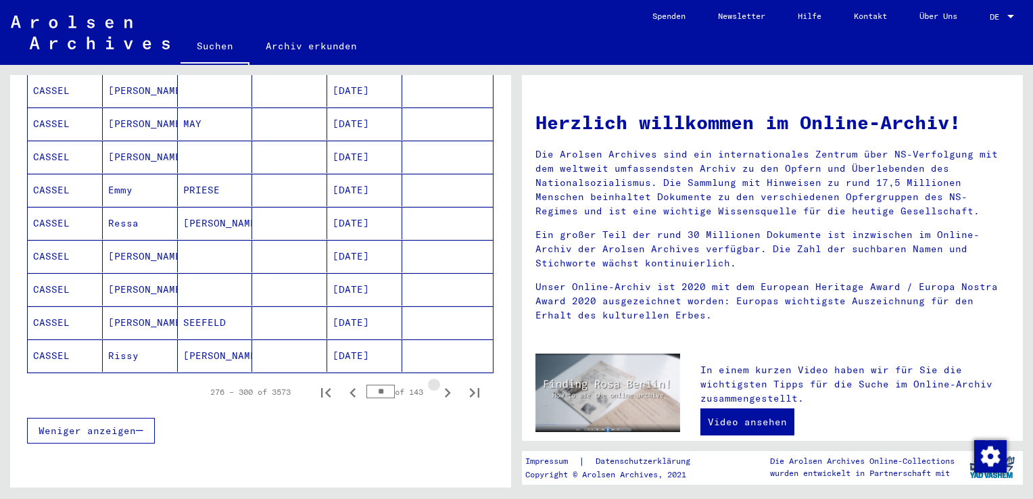
click at [445, 388] on icon "Next page" at bounding box center [448, 392] width 6 height 9
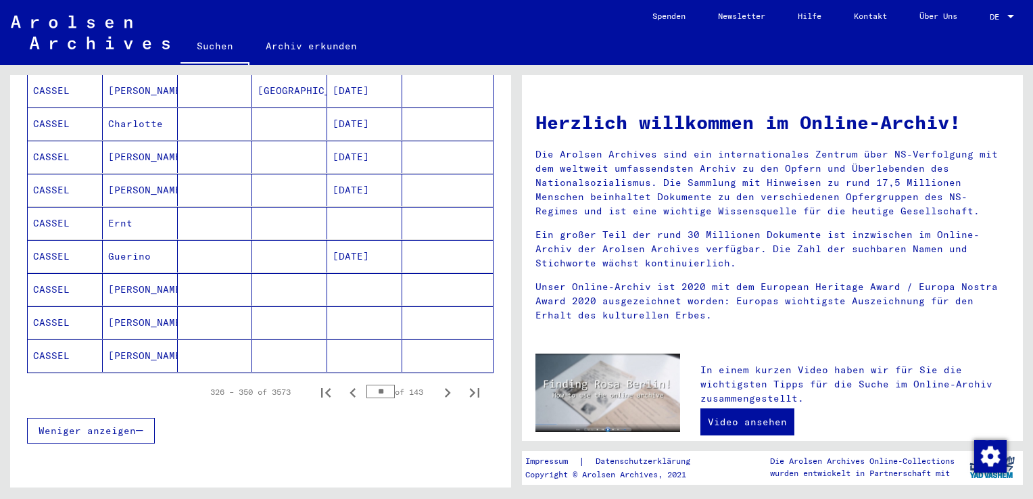
click at [445, 388] on icon "Next page" at bounding box center [448, 392] width 6 height 9
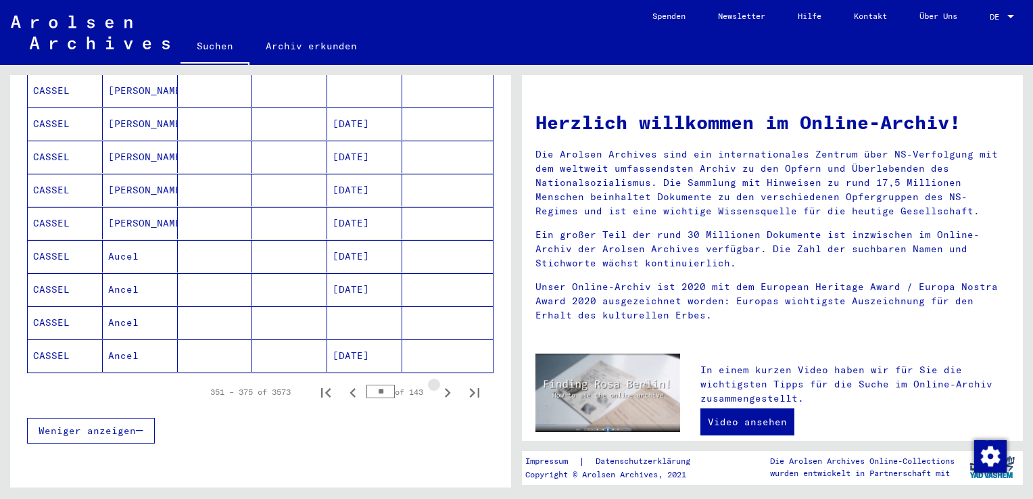
click at [445, 388] on icon "Next page" at bounding box center [448, 392] width 6 height 9
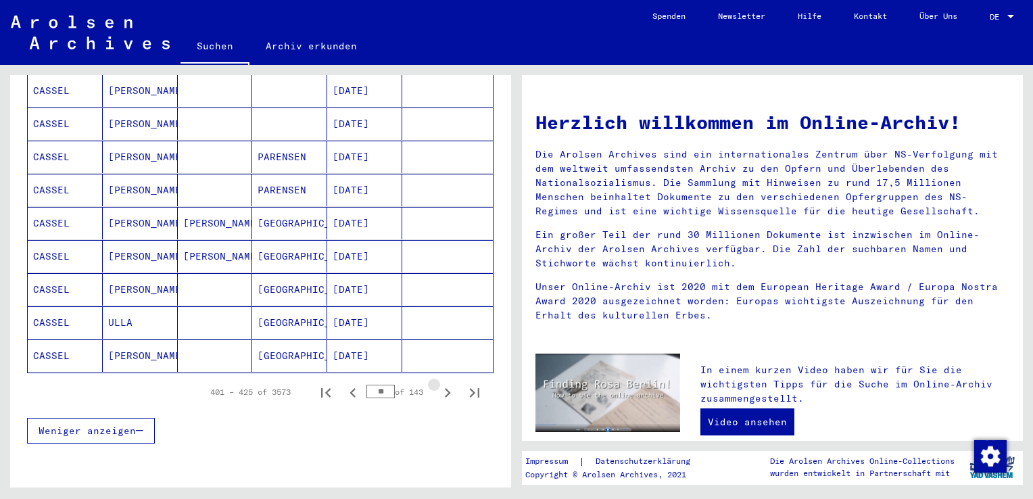
click at [445, 388] on icon "Next page" at bounding box center [448, 392] width 6 height 9
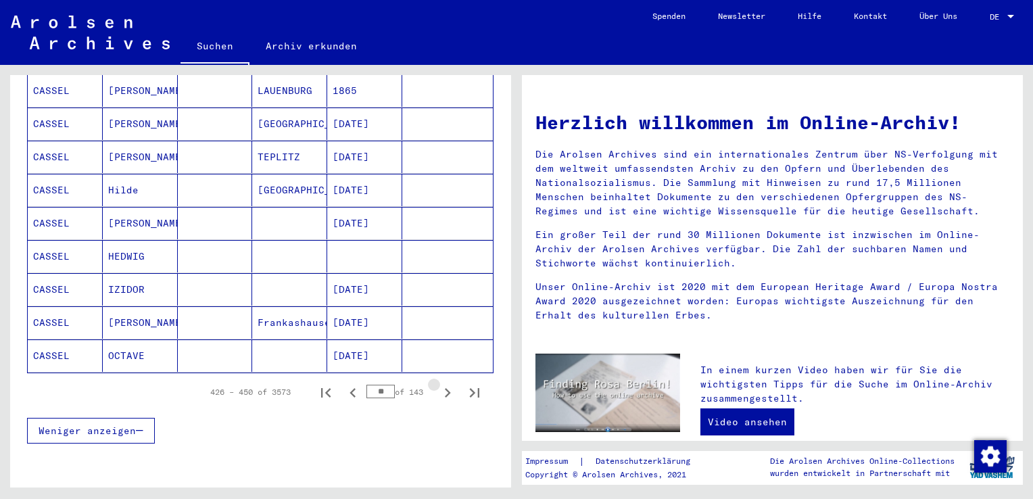
click at [445, 388] on icon "Next page" at bounding box center [448, 392] width 6 height 9
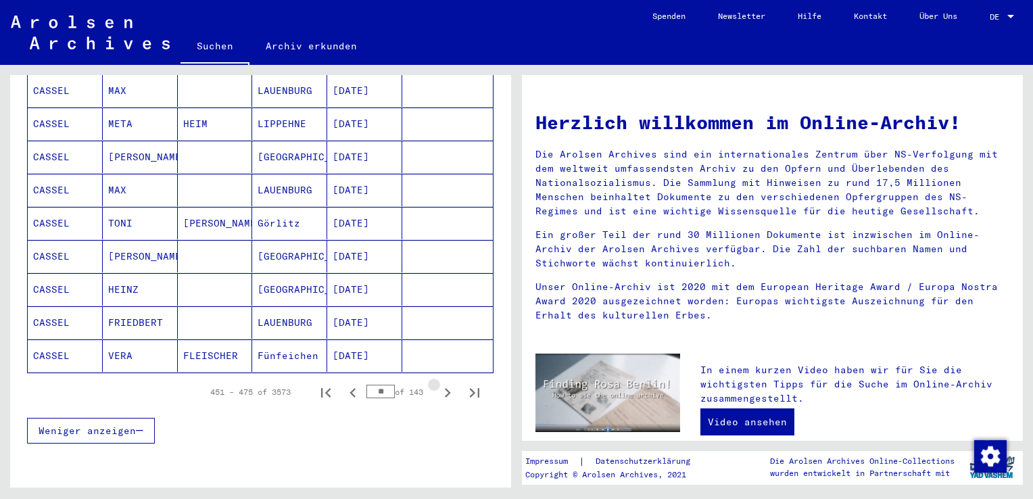
click at [445, 388] on icon "Next page" at bounding box center [448, 392] width 6 height 9
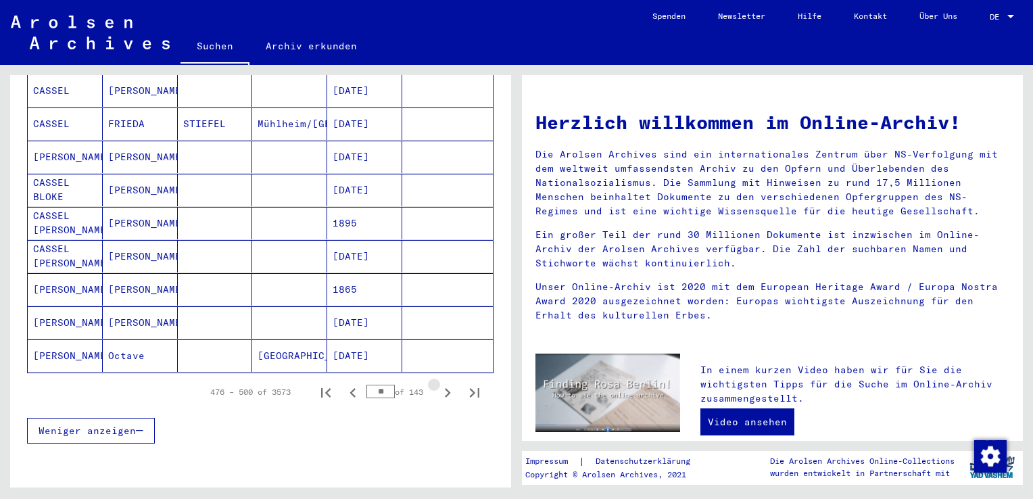
click at [445, 388] on icon "Next page" at bounding box center [448, 392] width 6 height 9
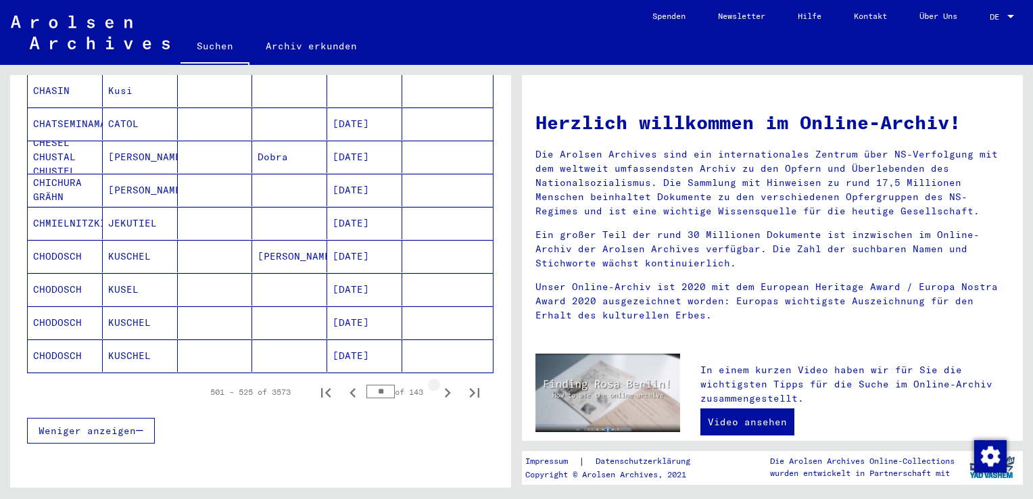
click at [445, 388] on icon "Next page" at bounding box center [448, 392] width 6 height 9
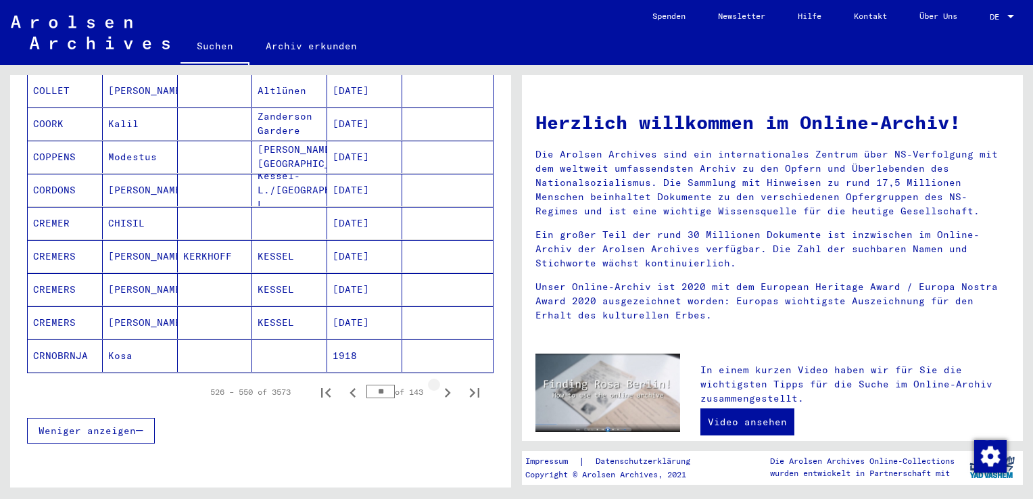
click at [445, 388] on icon "Next page" at bounding box center [448, 392] width 6 height 9
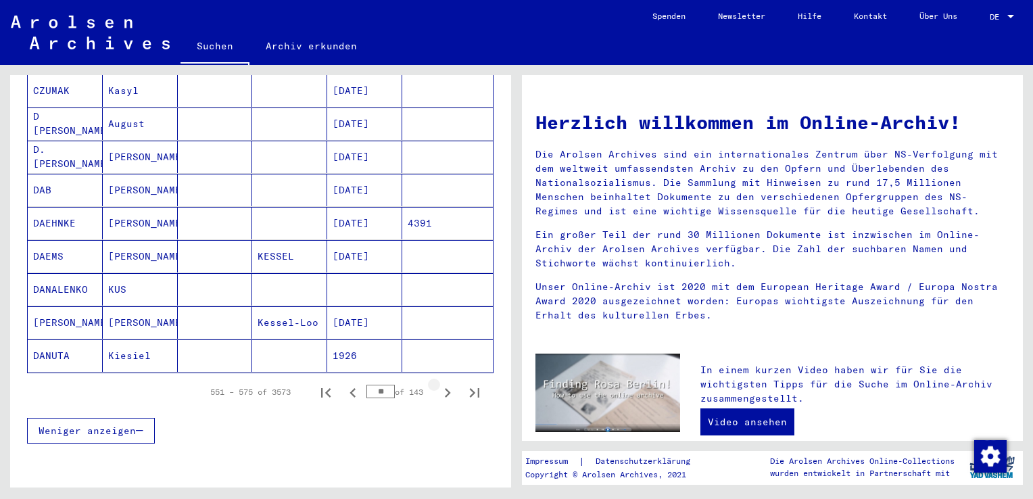
click at [445, 388] on icon "Next page" at bounding box center [448, 392] width 6 height 9
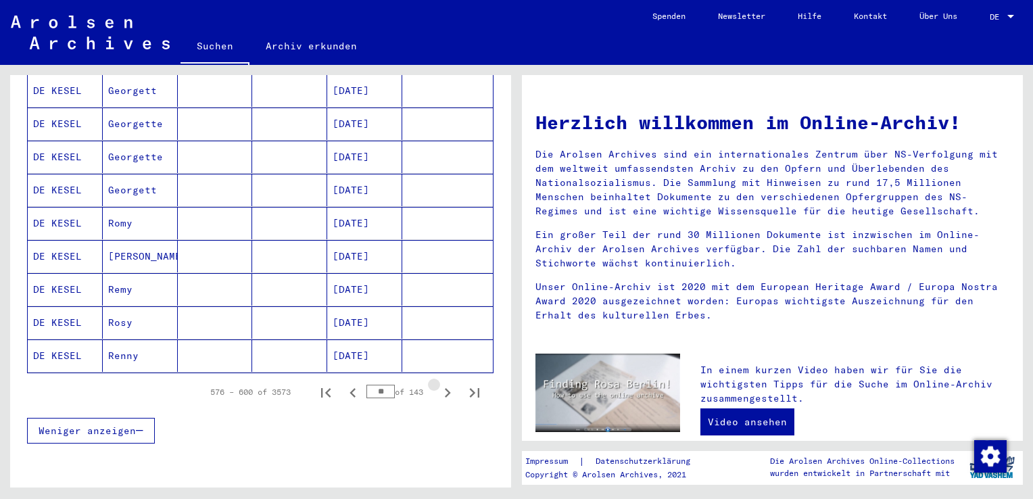
click at [445, 388] on icon "Next page" at bounding box center [448, 392] width 6 height 9
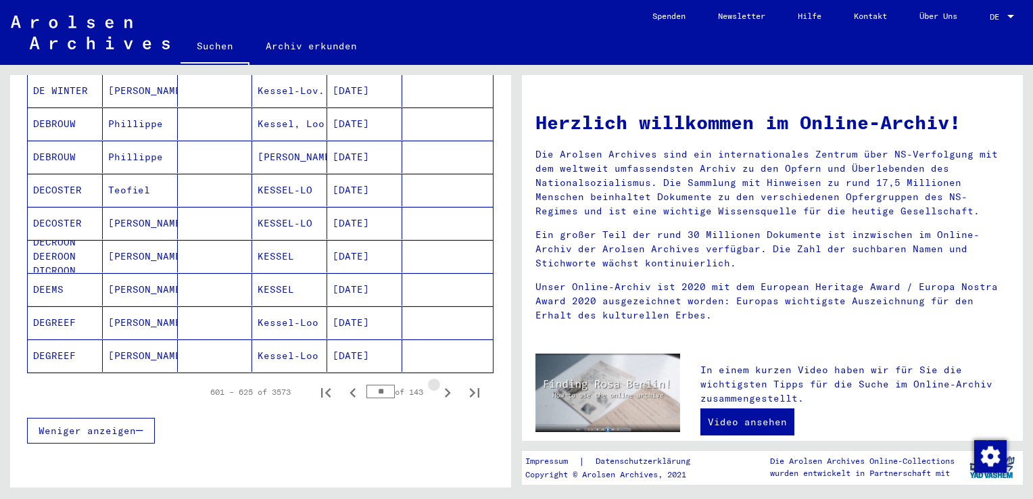
click at [445, 388] on icon "Next page" at bounding box center [448, 392] width 6 height 9
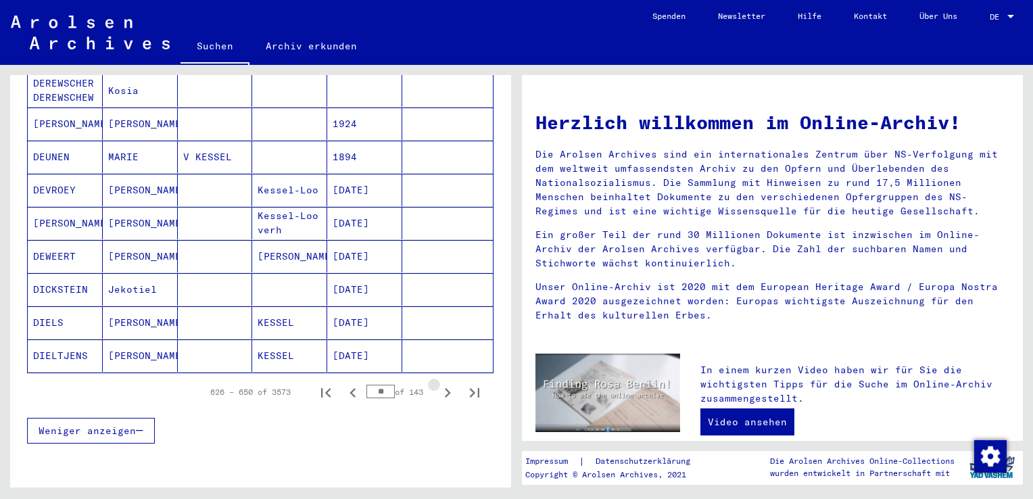
click at [445, 388] on icon "Next page" at bounding box center [448, 392] width 6 height 9
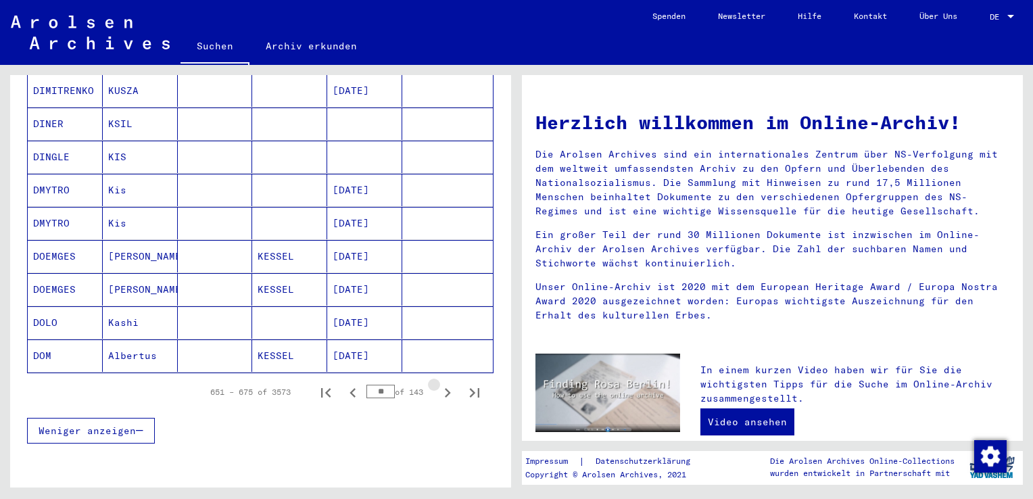
click at [445, 388] on icon "Next page" at bounding box center [448, 392] width 6 height 9
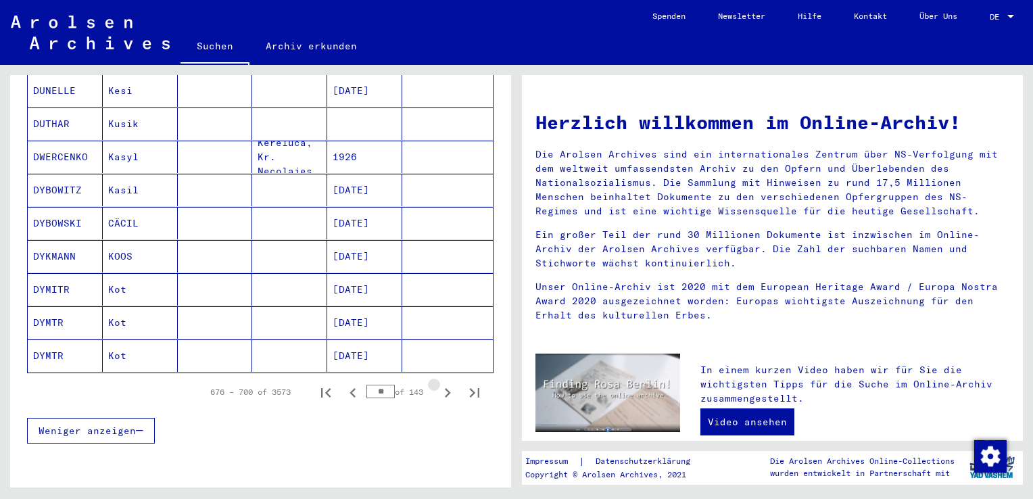
click at [445, 388] on icon "Next page" at bounding box center [448, 392] width 6 height 9
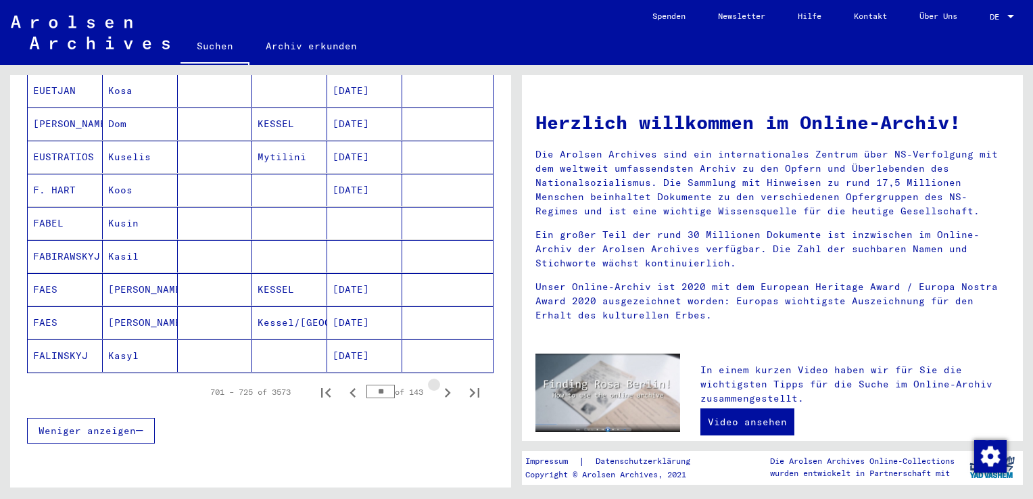
click at [445, 388] on icon "Next page" at bounding box center [448, 392] width 6 height 9
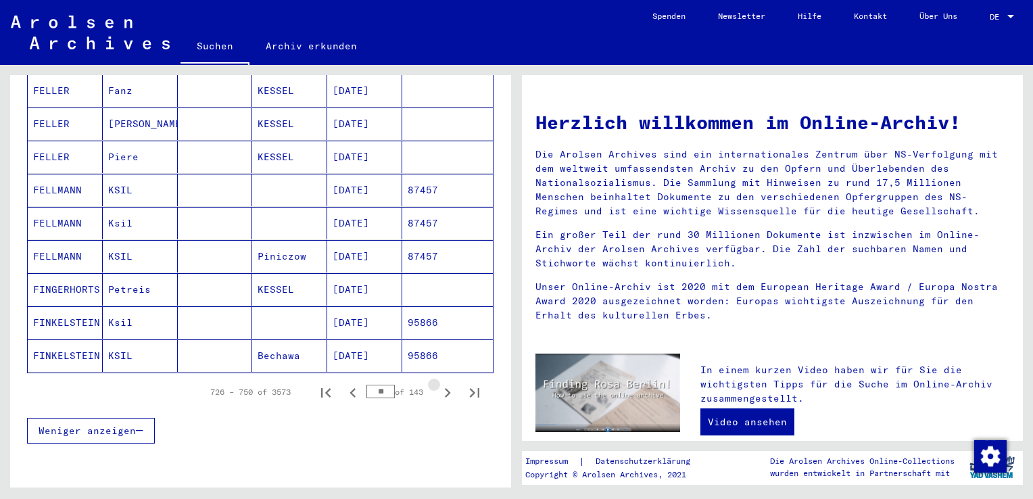
click at [445, 388] on icon "Next page" at bounding box center [448, 392] width 6 height 9
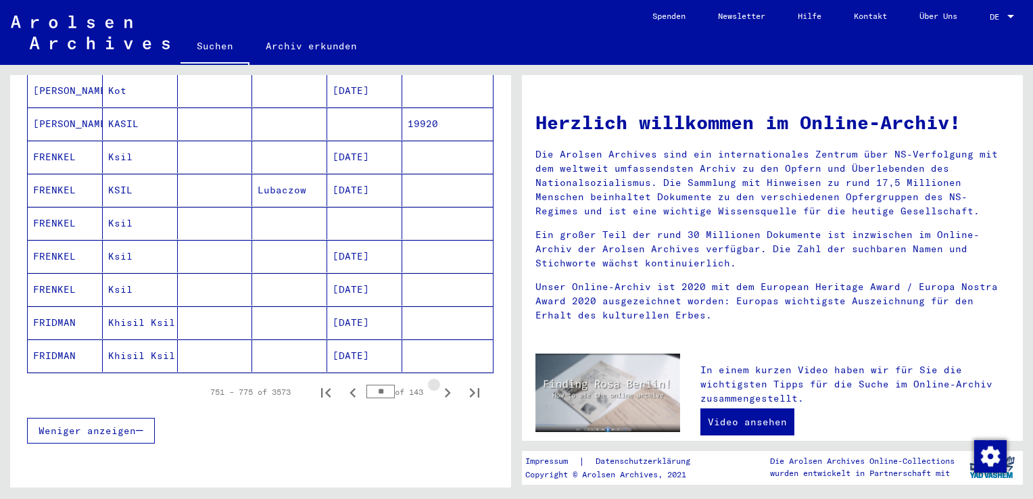
click at [445, 388] on icon "Next page" at bounding box center [448, 392] width 6 height 9
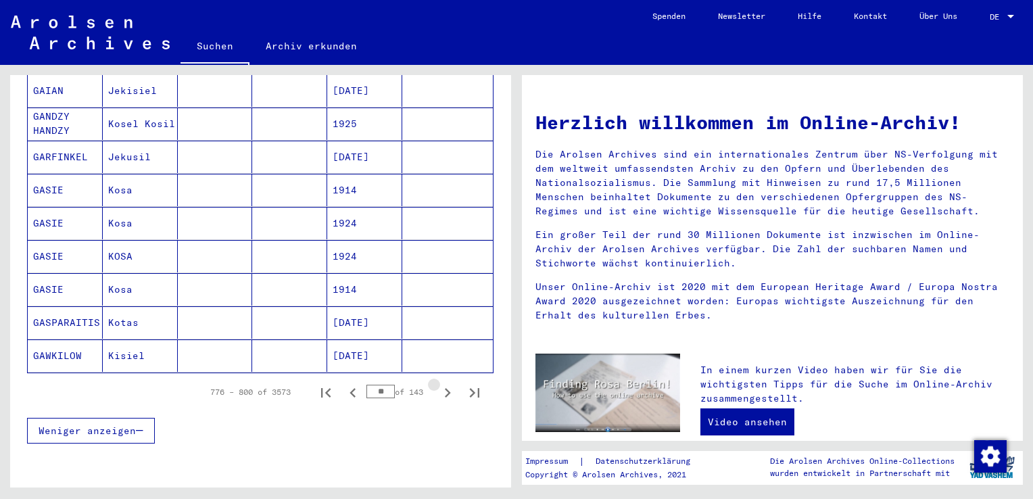
click at [445, 388] on icon "Next page" at bounding box center [448, 392] width 6 height 9
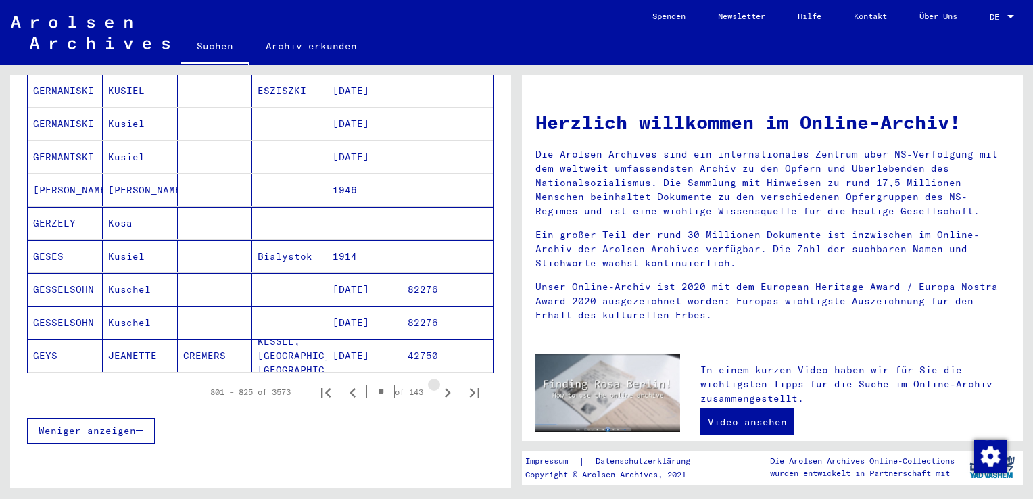
click at [445, 388] on icon "Next page" at bounding box center [448, 392] width 6 height 9
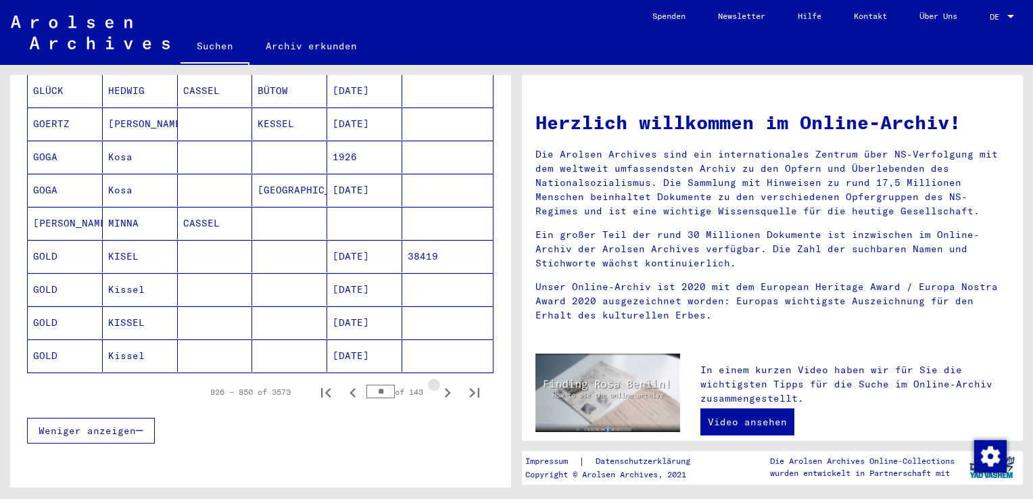
click at [445, 388] on icon "Next page" at bounding box center [448, 392] width 6 height 9
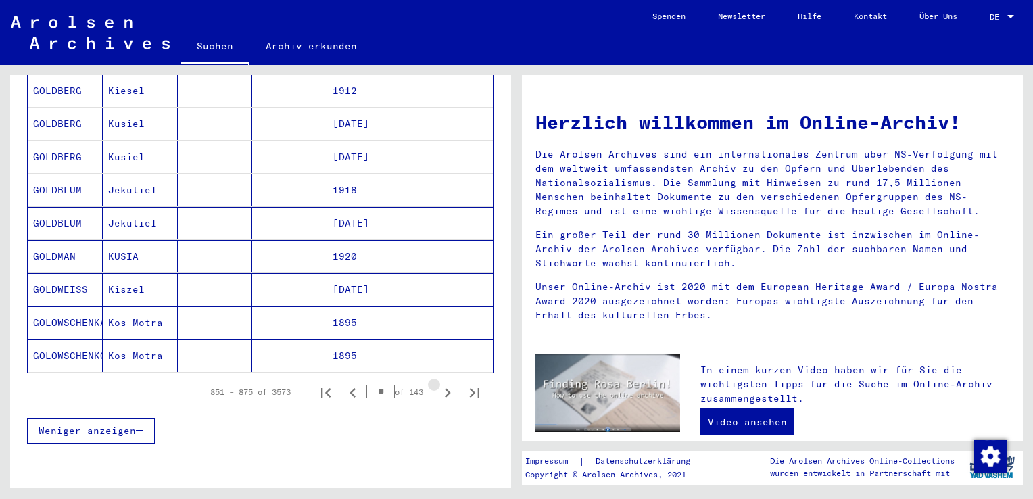
click at [445, 388] on icon "Next page" at bounding box center [448, 392] width 6 height 9
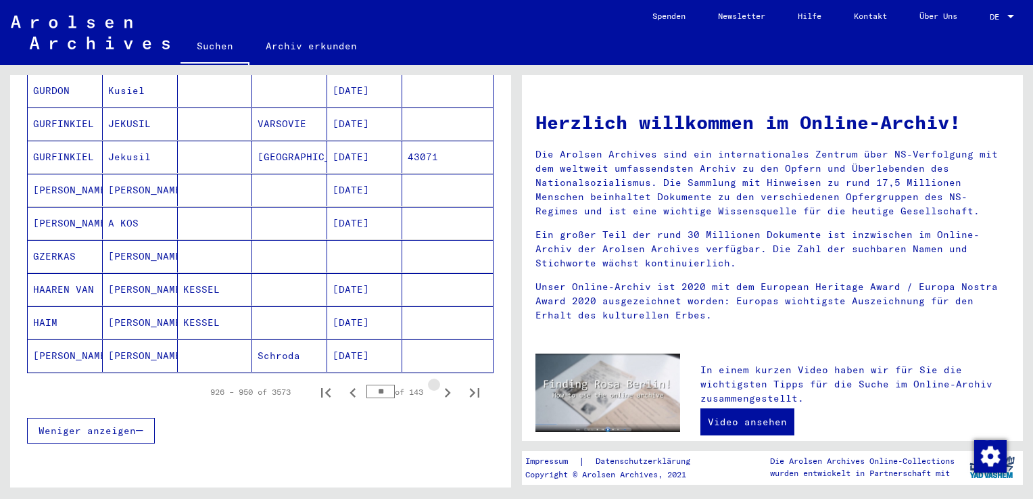
click at [445, 388] on icon "Next page" at bounding box center [448, 392] width 6 height 9
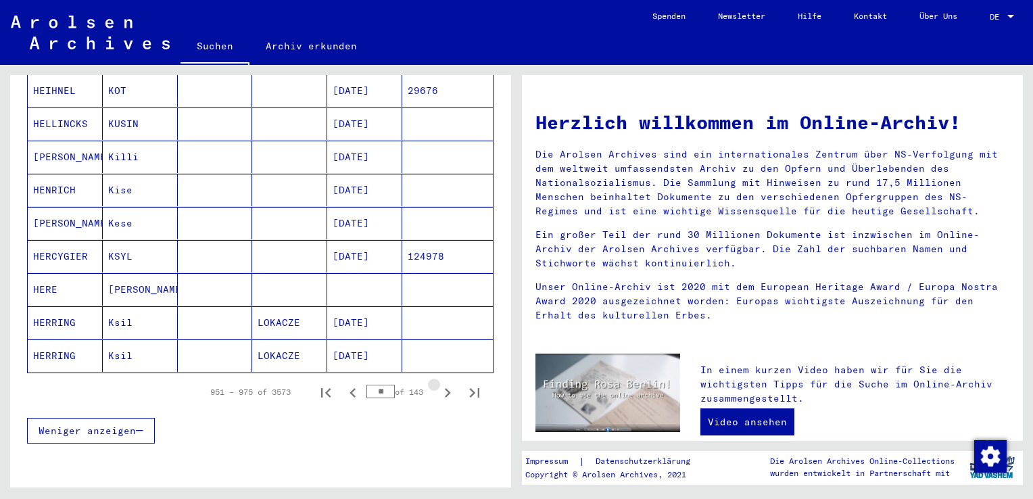
click at [445, 388] on icon "Next page" at bounding box center [448, 392] width 6 height 9
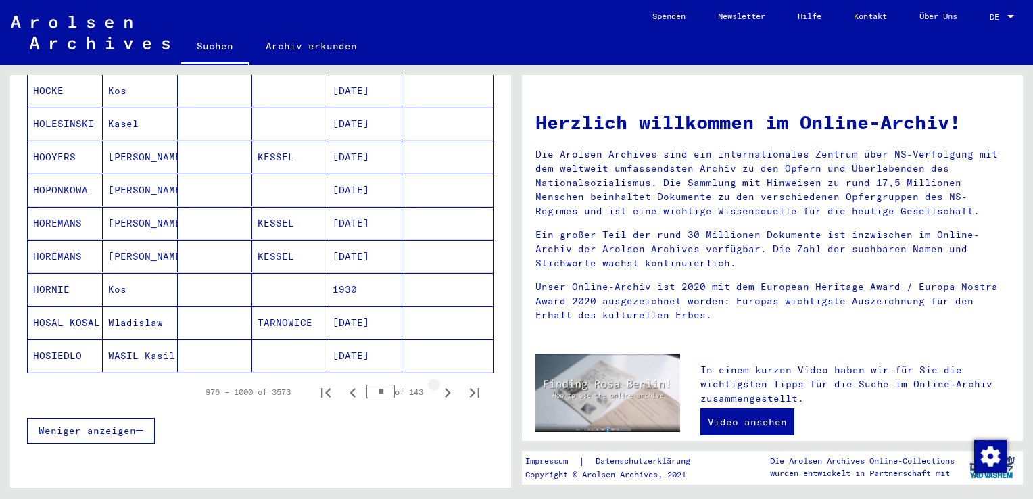
click at [445, 388] on icon "Next page" at bounding box center [448, 392] width 6 height 9
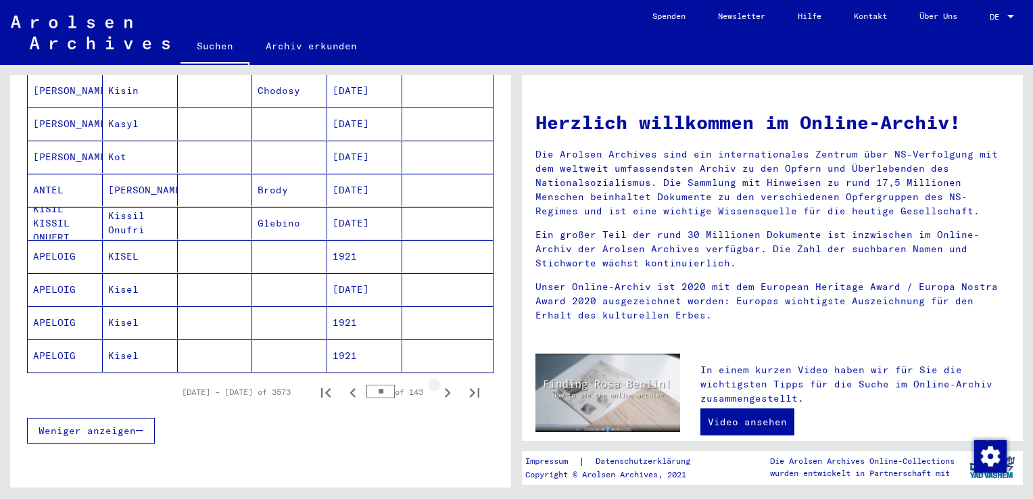
click at [445, 388] on icon "Next page" at bounding box center [448, 392] width 6 height 9
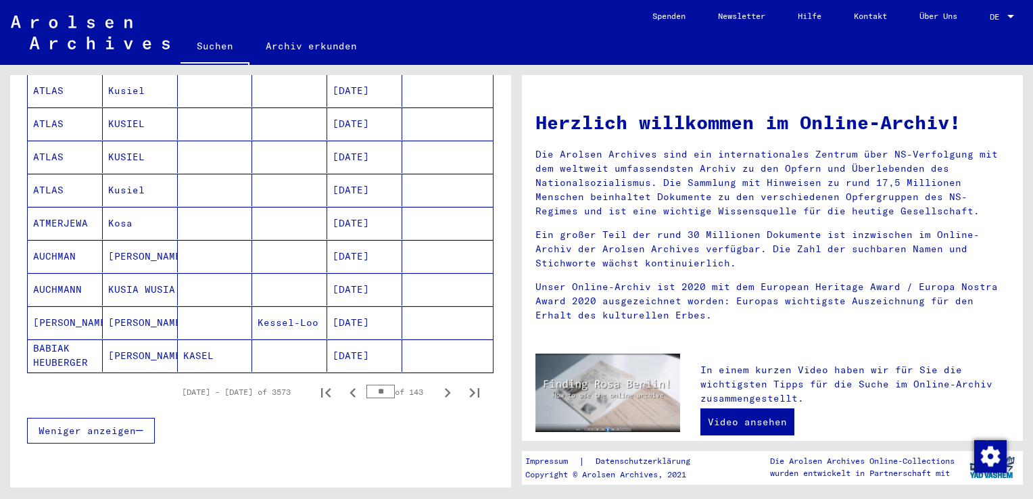
click at [445, 388] on icon "Next page" at bounding box center [448, 392] width 6 height 9
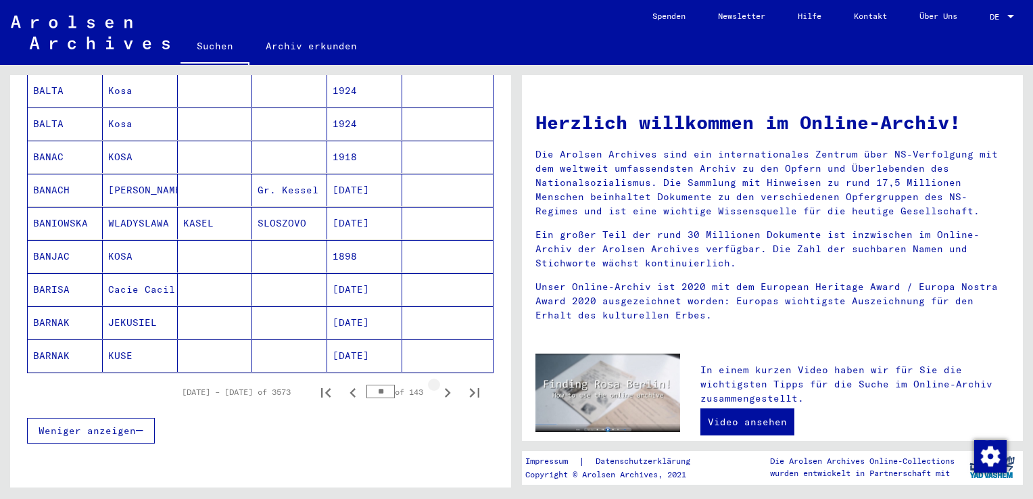
click at [445, 388] on icon "Next page" at bounding box center [448, 392] width 6 height 9
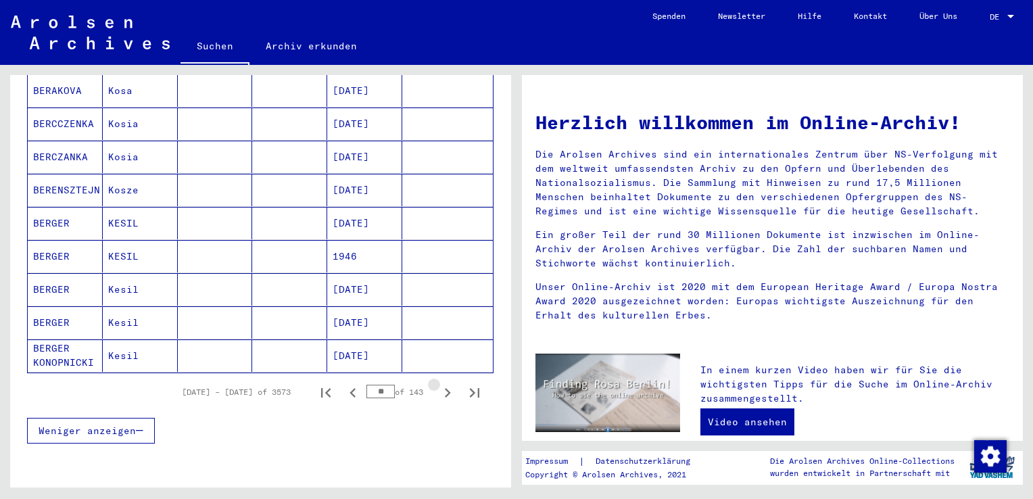
click at [445, 388] on icon "Next page" at bounding box center [448, 392] width 6 height 9
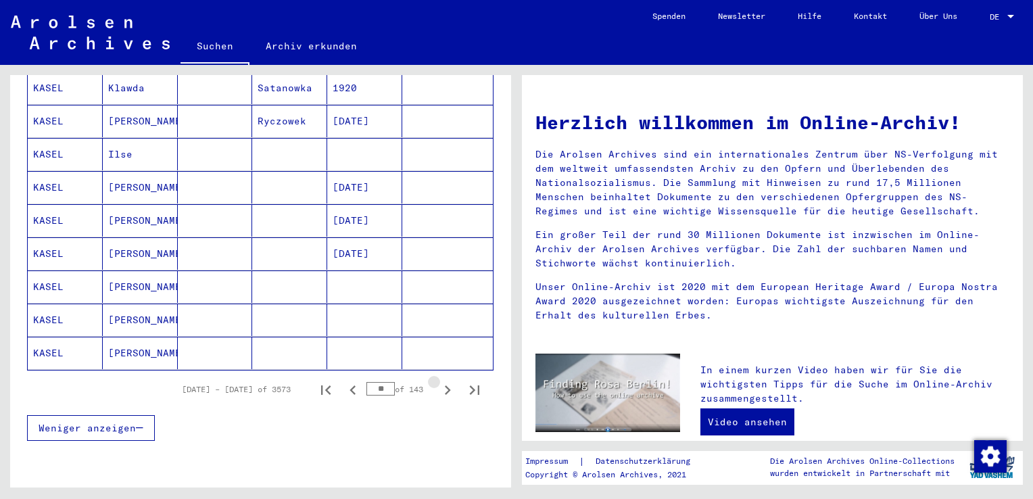
click at [445, 385] on icon "Next page" at bounding box center [448, 389] width 6 height 9
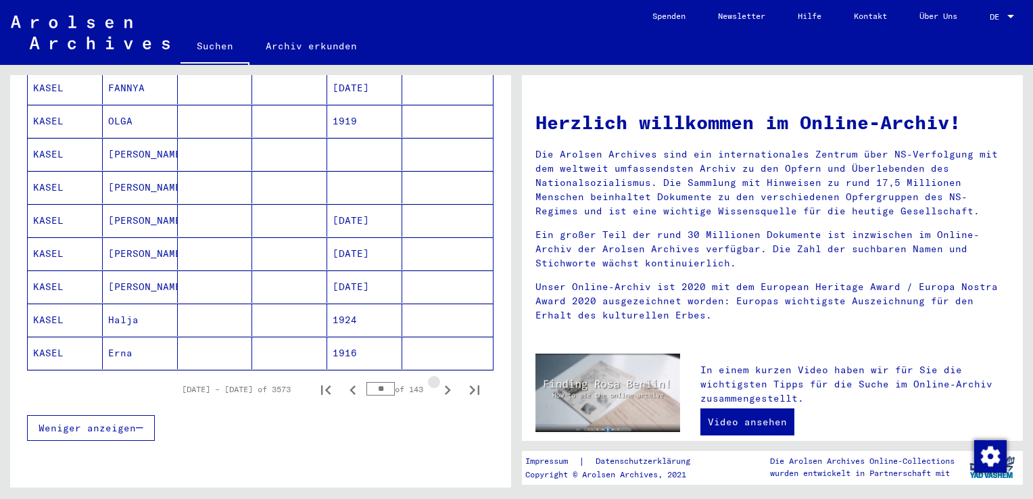
scroll to position [743, 0]
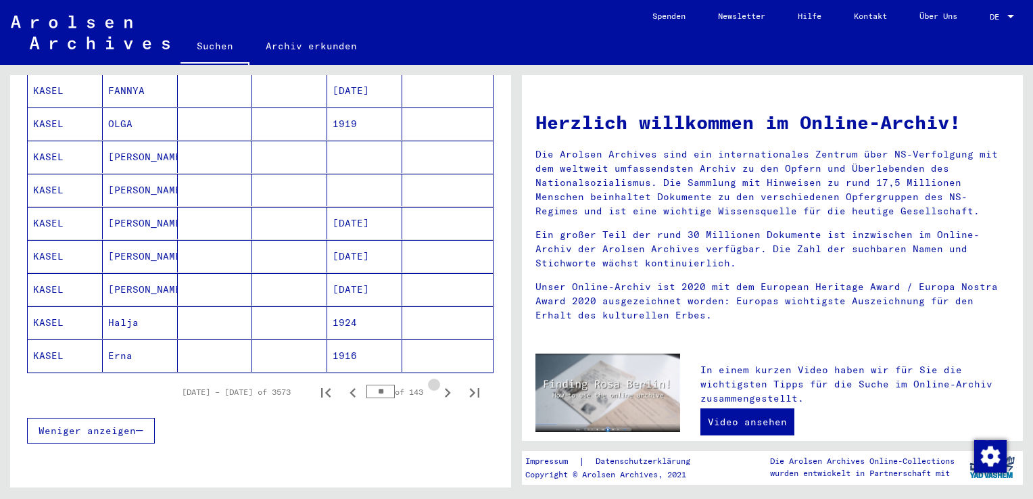
click at [445, 388] on icon "Next page" at bounding box center [448, 392] width 6 height 9
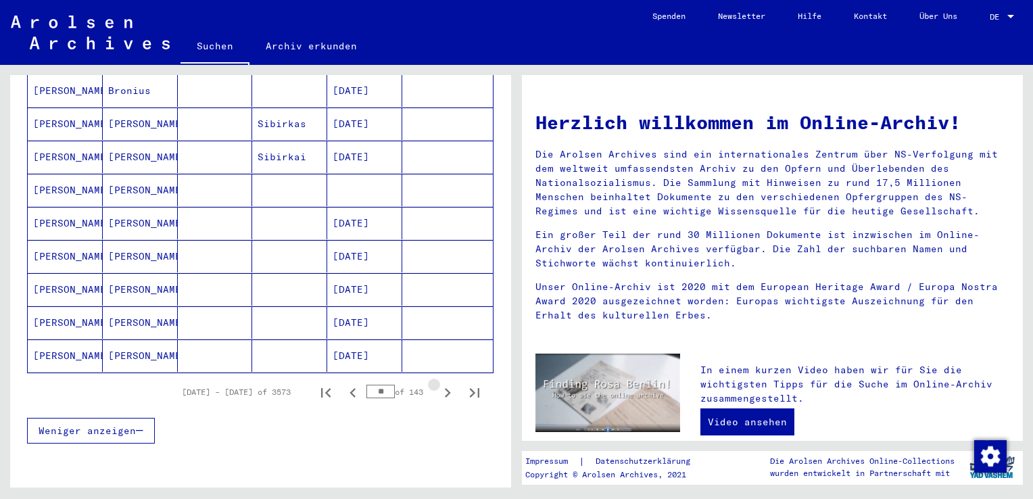
click at [445, 388] on icon "Next page" at bounding box center [448, 392] width 6 height 9
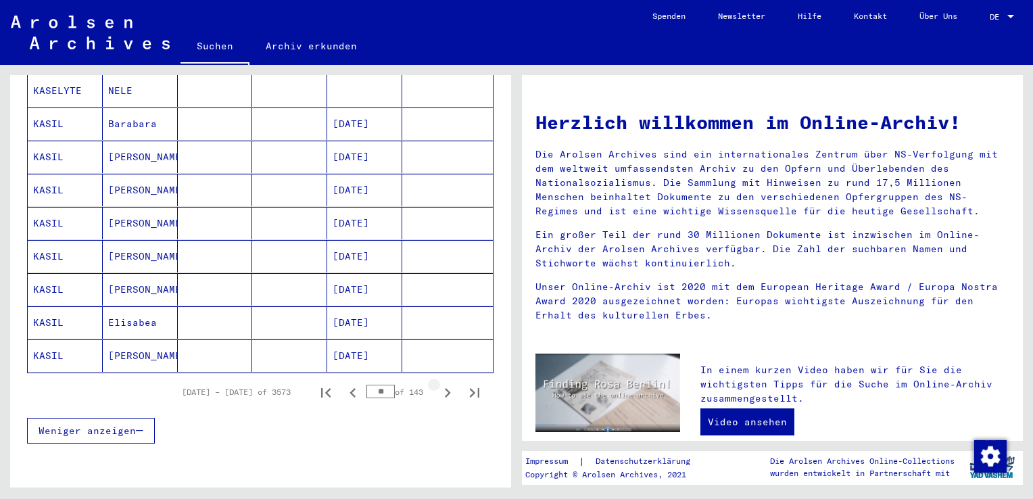
click at [445, 388] on icon "Next page" at bounding box center [448, 392] width 6 height 9
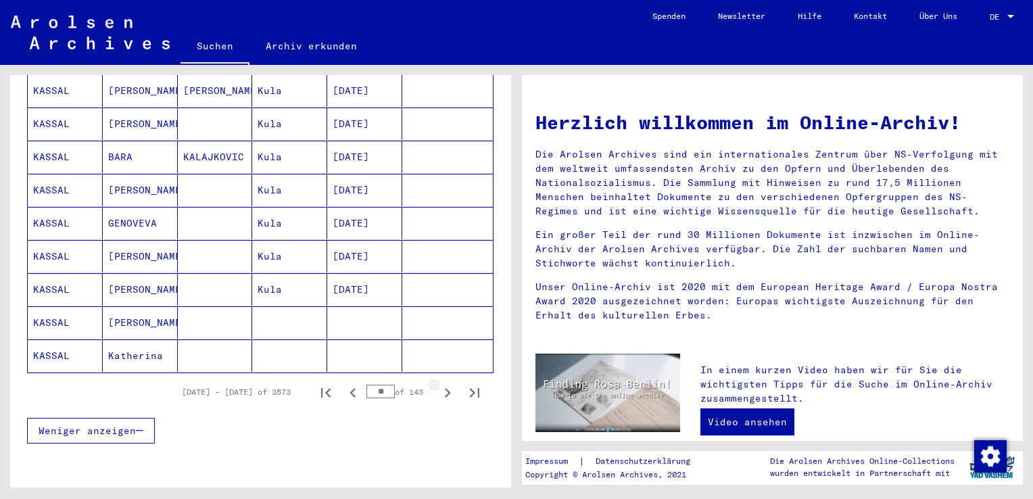
click at [445, 388] on icon "Next page" at bounding box center [448, 392] width 6 height 9
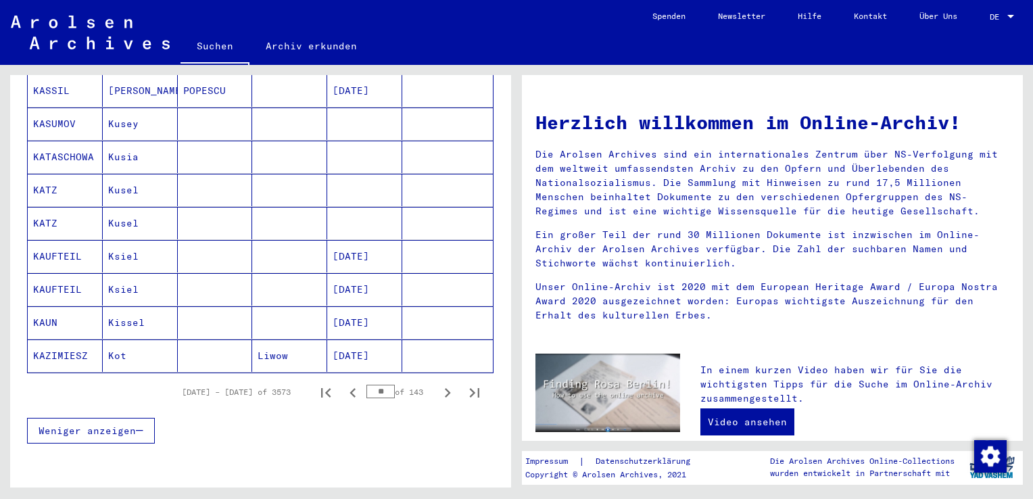
click at [445, 388] on icon "Next page" at bounding box center [448, 392] width 6 height 9
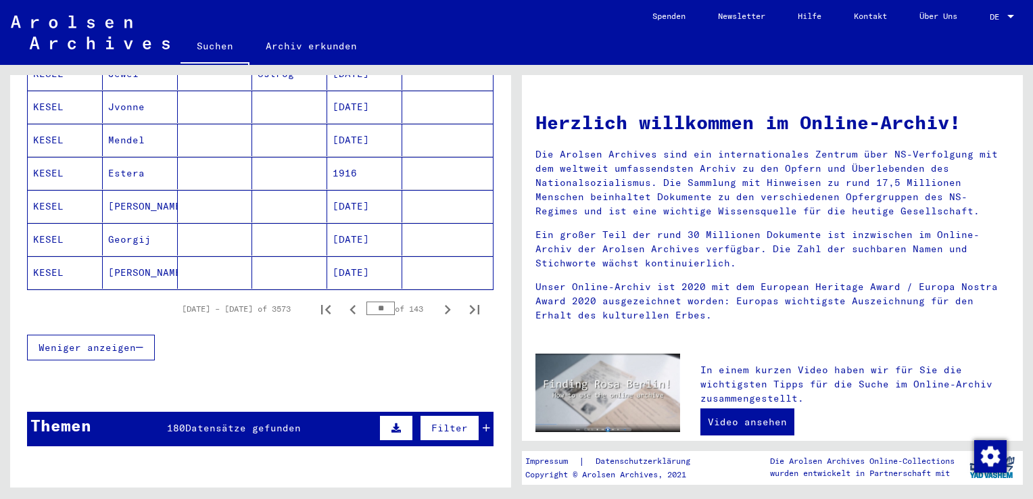
scroll to position [1014, 0]
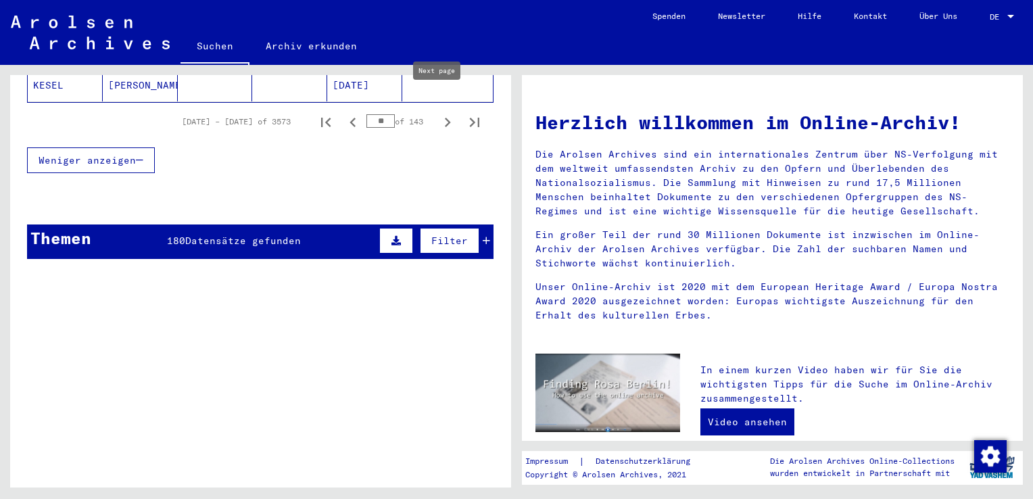
click at [438, 113] on icon "Next page" at bounding box center [447, 122] width 19 height 19
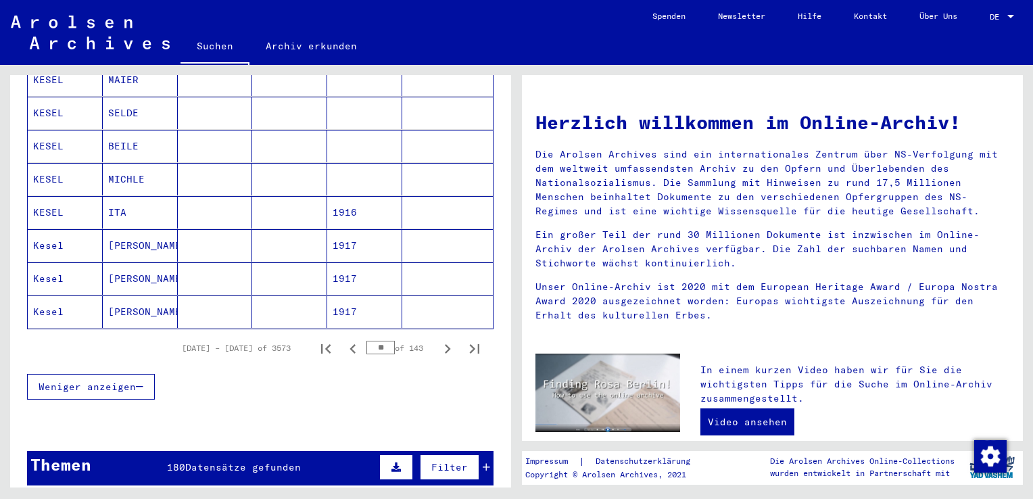
scroll to position [946, 0]
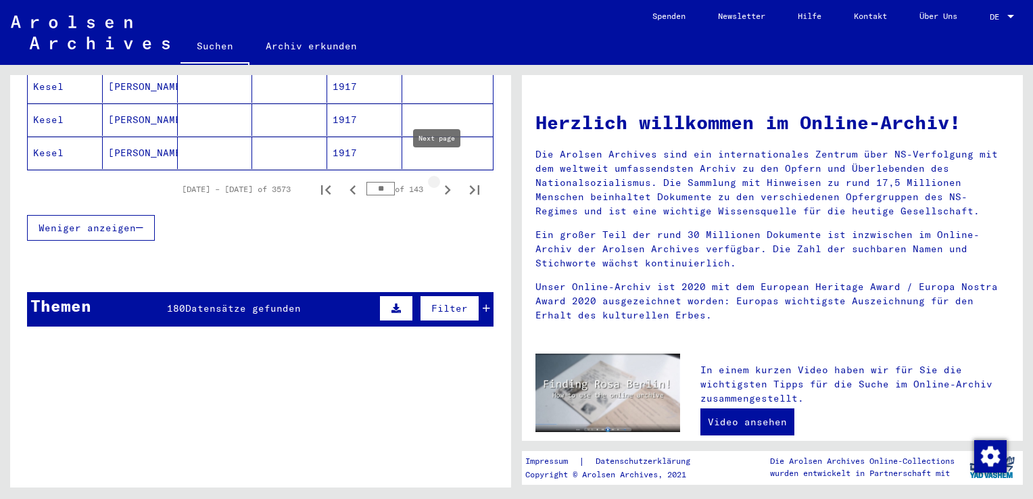
click at [445, 185] on icon "Next page" at bounding box center [448, 189] width 6 height 9
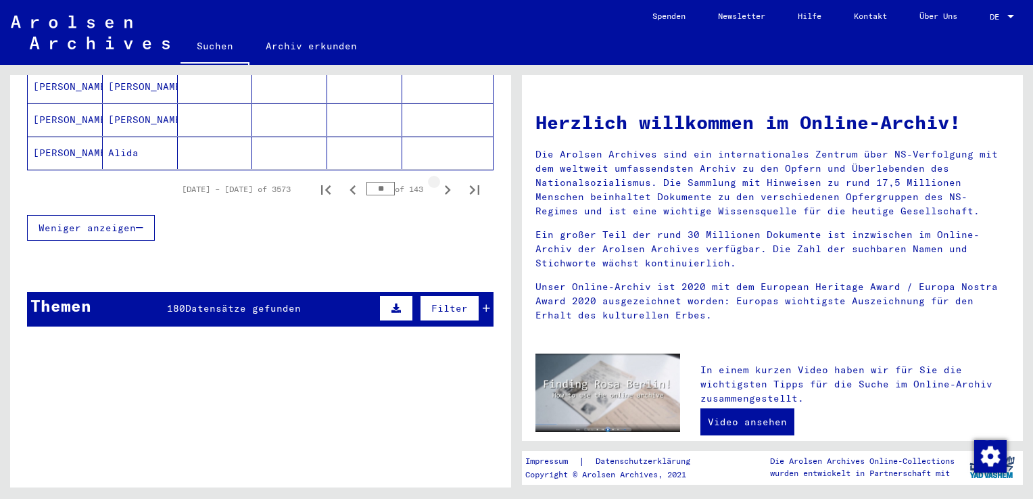
click at [445, 185] on icon "Next page" at bounding box center [448, 189] width 6 height 9
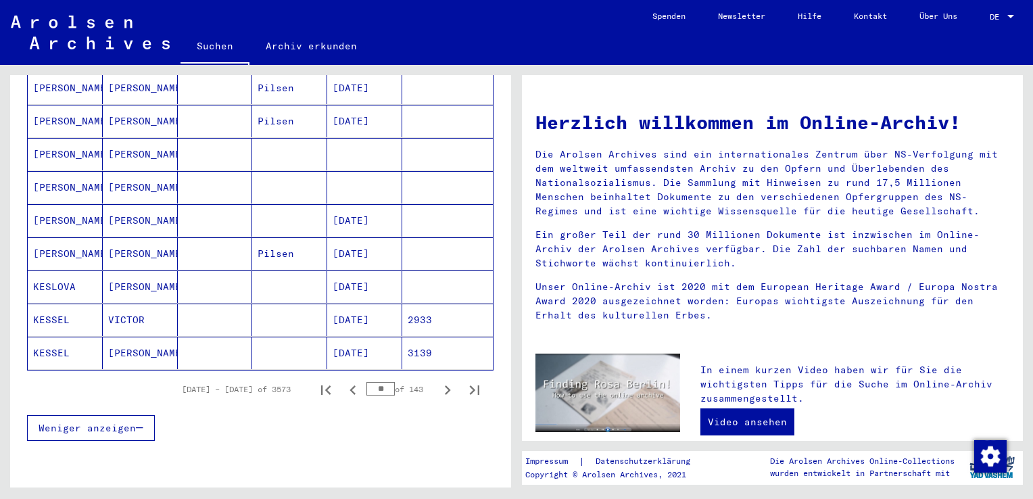
scroll to position [743, 0]
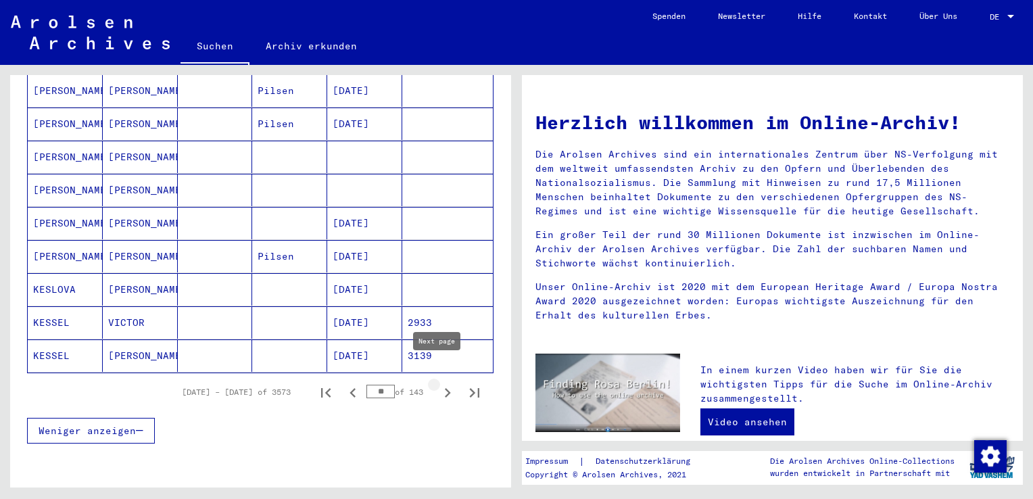
click at [438, 383] on icon "Next page" at bounding box center [447, 392] width 19 height 19
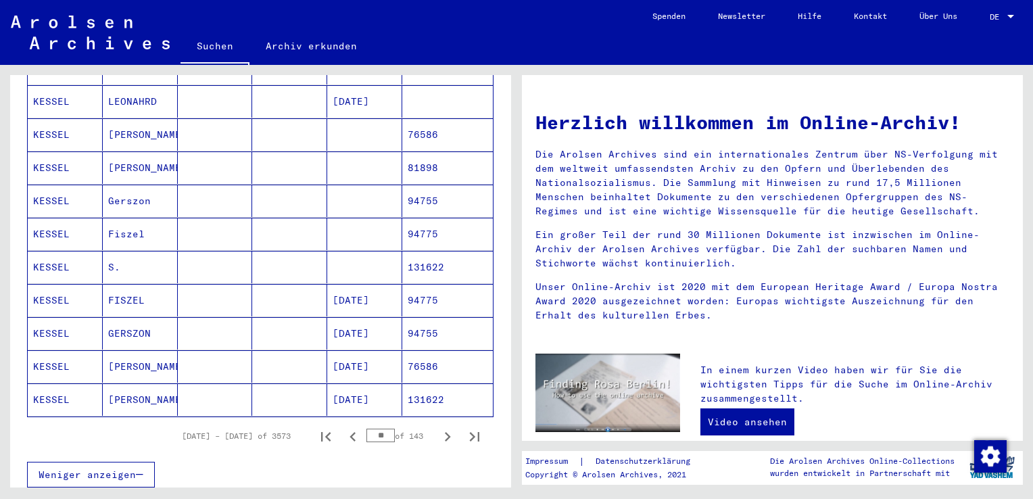
scroll to position [811, 0]
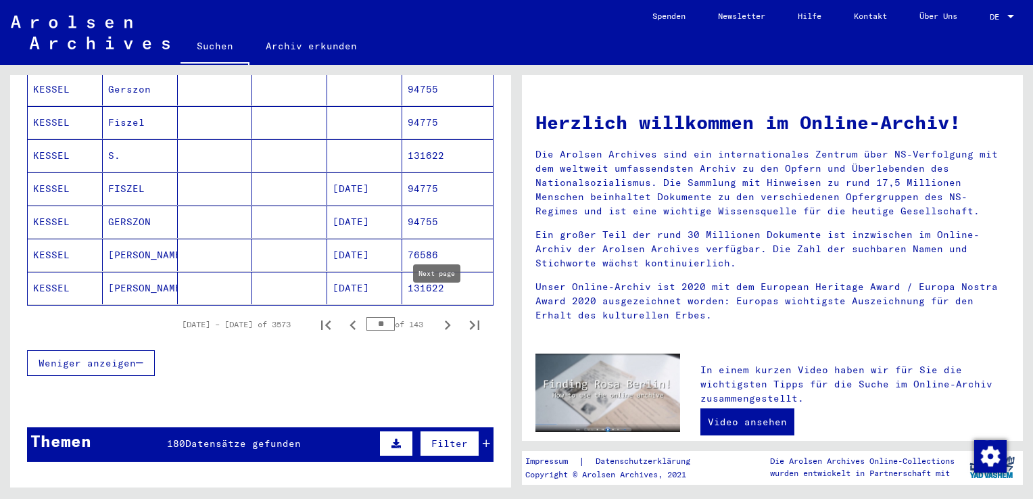
click at [438, 316] on icon "Next page" at bounding box center [447, 325] width 19 height 19
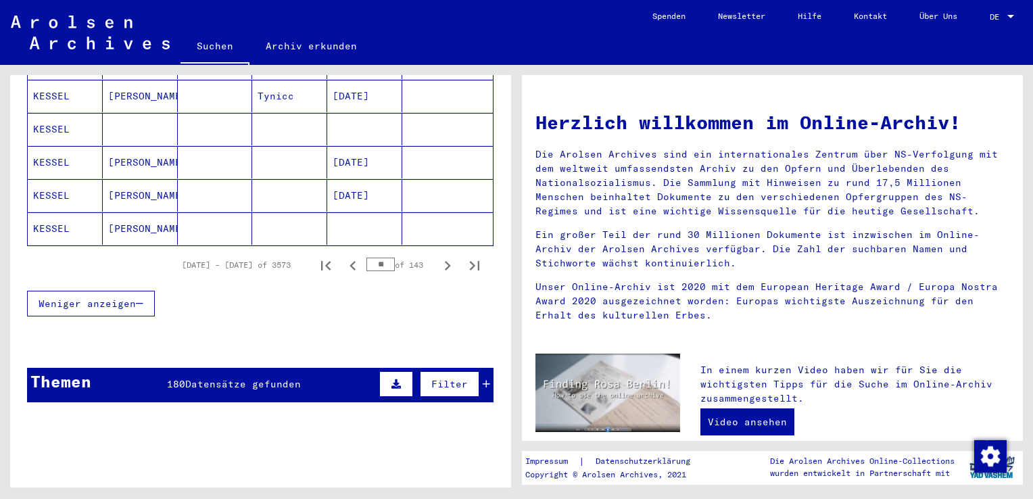
scroll to position [879, 0]
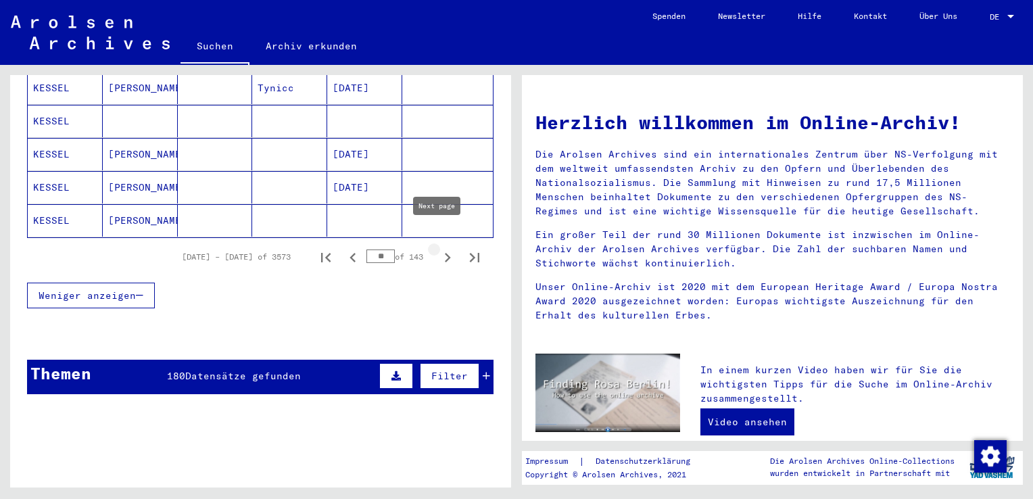
click at [445, 253] on icon "Next page" at bounding box center [448, 257] width 6 height 9
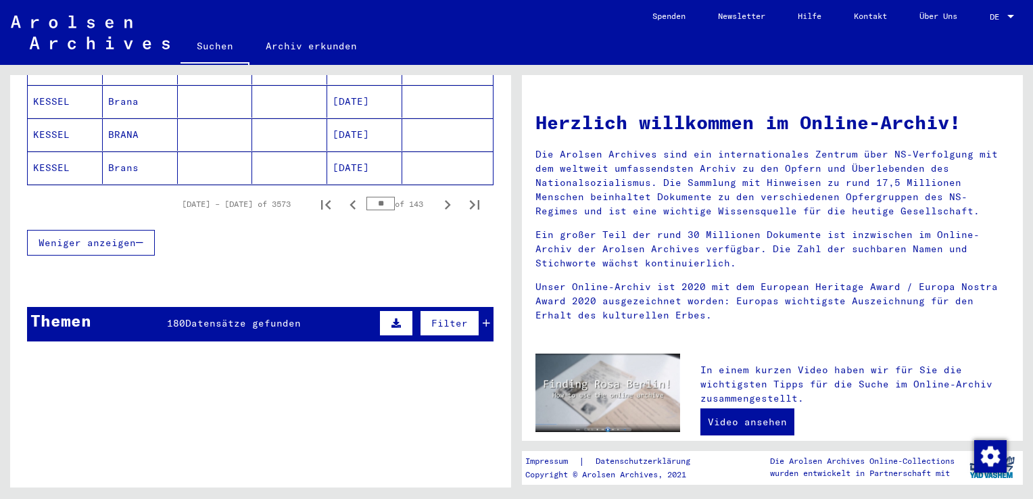
scroll to position [811, 0]
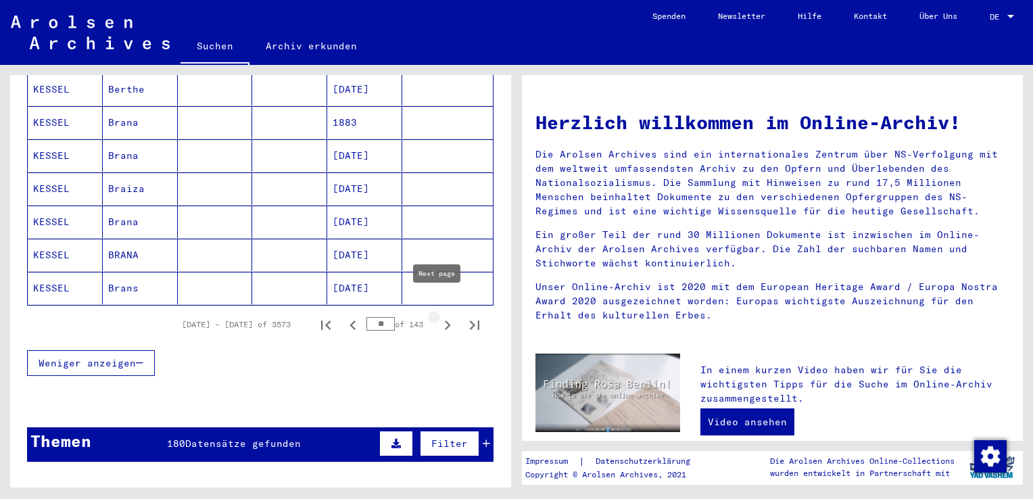
click at [441, 316] on icon "Next page" at bounding box center [447, 325] width 19 height 19
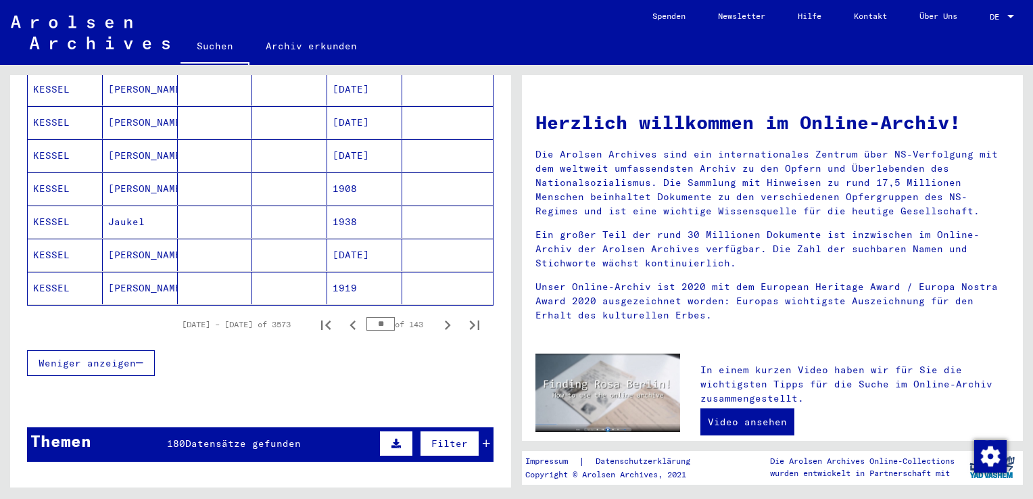
click at [438, 316] on icon "Next page" at bounding box center [447, 325] width 19 height 19
type input "**"
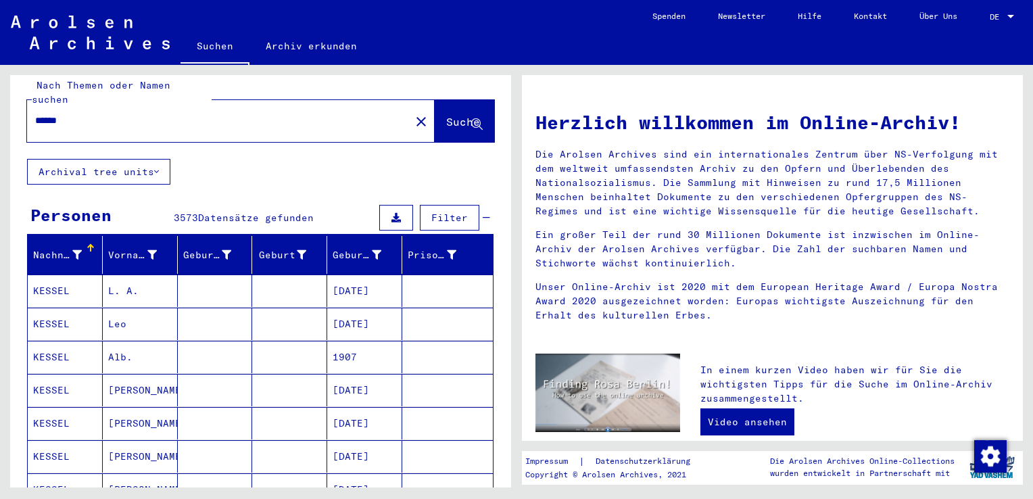
scroll to position [0, 0]
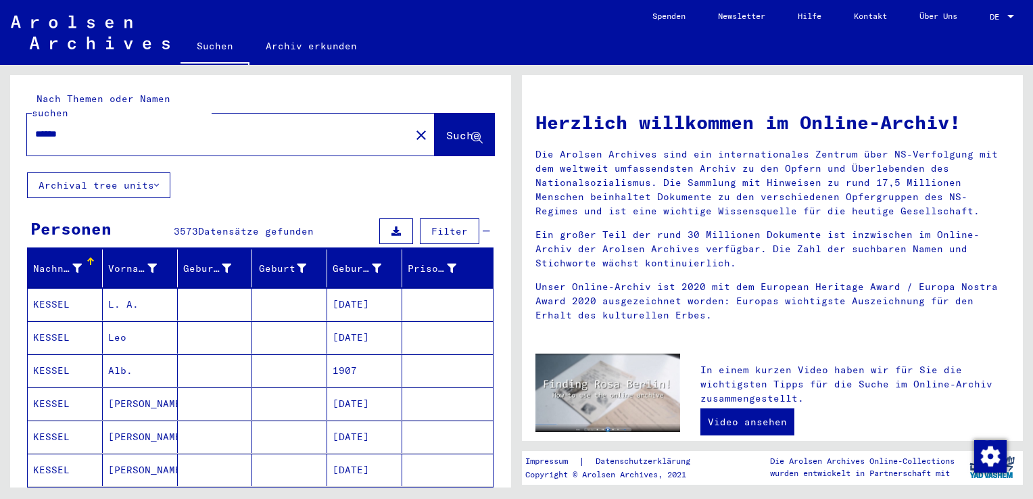
click at [110, 127] on input "******" at bounding box center [214, 134] width 359 height 14
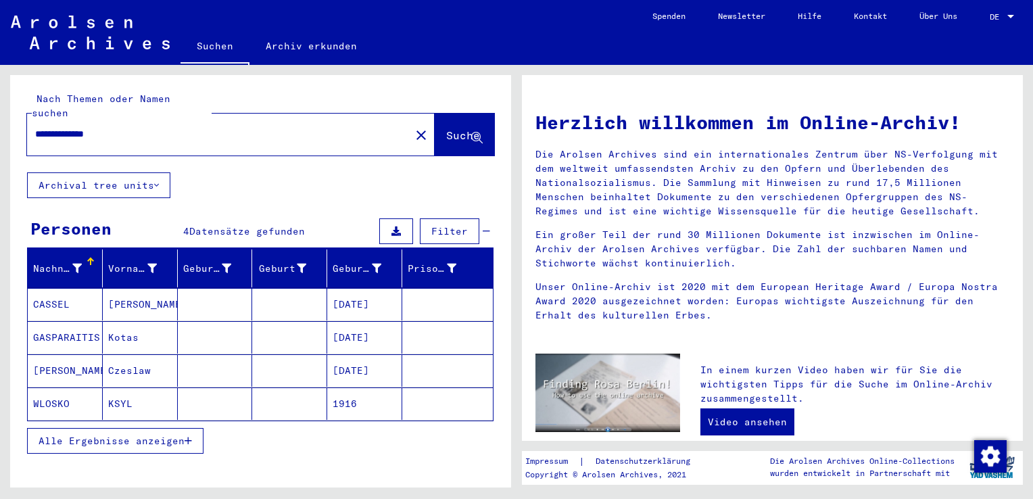
click at [187, 436] on icon "button" at bounding box center [187, 440] width 7 height 9
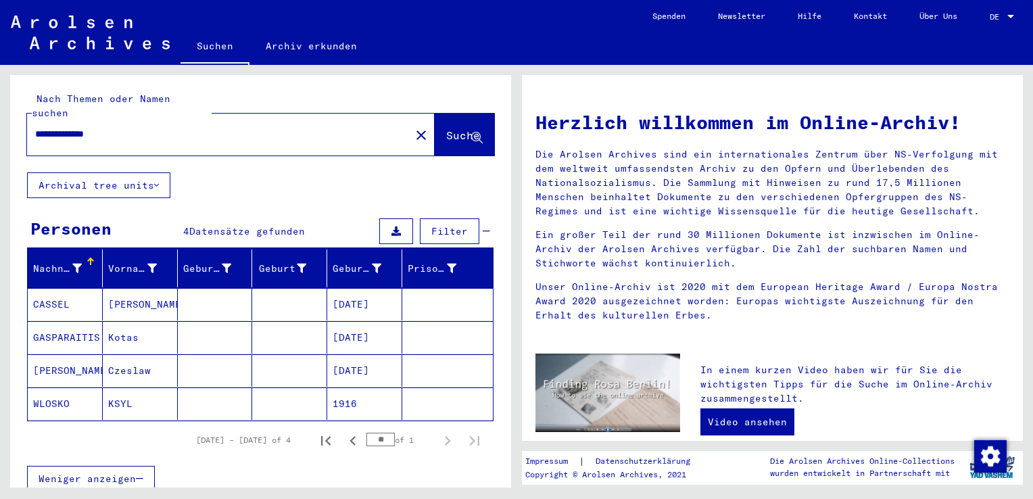
drag, startPoint x: 129, startPoint y: 118, endPoint x: 76, endPoint y: 147, distance: 60.8
click at [76, 147] on div "**********" at bounding box center [260, 123] width 501 height 97
type input "**********"
